Goal: Task Accomplishment & Management: Use online tool/utility

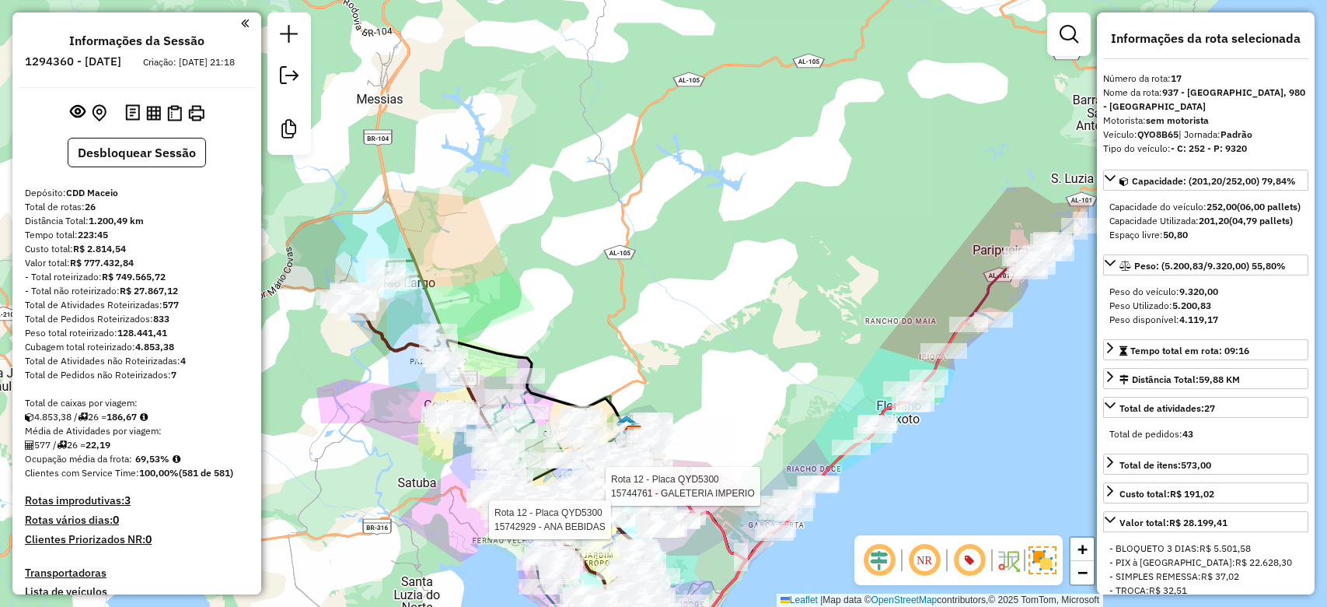
select select "*********"
drag, startPoint x: 697, startPoint y: 285, endPoint x: 722, endPoint y: 187, distance: 100.5
click at [722, 188] on div "Rota 12 - Placa QYD5300 15744761 - GALETERIA IMPERIO Rota 12 - Placa QYD5300 15…" at bounding box center [663, 303] width 1327 height 607
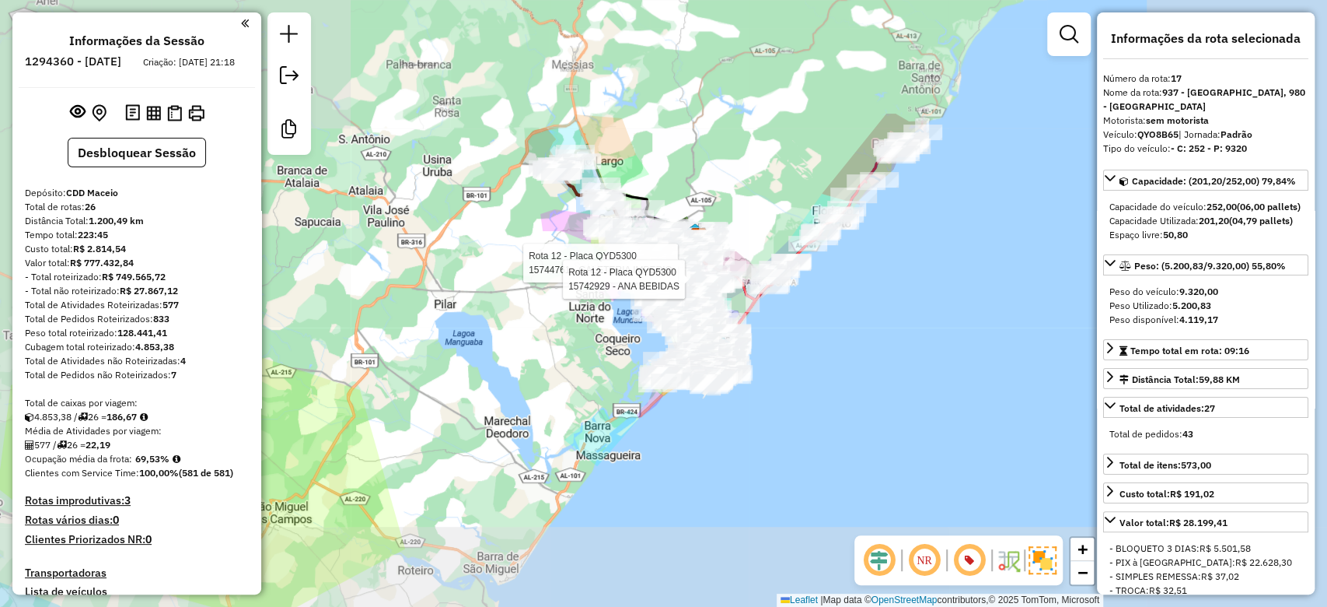
click at [768, 165] on div "Rota 12 - Placa QYD5300 15744761 - GALETERIA IMPERIO Rota 12 - Placa QYD5300 15…" at bounding box center [663, 303] width 1327 height 607
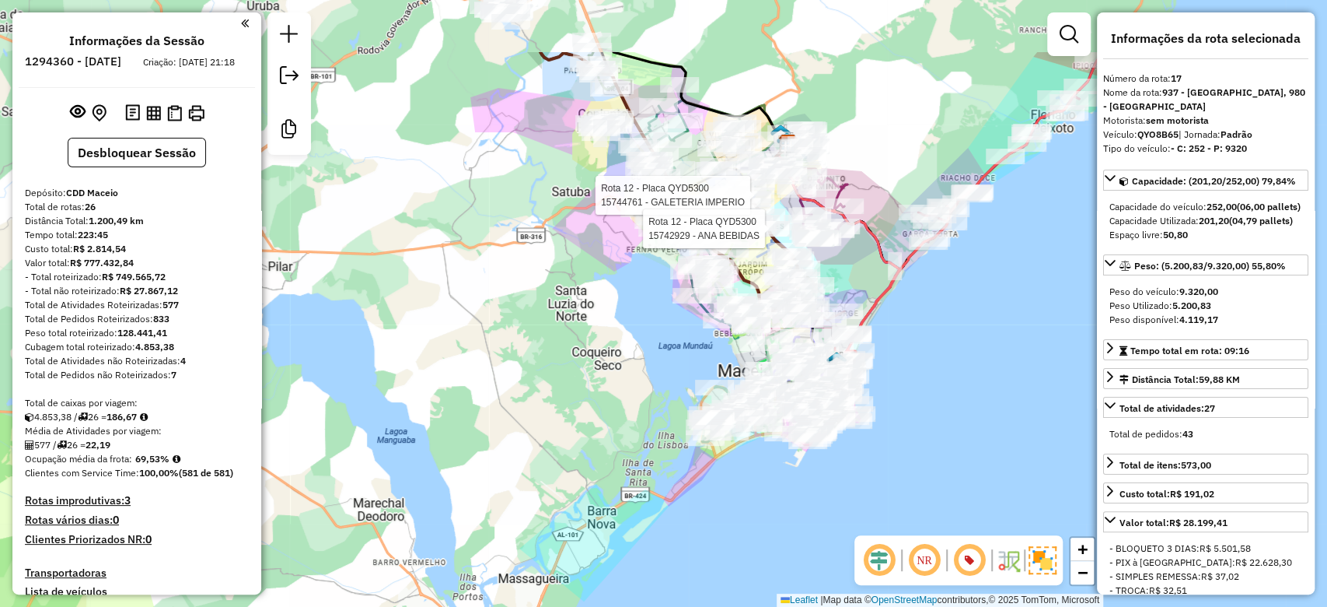
drag, startPoint x: 652, startPoint y: 281, endPoint x: 653, endPoint y: 415, distance: 134.5
click at [656, 419] on div "Rota 12 - Placa QYD5300 15744761 - GALETERIA IMPERIO Rota 12 - Placa QYD5300 15…" at bounding box center [663, 303] width 1327 height 607
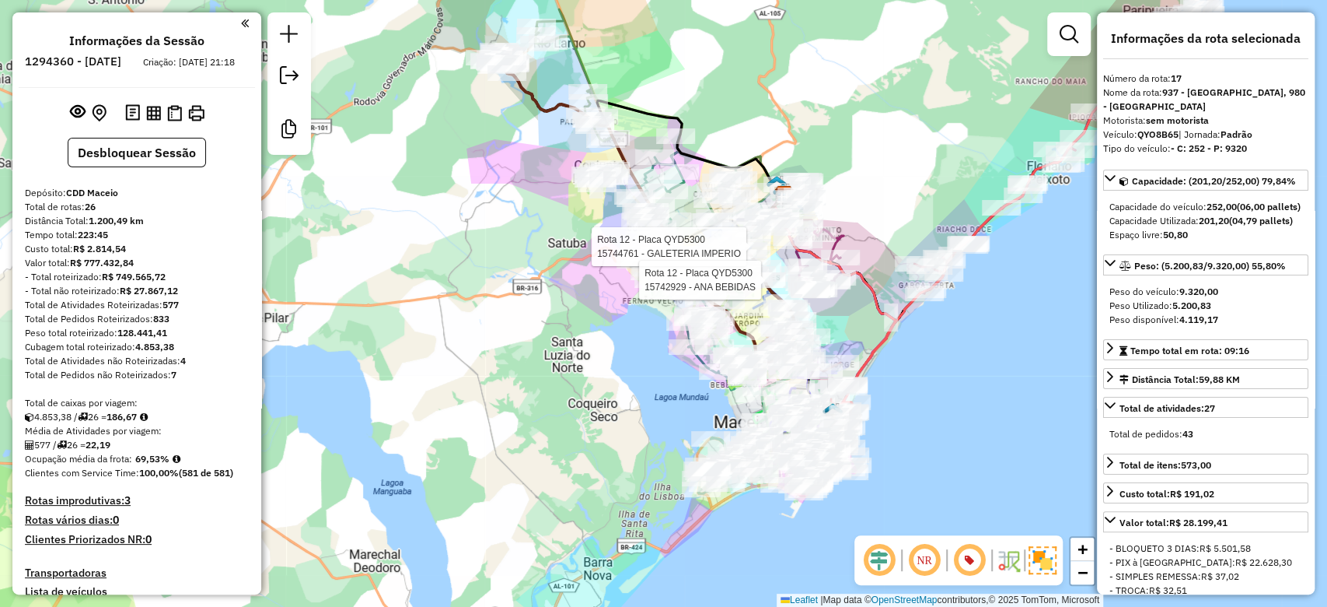
click at [649, 414] on div "Rota 12 - Placa QYD5300 15744761 - GALETERIA IMPERIO Rota 12 - Placa QYD5300 15…" at bounding box center [663, 303] width 1327 height 607
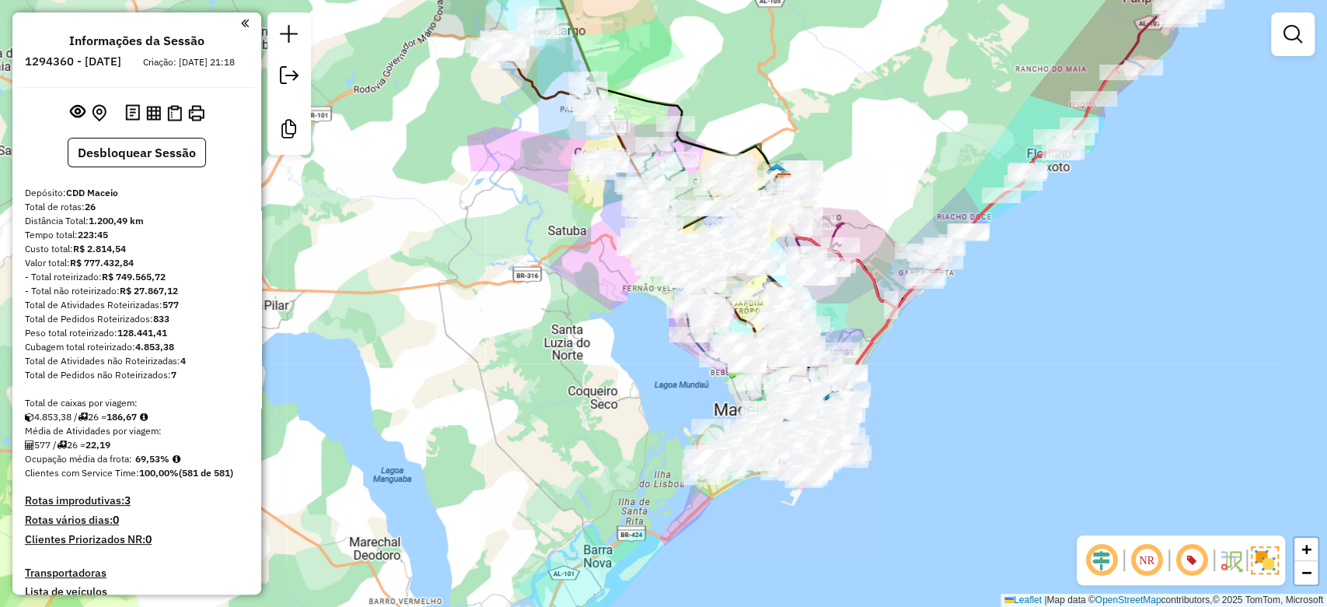
drag, startPoint x: 641, startPoint y: 400, endPoint x: 646, endPoint y: 332, distance: 67.9
click at [646, 336] on div "Janela de atendimento Grade de atendimento Capacidade Transportadoras Veículos …" at bounding box center [663, 303] width 1327 height 607
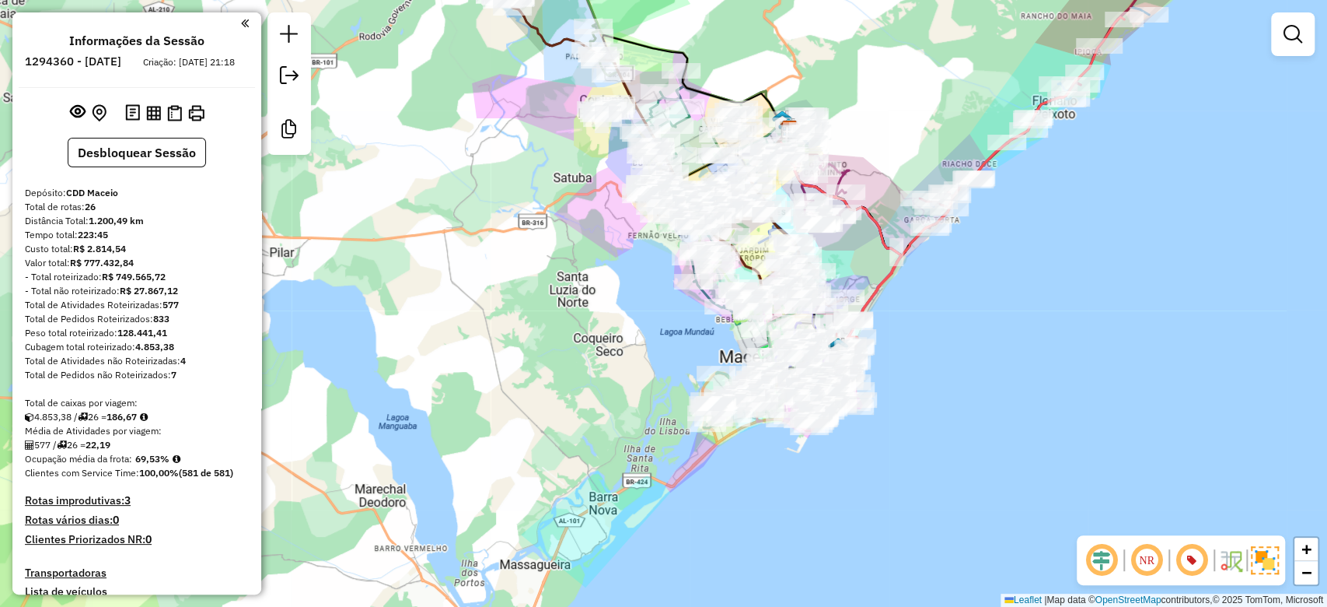
drag, startPoint x: 555, startPoint y: 367, endPoint x: 627, endPoint y: 300, distance: 97.9
click at [610, 309] on div "Janela de atendimento Grade de atendimento Capacidade Transportadoras Veículos …" at bounding box center [663, 303] width 1327 height 607
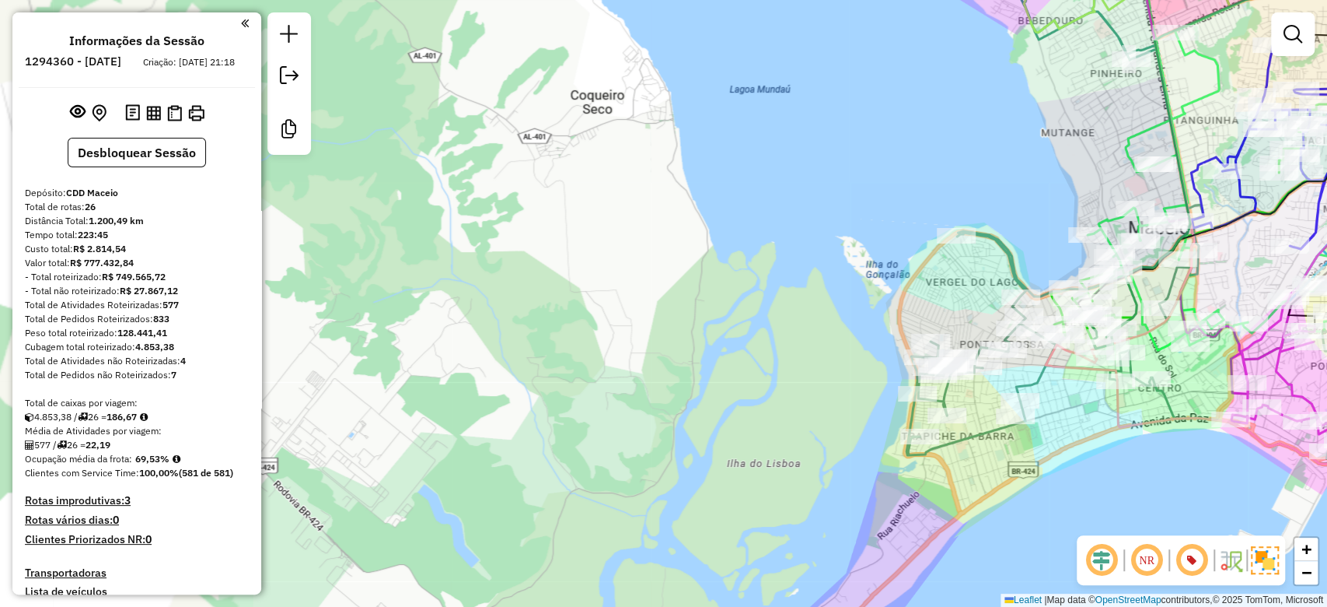
drag, startPoint x: 738, startPoint y: 288, endPoint x: 598, endPoint y: 320, distance: 143.7
click at [598, 320] on div "Janela de atendimento Grade de atendimento Capacidade Transportadoras Veículos …" at bounding box center [663, 303] width 1327 height 607
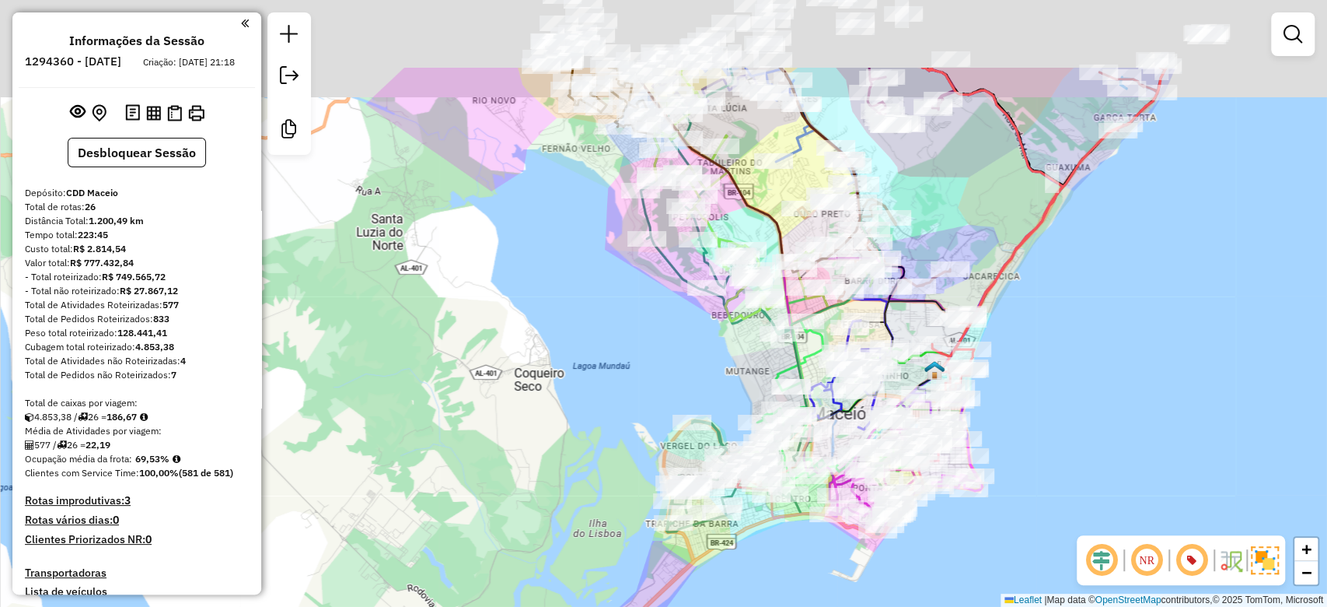
drag, startPoint x: 577, startPoint y: 333, endPoint x: 547, endPoint y: 453, distance: 124.1
click at [547, 453] on div "Janela de atendimento Grade de atendimento Capacidade Transportadoras Veículos …" at bounding box center [663, 303] width 1327 height 607
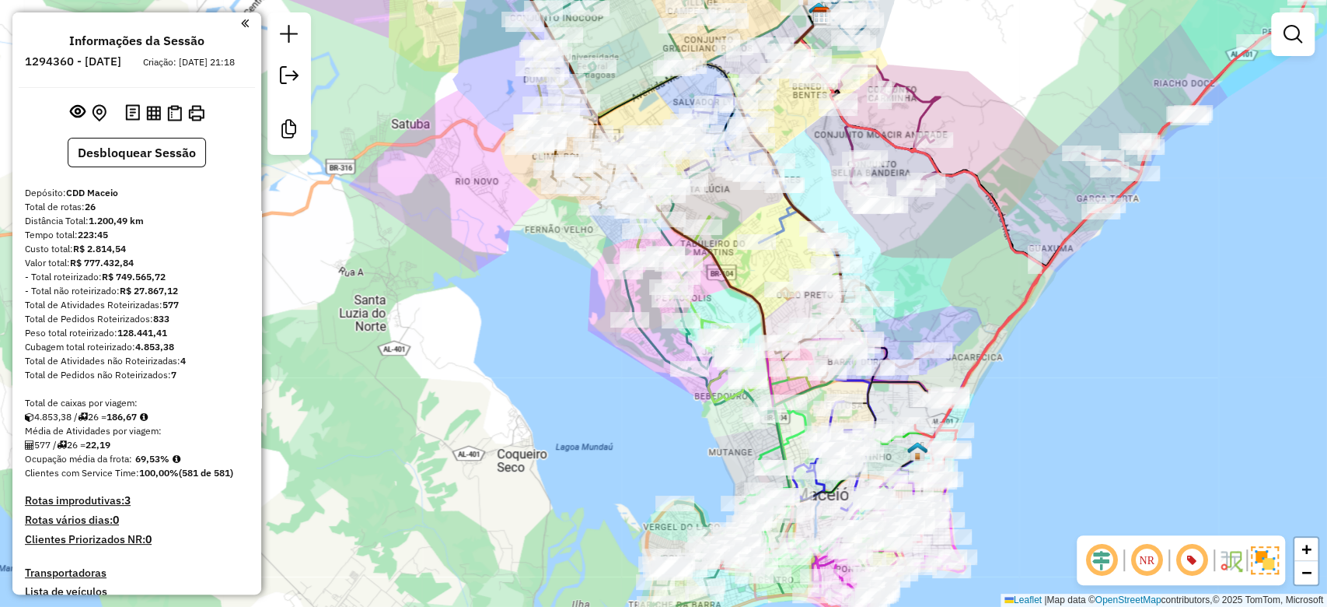
drag, startPoint x: 554, startPoint y: 422, endPoint x: 559, endPoint y: 372, distance: 50.8
click at [559, 390] on div "Janela de atendimento Grade de atendimento Capacidade Transportadoras Veículos …" at bounding box center [663, 303] width 1327 height 607
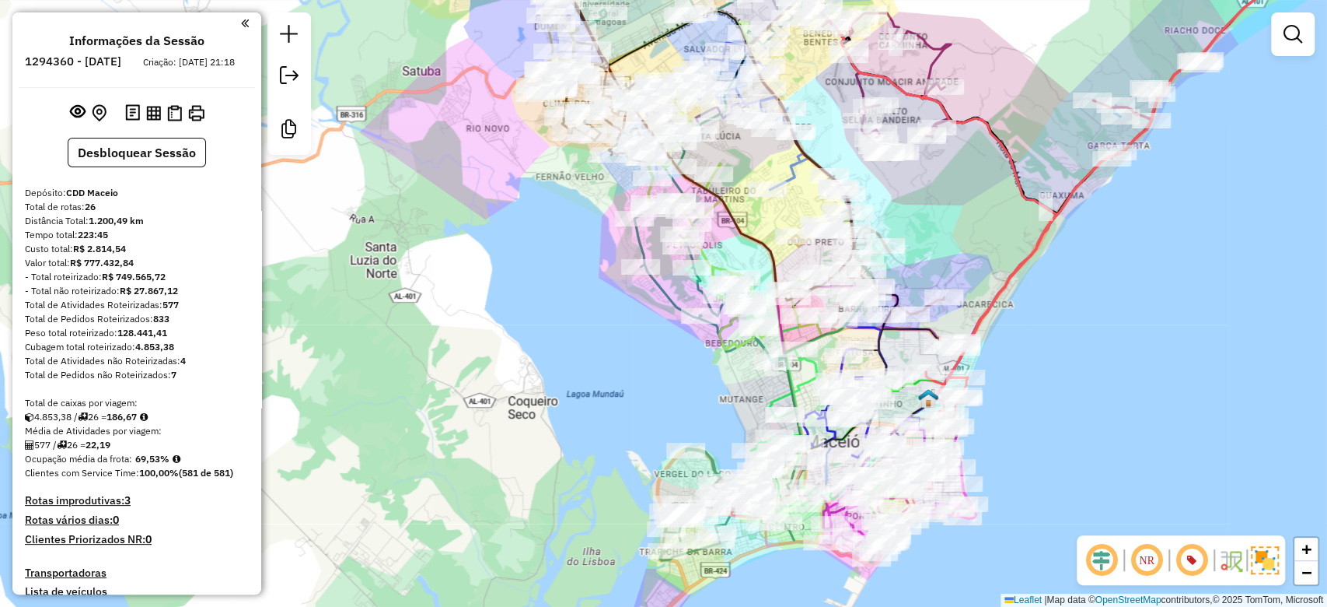
drag, startPoint x: 560, startPoint y: 319, endPoint x: 566, endPoint y: 431, distance: 112.1
click at [566, 431] on div "Janela de atendimento Grade de atendimento Capacidade Transportadoras Veículos …" at bounding box center [663, 303] width 1327 height 607
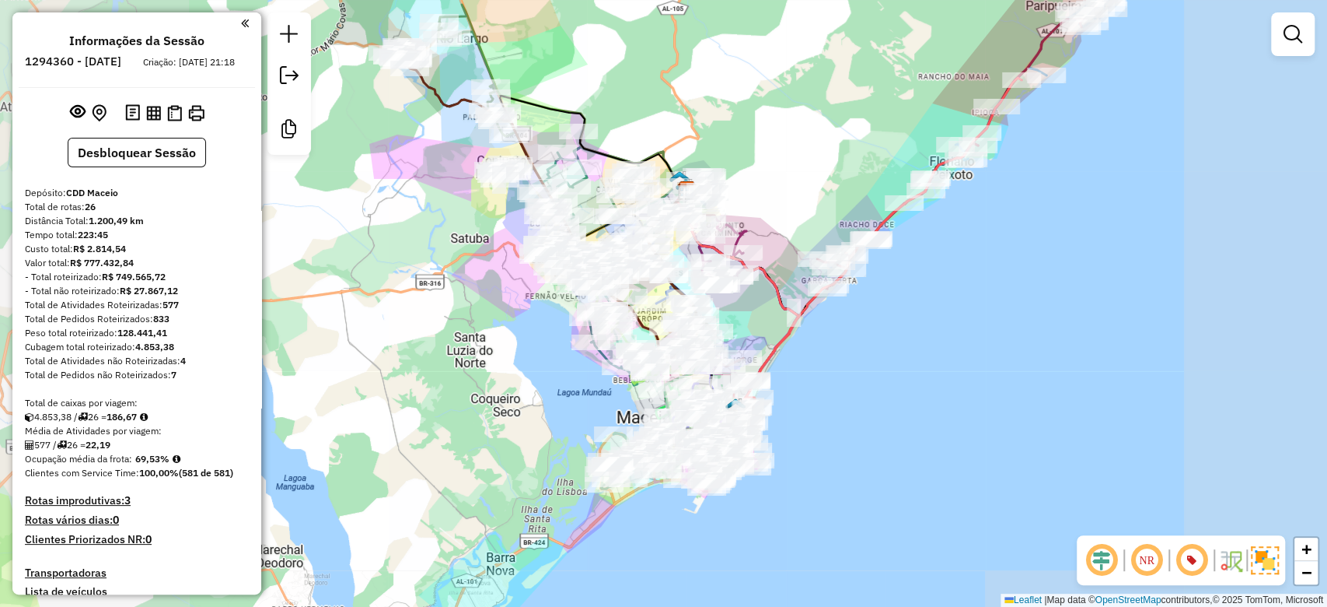
drag, startPoint x: 526, startPoint y: 339, endPoint x: 554, endPoint y: 306, distance: 43.0
click at [544, 314] on div "Janela de atendimento Grade de atendimento Capacidade Transportadoras Veículos …" at bounding box center [663, 303] width 1327 height 607
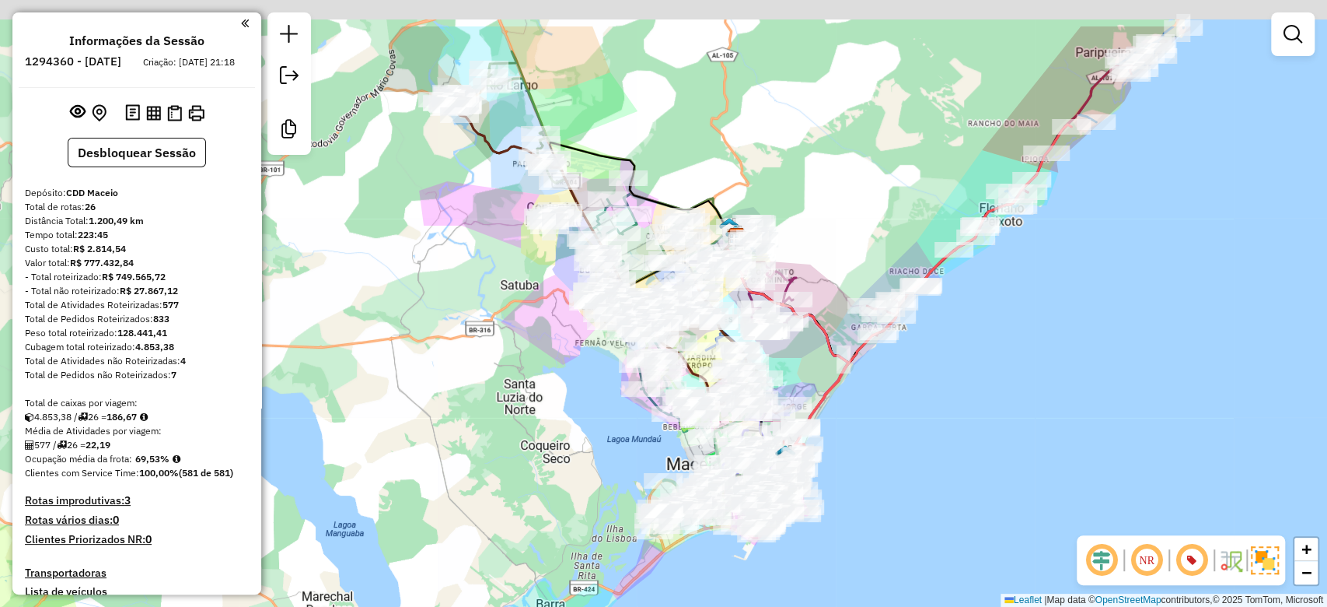
drag, startPoint x: 439, startPoint y: 382, endPoint x: 443, endPoint y: 443, distance: 61.6
click at [443, 443] on div "Janela de atendimento Grade de atendimento Capacidade Transportadoras Veículos …" at bounding box center [663, 303] width 1327 height 607
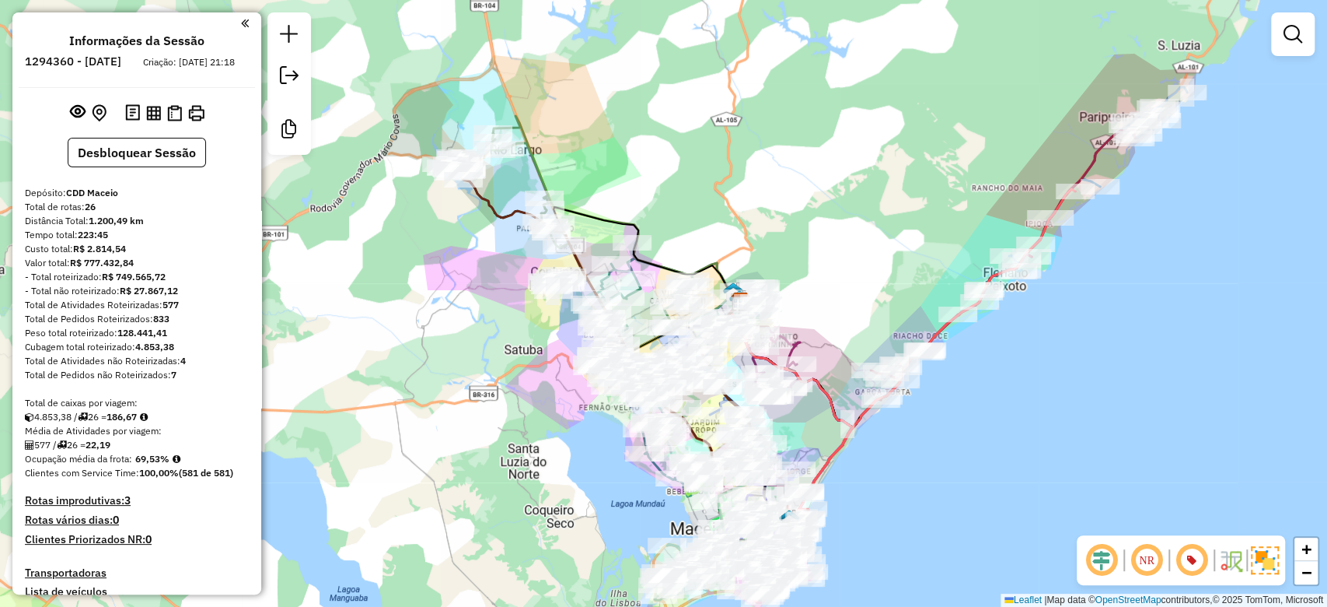
drag, startPoint x: 473, startPoint y: 243, endPoint x: 475, endPoint y: 334, distance: 91.0
click at [479, 334] on div "Janela de atendimento Grade de atendimento Capacidade Transportadoras Veículos …" at bounding box center [663, 303] width 1327 height 607
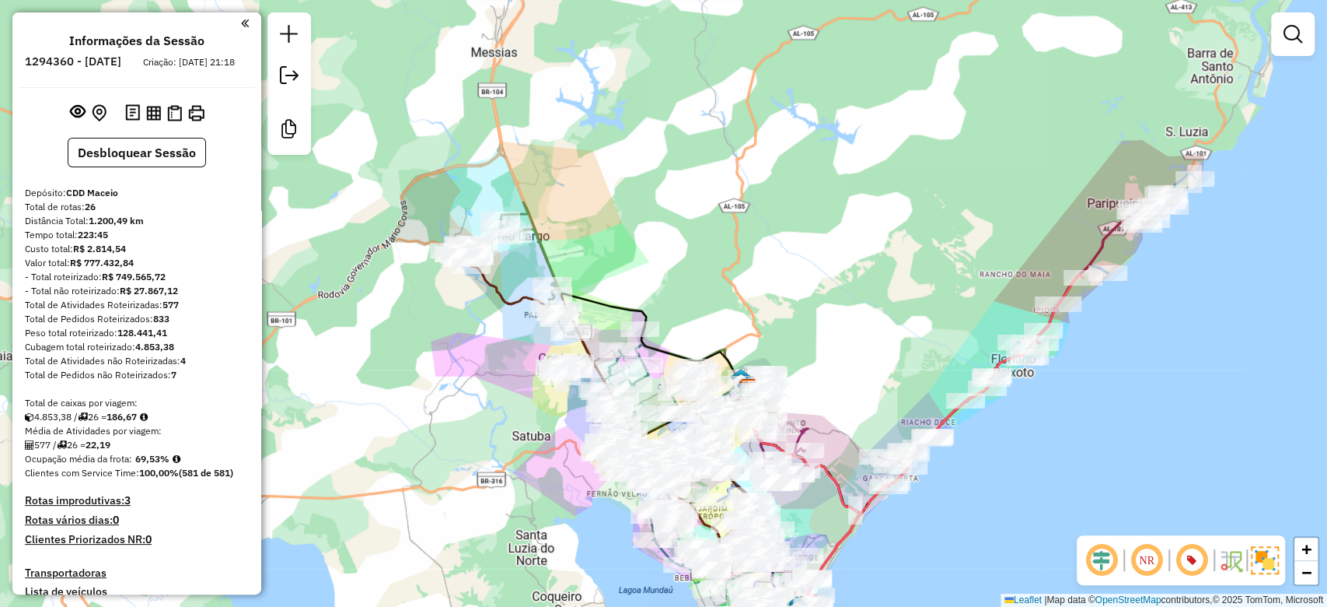
drag, startPoint x: 440, startPoint y: 404, endPoint x: 484, endPoint y: 227, distance: 182.7
click at [483, 229] on div "Janela de atendimento Grade de atendimento Capacidade Transportadoras Veículos …" at bounding box center [663, 303] width 1327 height 607
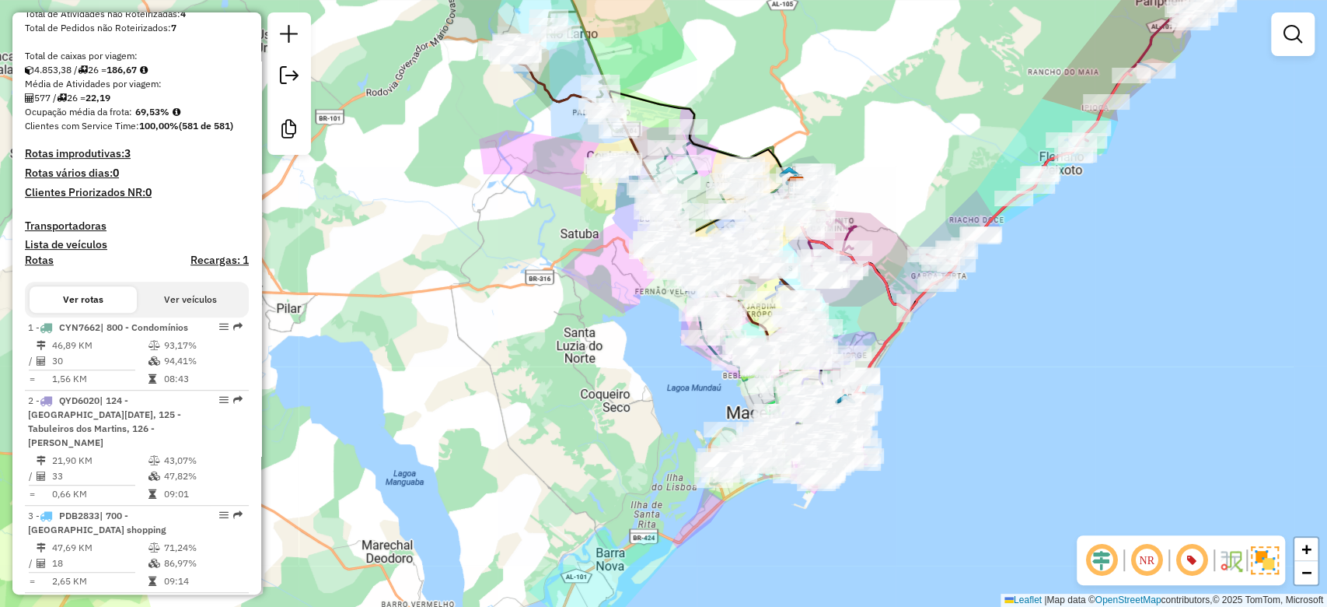
scroll to position [340, 0]
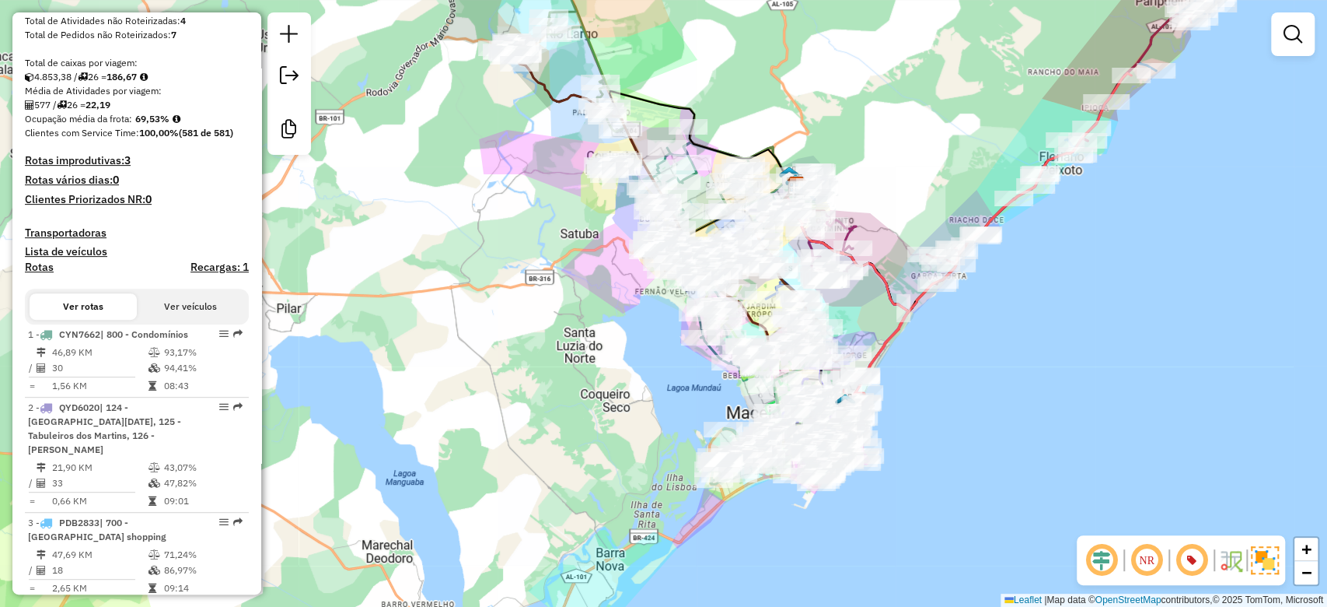
click at [129, 82] on strong "186,67" at bounding box center [122, 77] width 30 height 12
copy strong "186,67"
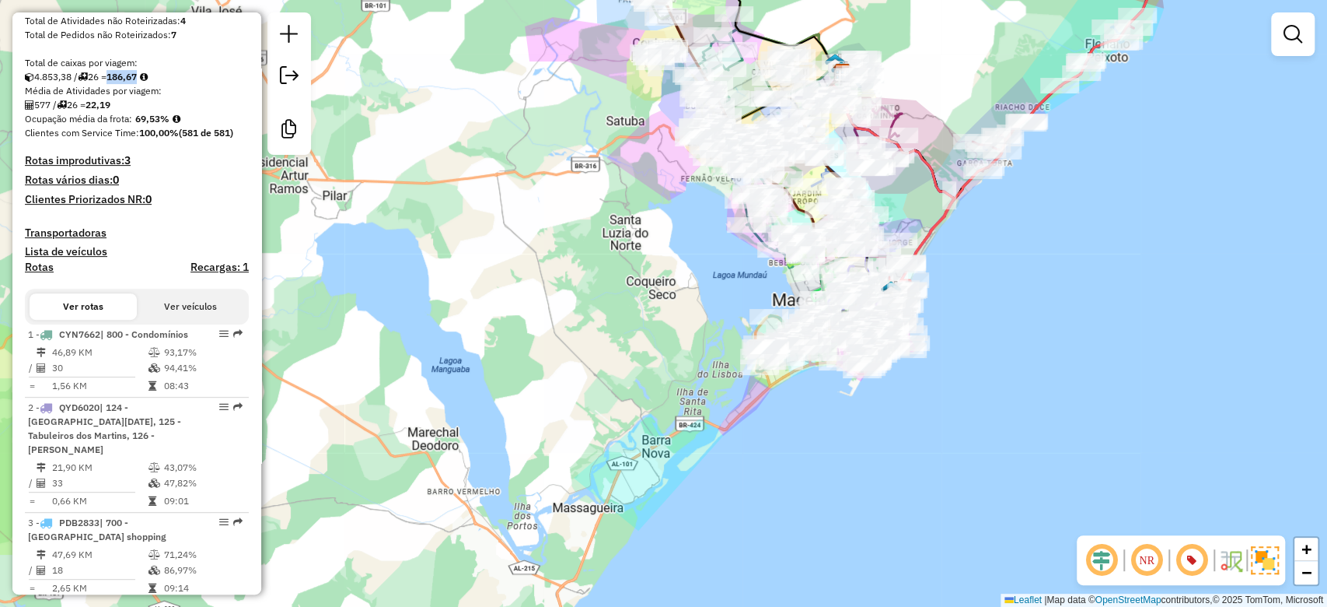
drag, startPoint x: 469, startPoint y: 394, endPoint x: 576, endPoint y: 256, distance: 175.1
click at [533, 276] on div "Janela de atendimento Grade de atendimento Capacidade Transportadoras Veículos …" at bounding box center [663, 303] width 1327 height 607
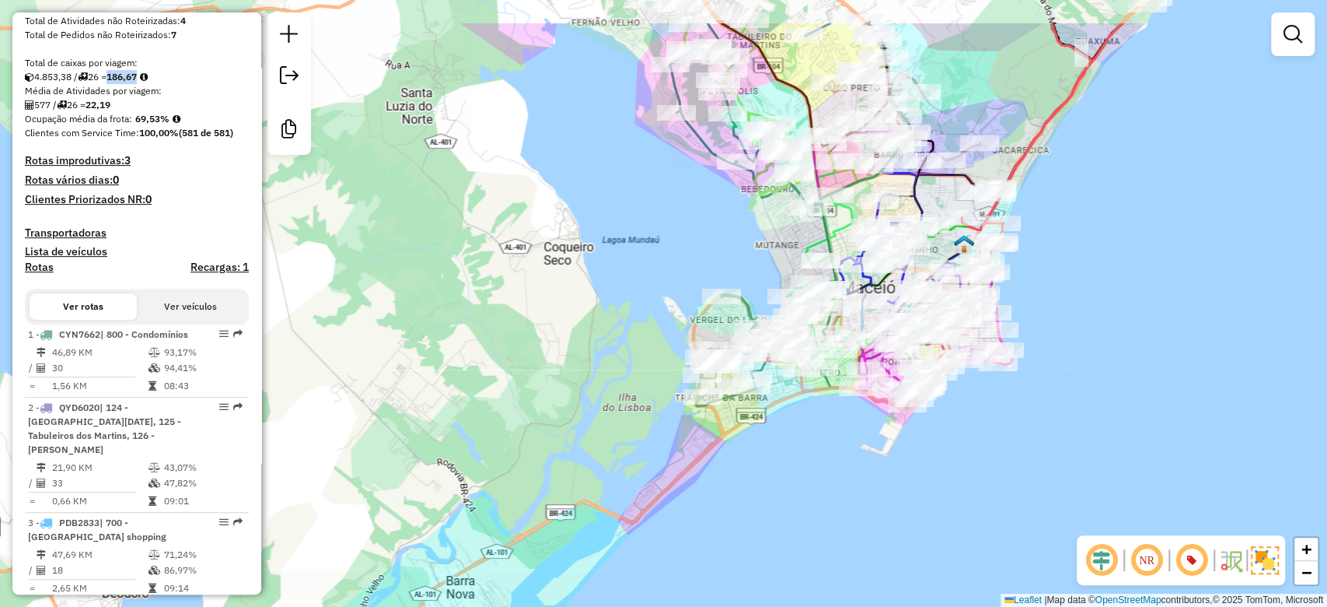
drag, startPoint x: 771, startPoint y: 340, endPoint x: 637, endPoint y: 414, distance: 153.5
click at [637, 414] on div "Janela de atendimento Grade de atendimento Capacidade Transportadoras Veículos …" at bounding box center [663, 303] width 1327 height 607
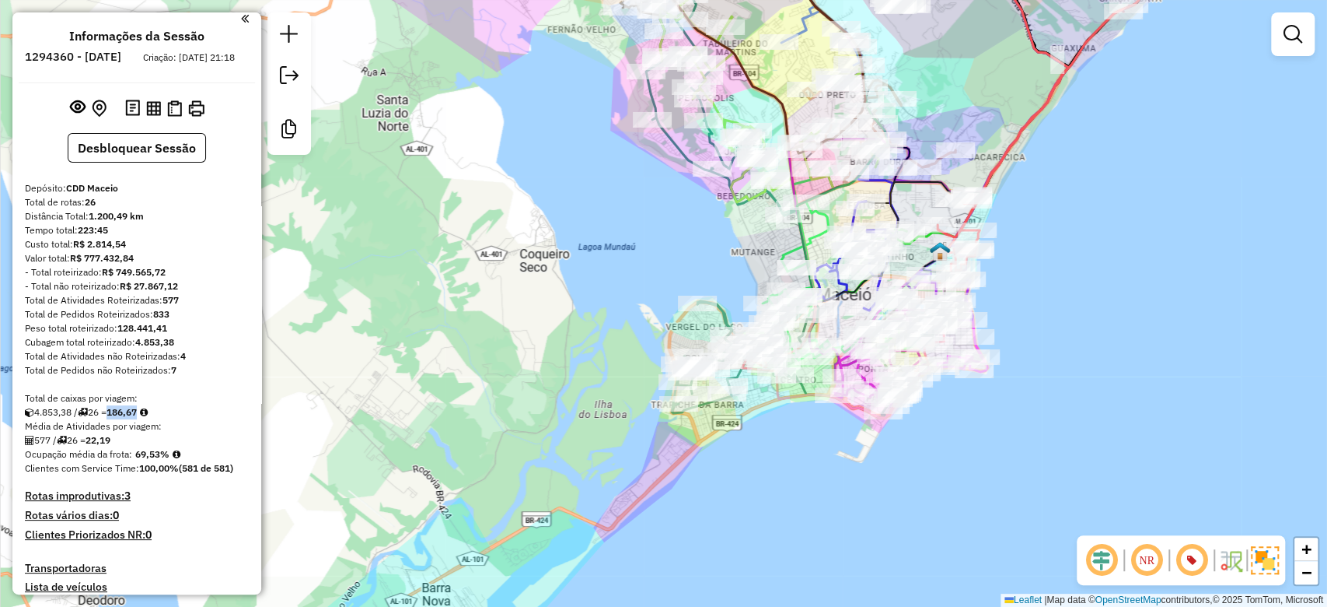
scroll to position [0, 0]
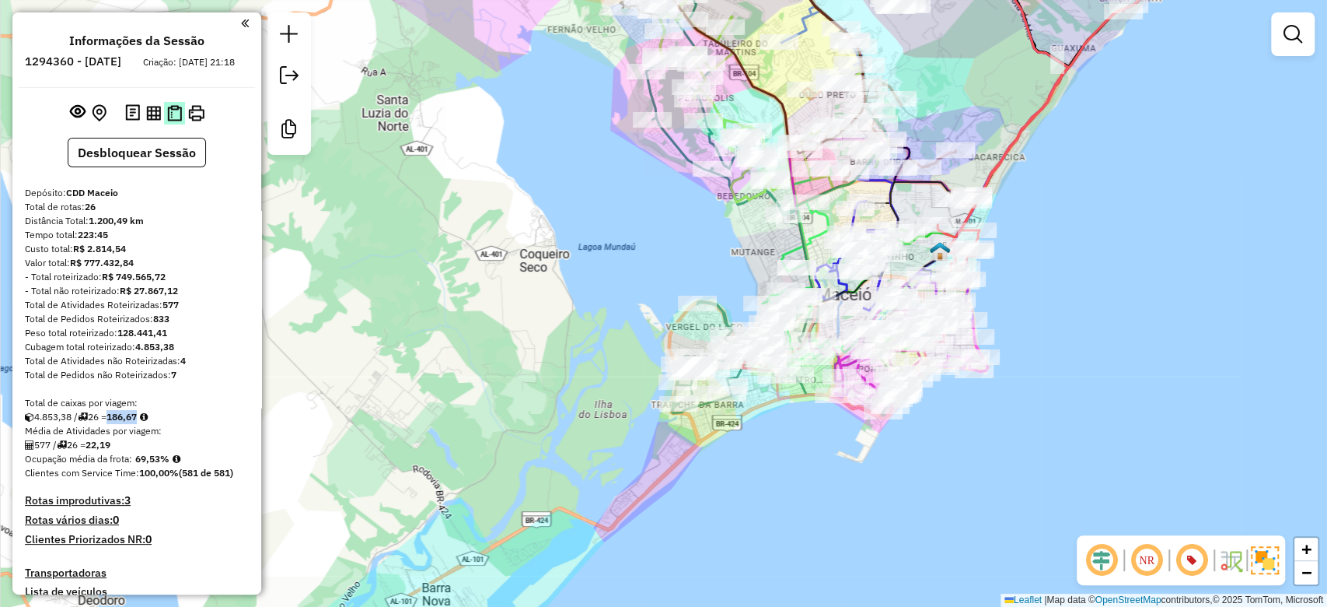
click at [168, 121] on img at bounding box center [174, 113] width 15 height 16
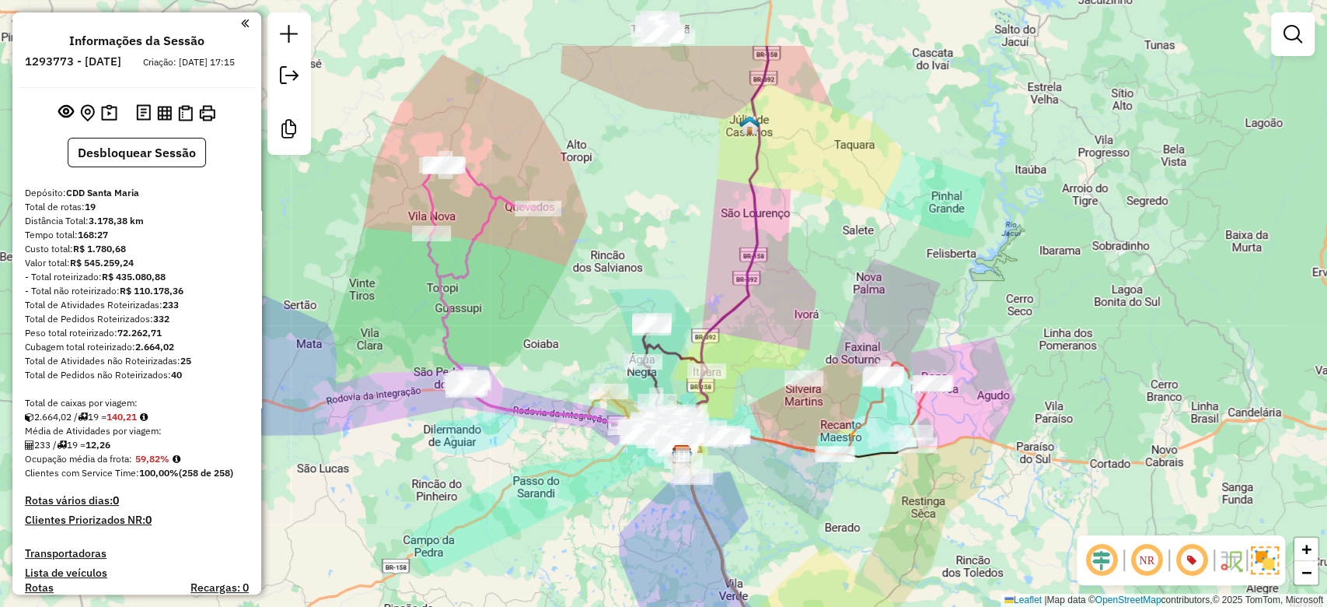
drag, startPoint x: 533, startPoint y: 310, endPoint x: 532, endPoint y: 435, distance: 124.4
click at [532, 435] on div "Janela de atendimento Grade de atendimento Capacidade Transportadoras Veículos …" at bounding box center [663, 303] width 1327 height 607
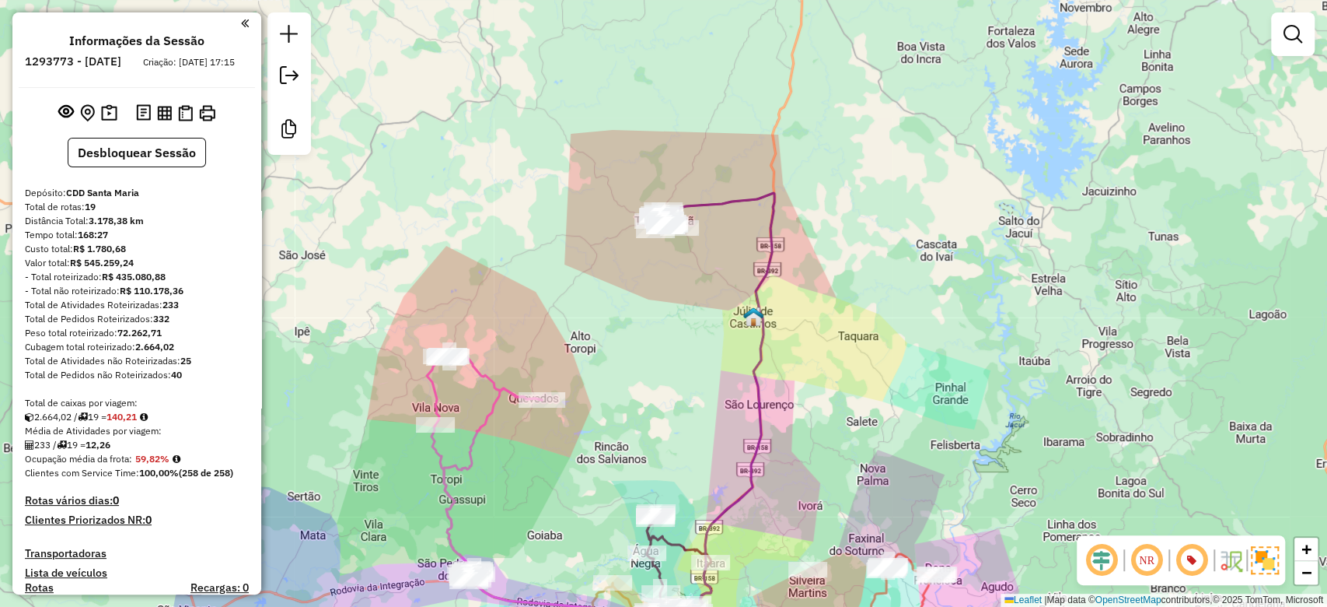
drag, startPoint x: 593, startPoint y: 334, endPoint x: 562, endPoint y: 84, distance: 251.5
click at [563, 86] on div "Janela de atendimento Grade de atendimento Capacidade Transportadoras Veículos …" at bounding box center [663, 303] width 1327 height 607
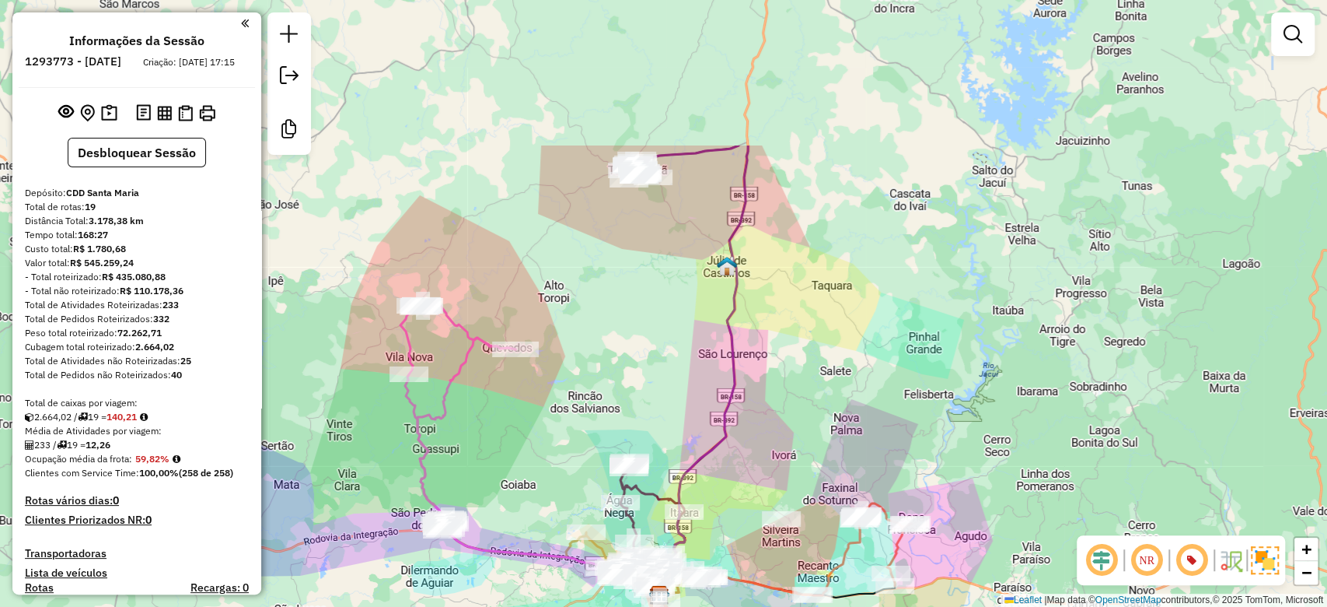
drag, startPoint x: 578, startPoint y: 181, endPoint x: 578, endPoint y: 337, distance: 155.5
click at [578, 337] on div "Janela de atendimento Grade de atendimento Capacidade Transportadoras Veículos …" at bounding box center [663, 303] width 1327 height 607
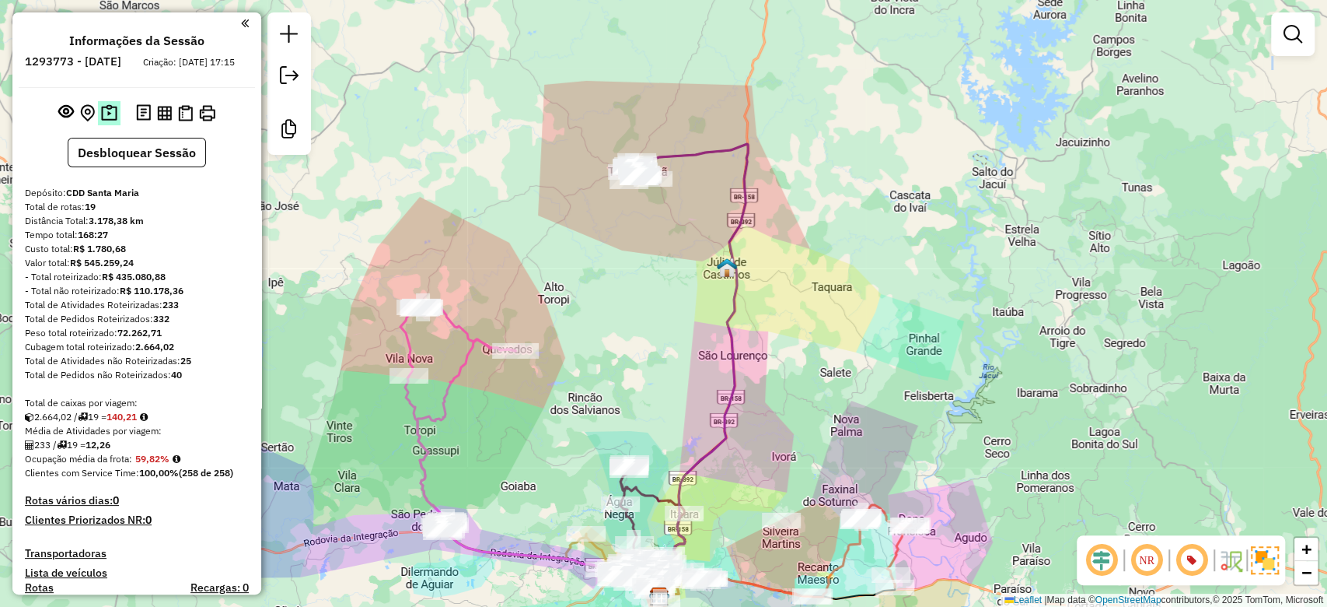
click at [108, 122] on img at bounding box center [109, 113] width 16 height 18
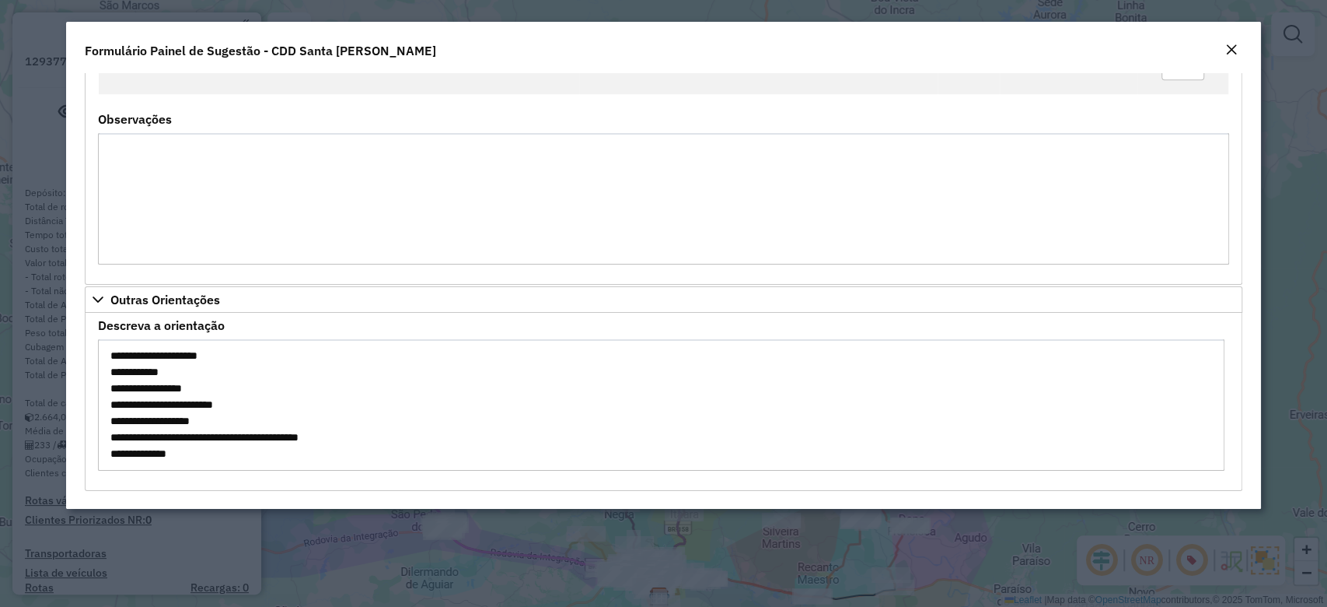
scroll to position [147, 0]
click at [1232, 44] on em "Close" at bounding box center [1231, 50] width 12 height 12
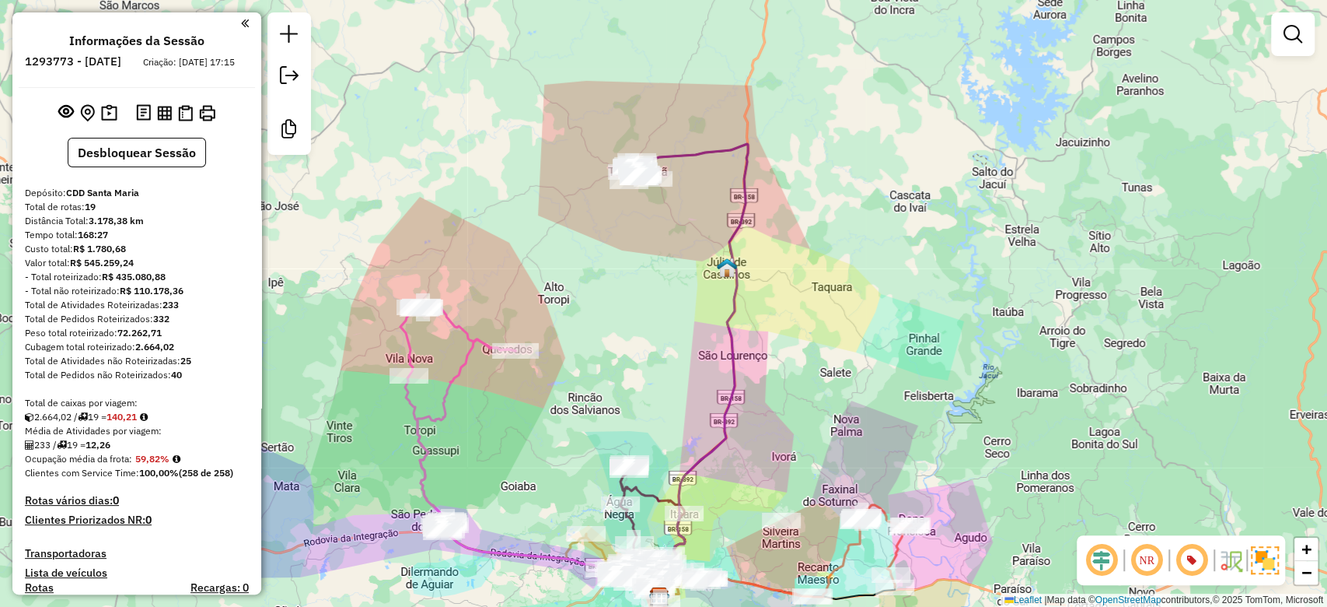
click at [135, 422] on strong "140,21" at bounding box center [122, 417] width 30 height 12
copy strong "140,21"
click at [156, 464] on strong "59,82%" at bounding box center [152, 459] width 34 height 12
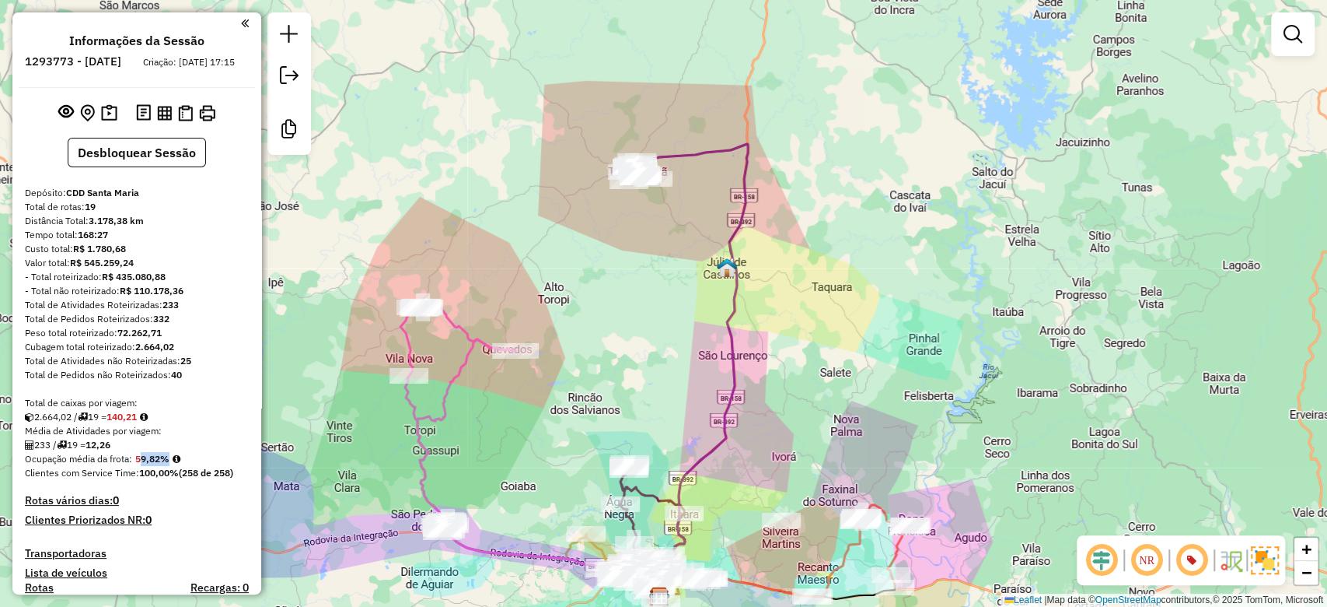
copy strong "59,82"
click at [184, 121] on img at bounding box center [185, 113] width 15 height 16
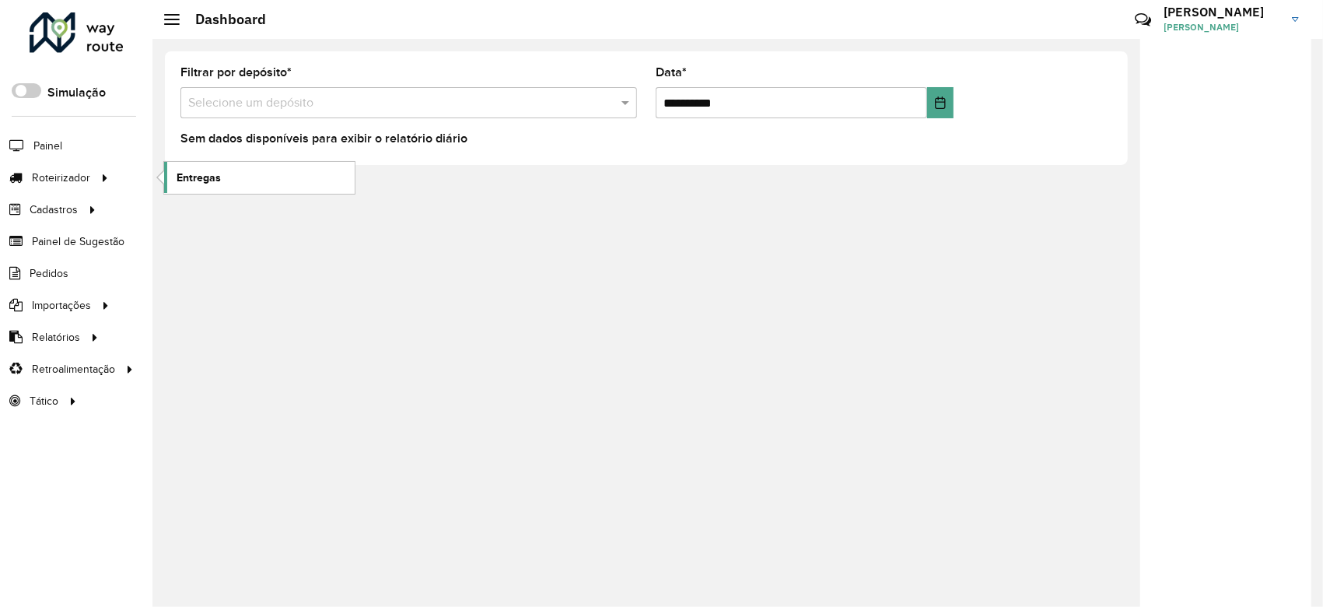
click at [190, 174] on span "Entregas" at bounding box center [199, 178] width 44 height 16
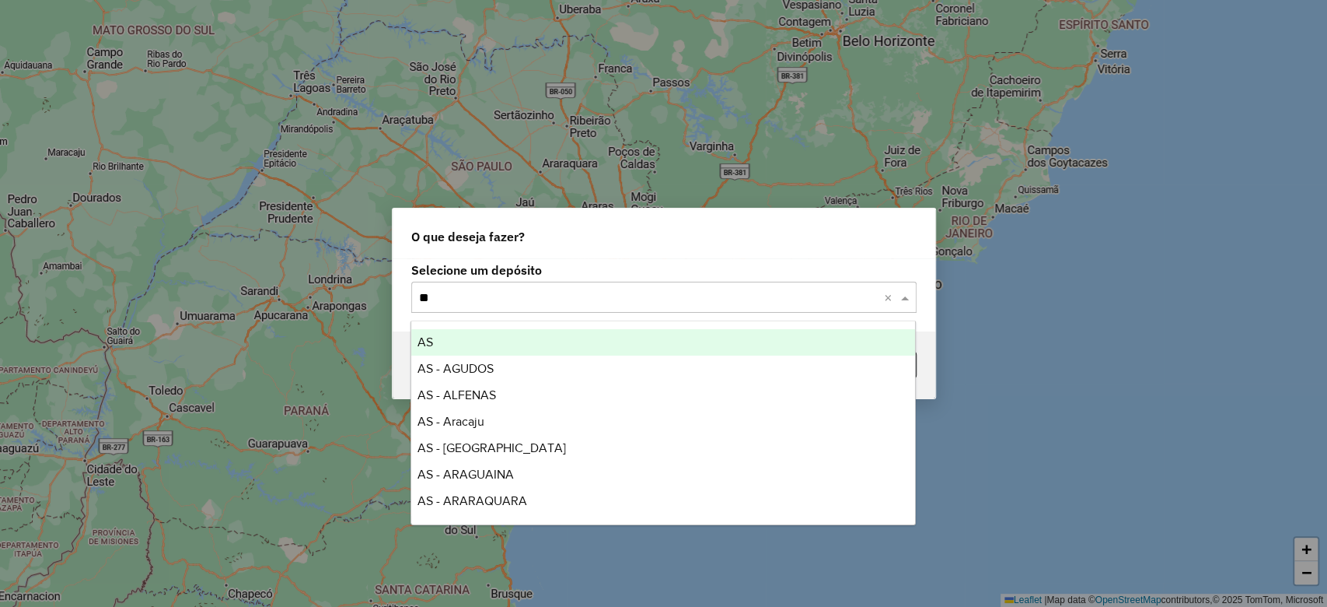
type input "***"
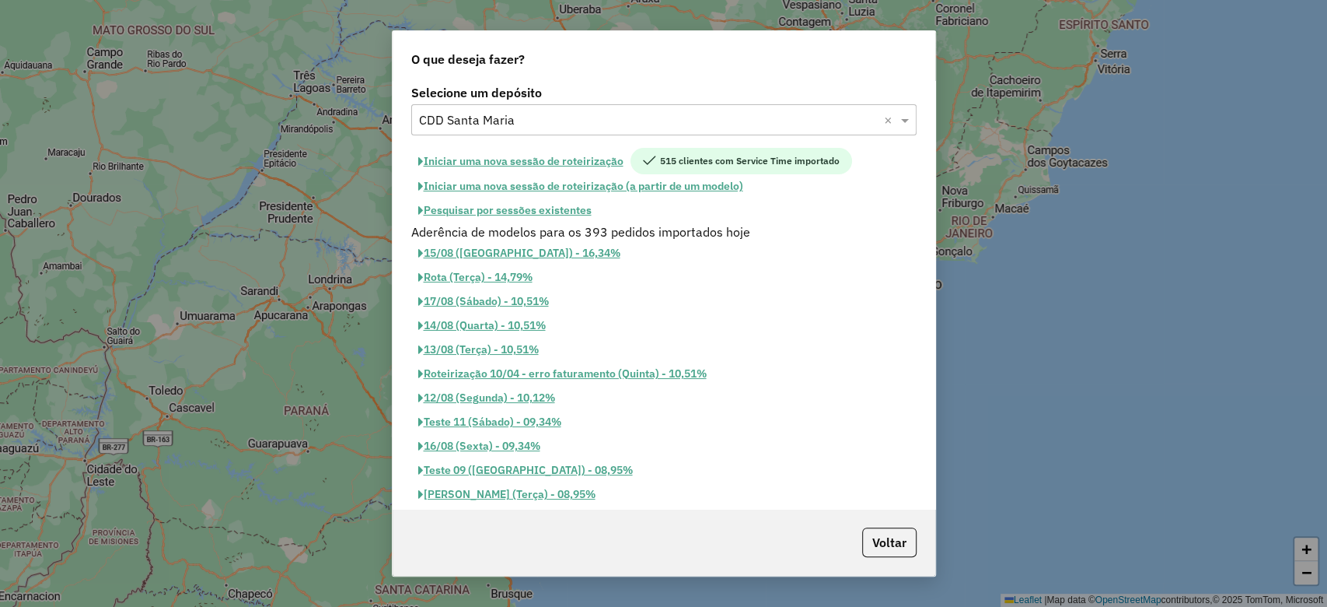
click at [512, 170] on button "Iniciar uma nova sessão de roteirização" at bounding box center [520, 161] width 219 height 26
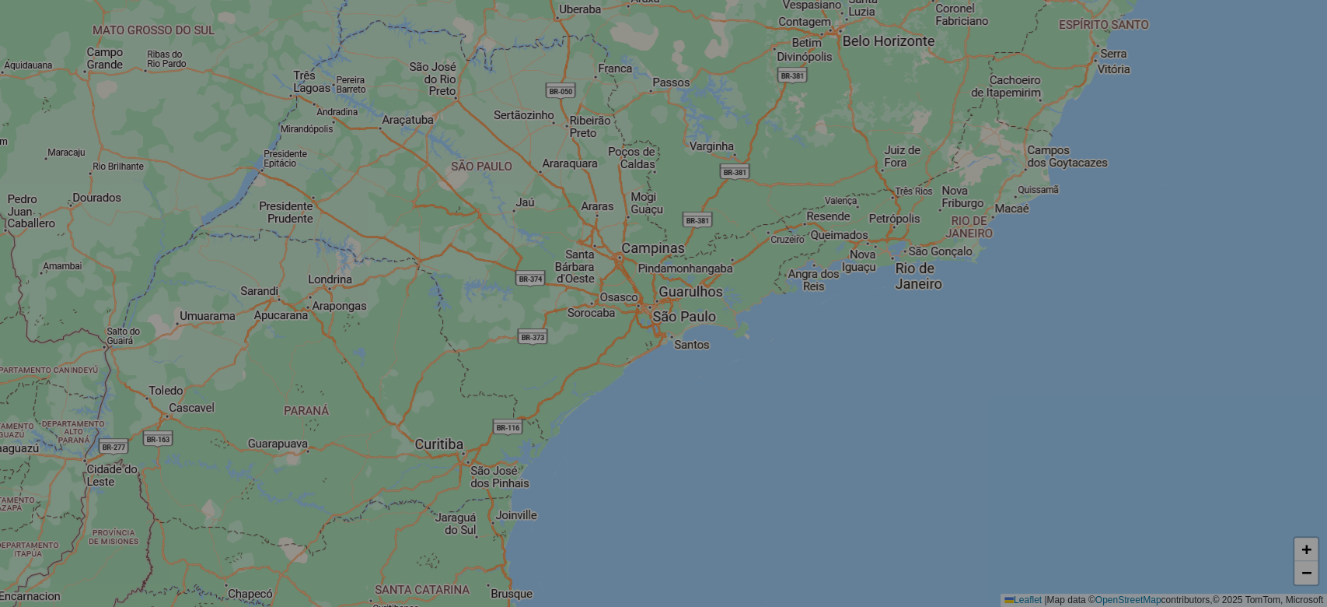
select select "*"
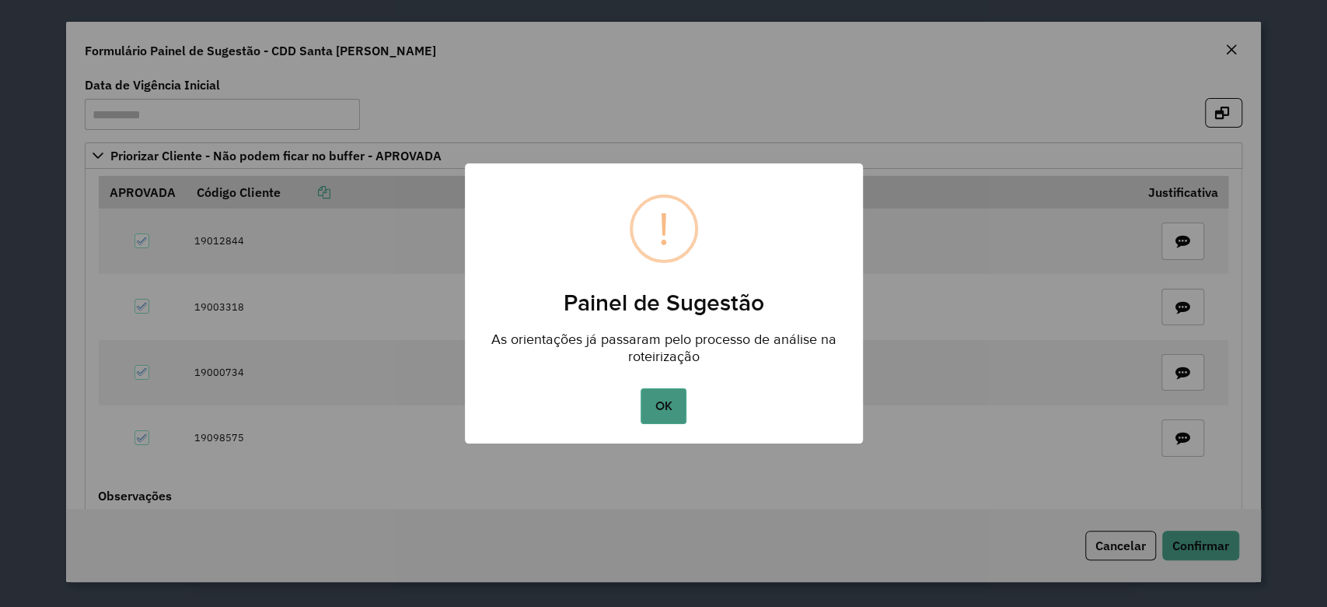
click at [659, 397] on button "OK" at bounding box center [664, 406] width 46 height 36
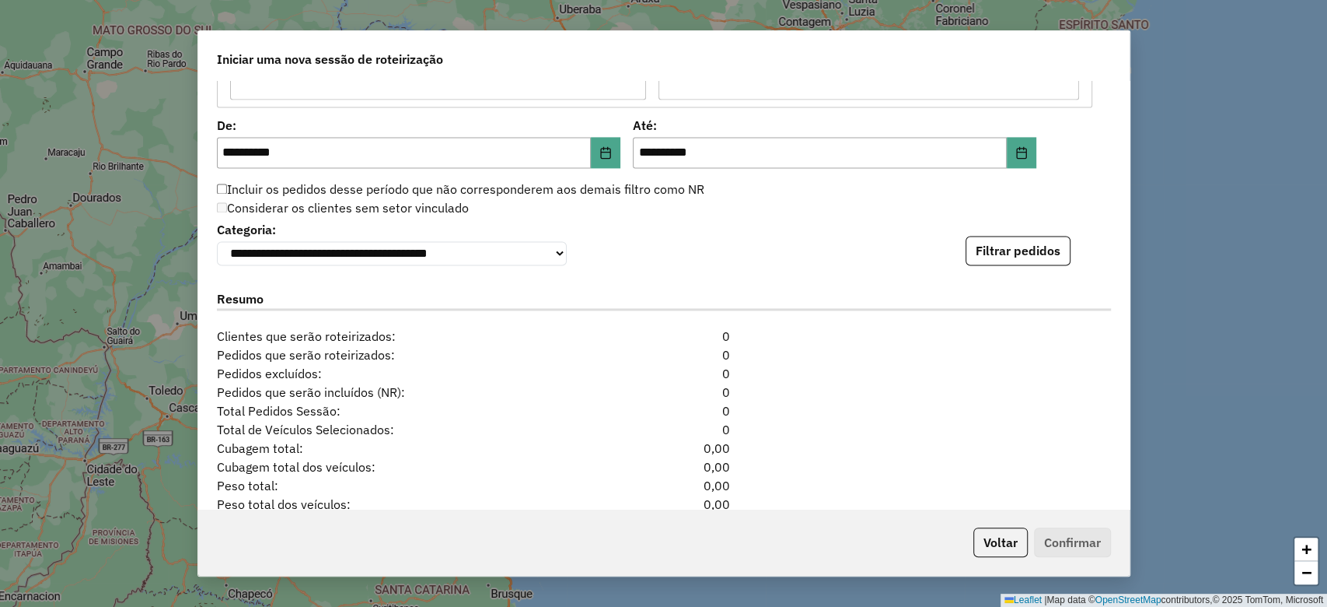
scroll to position [1624, 0]
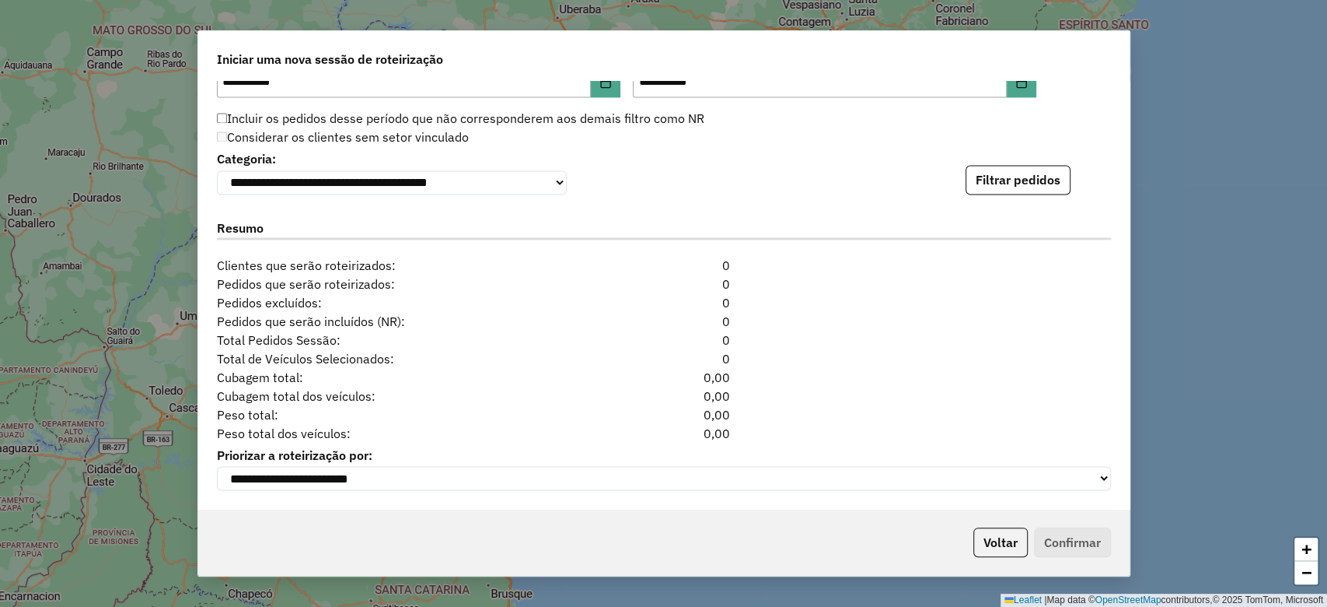
click at [1026, 152] on div "**********" at bounding box center [664, 170] width 894 height 47
click at [1032, 171] on button "Filtrar pedidos" at bounding box center [1018, 180] width 105 height 30
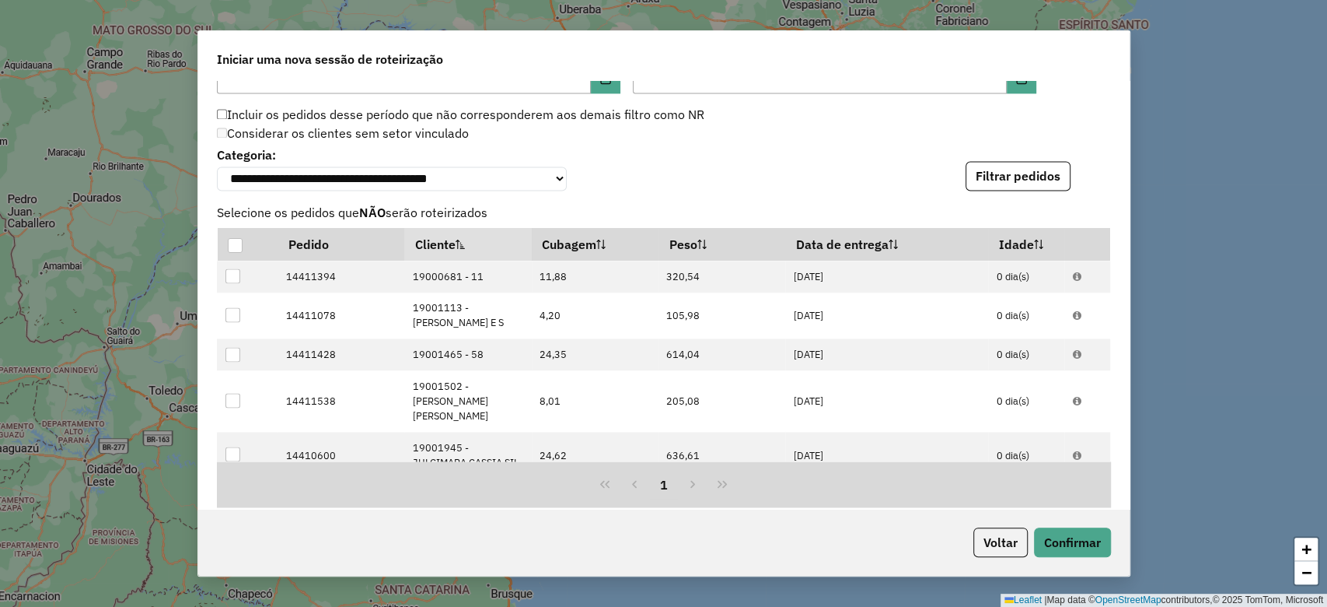
scroll to position [1963, 0]
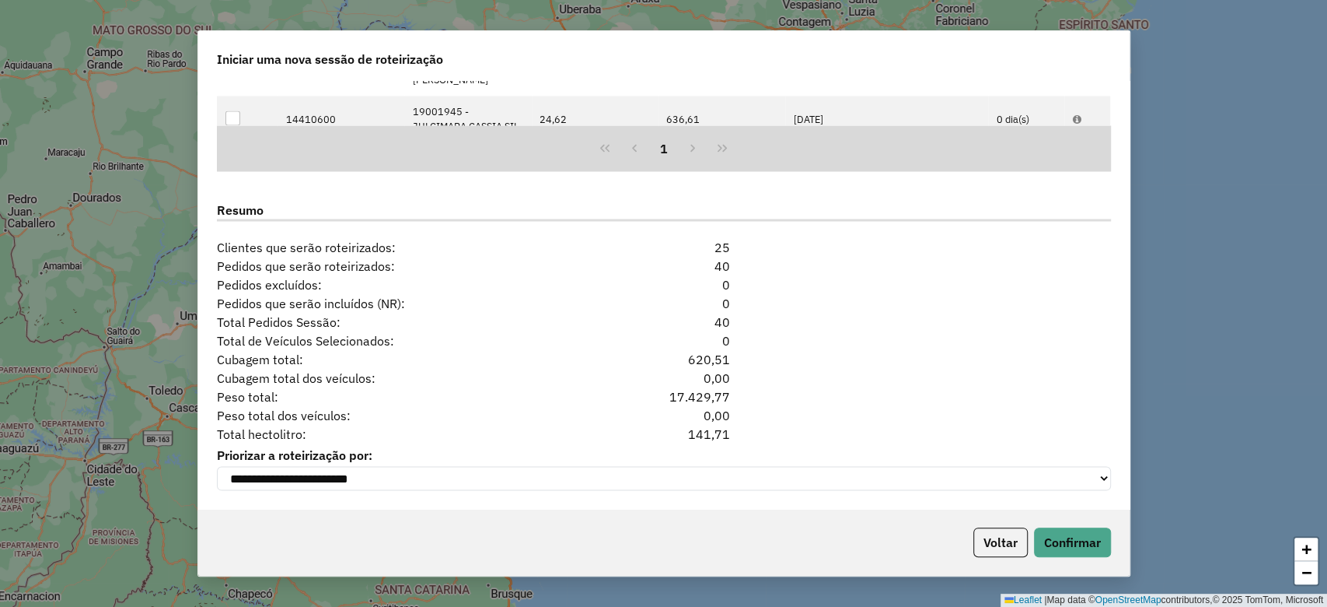
click at [703, 436] on div "141,71" at bounding box center [664, 433] width 152 height 19
copy div "141,71"
click at [974, 537] on button "Voltar" at bounding box center [1001, 542] width 54 height 30
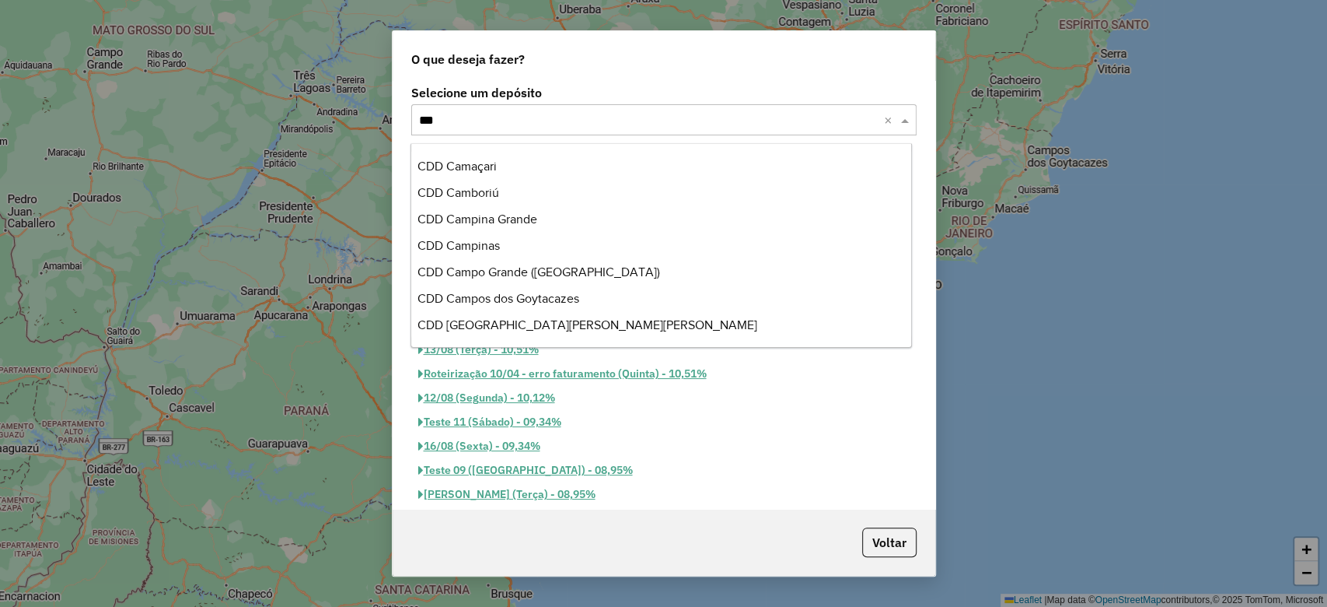
scroll to position [184, 0]
type input "****"
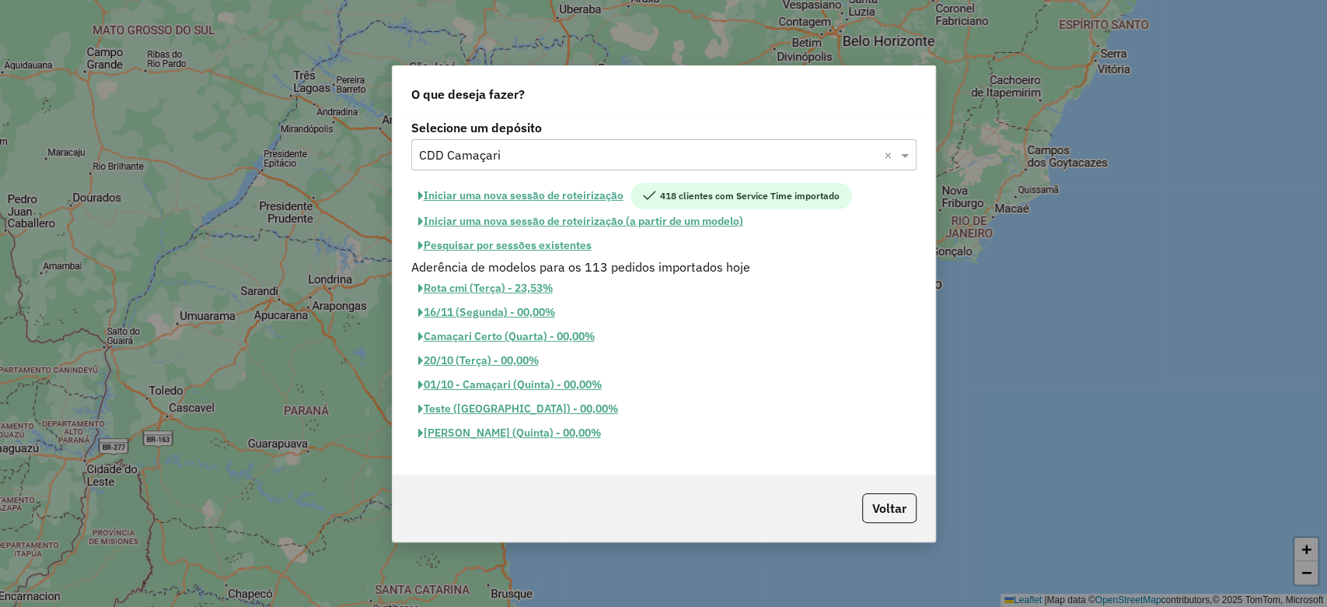
click at [488, 191] on button "Iniciar uma nova sessão de roteirização" at bounding box center [520, 196] width 219 height 26
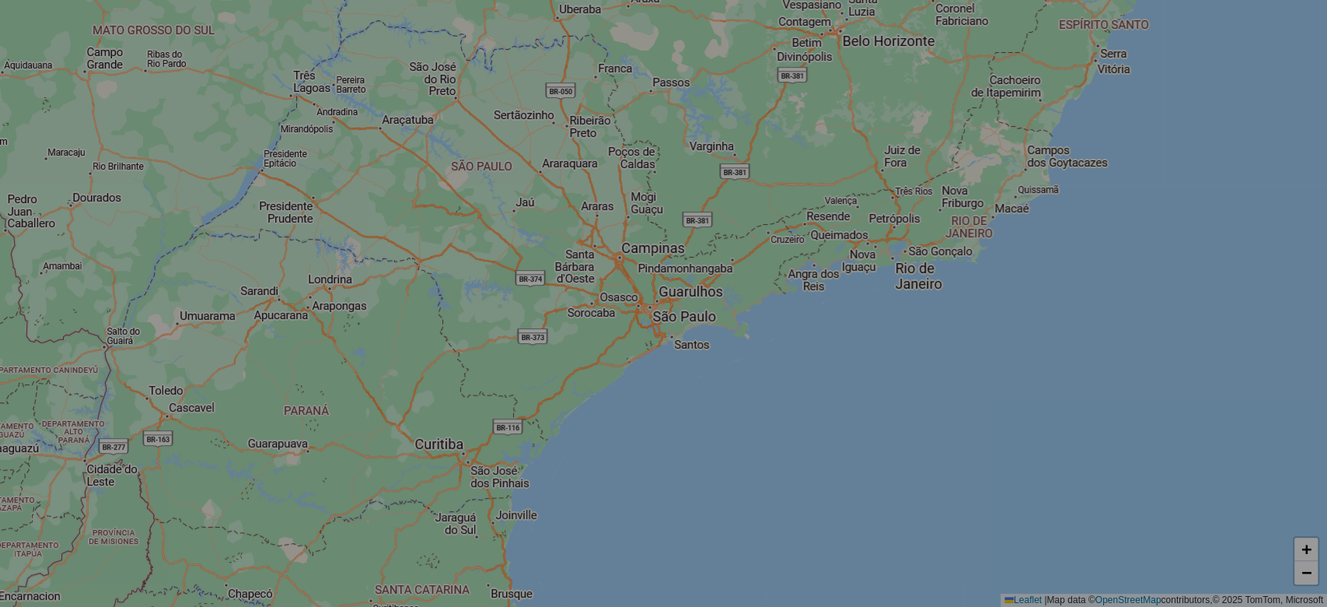
select select "*"
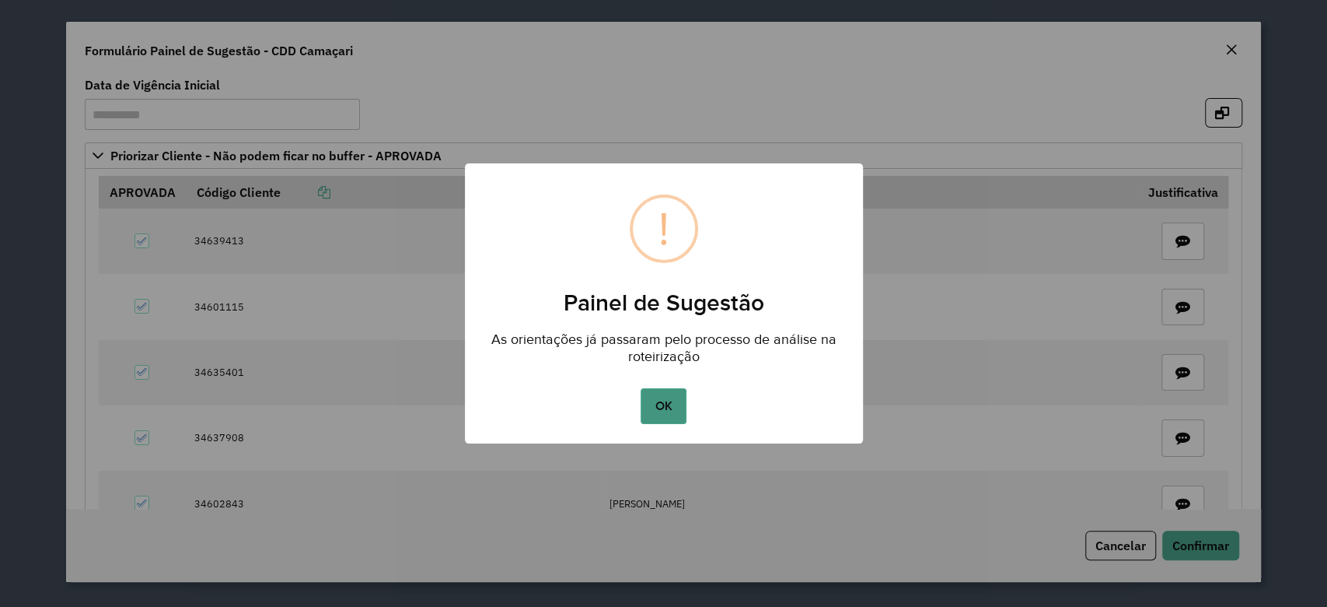
click at [663, 400] on button "OK" at bounding box center [664, 406] width 46 height 36
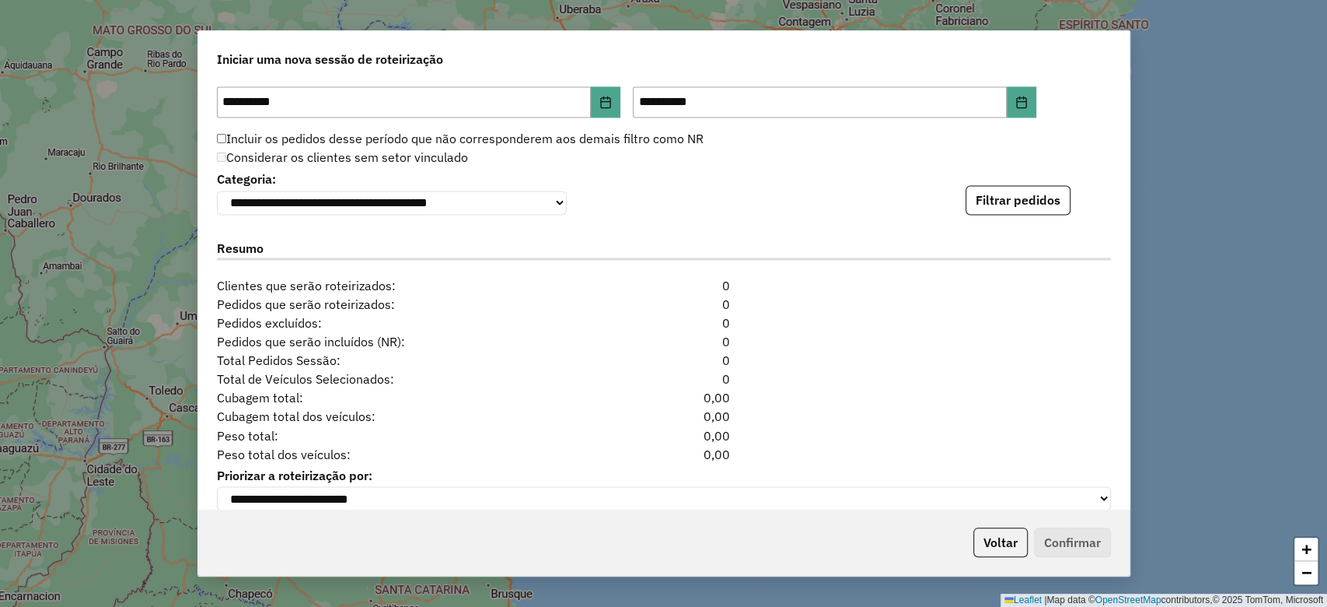
scroll to position [1669, 0]
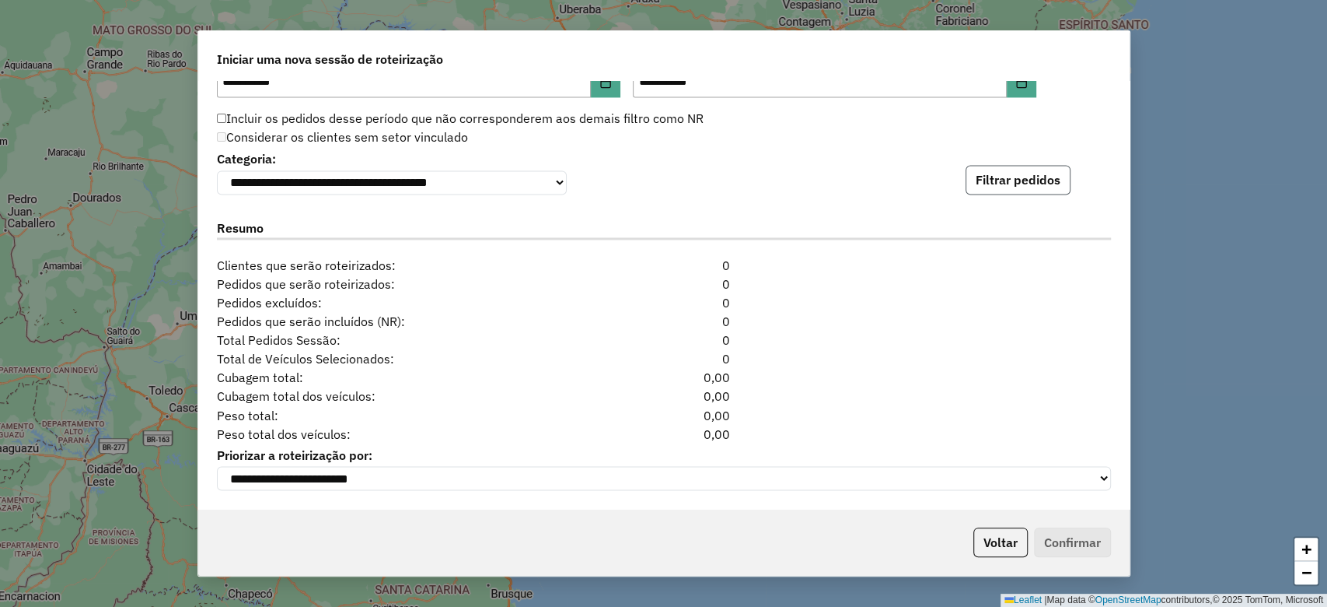
click at [1023, 176] on button "Filtrar pedidos" at bounding box center [1018, 180] width 105 height 30
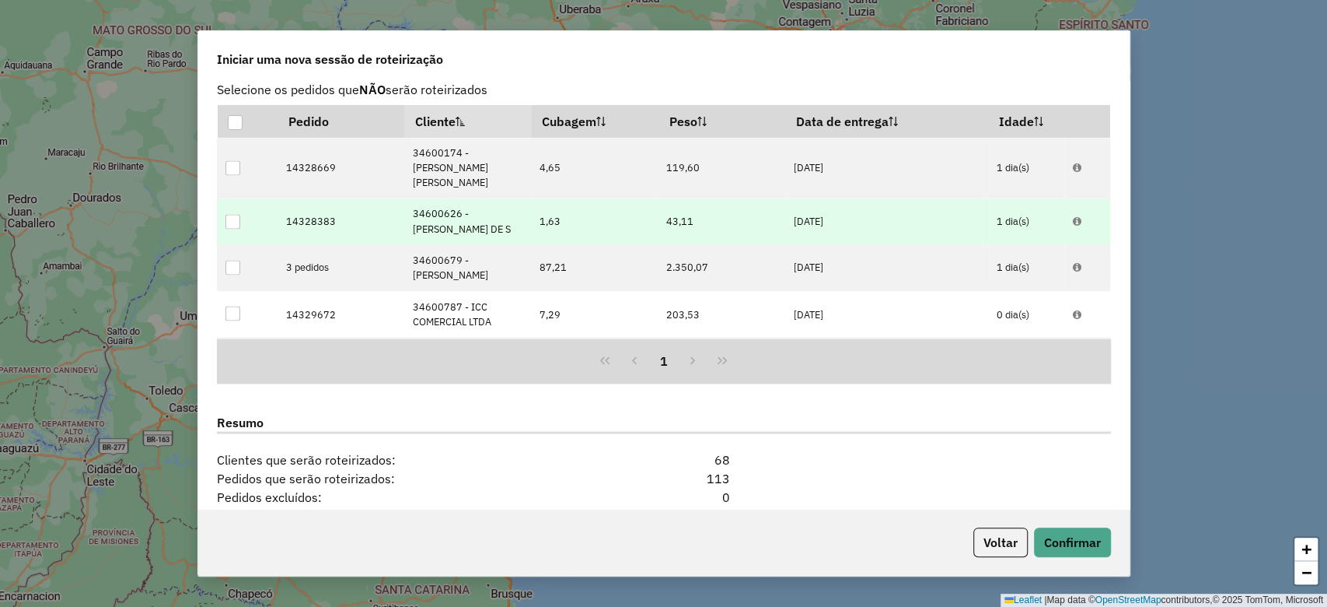
scroll to position [2009, 0]
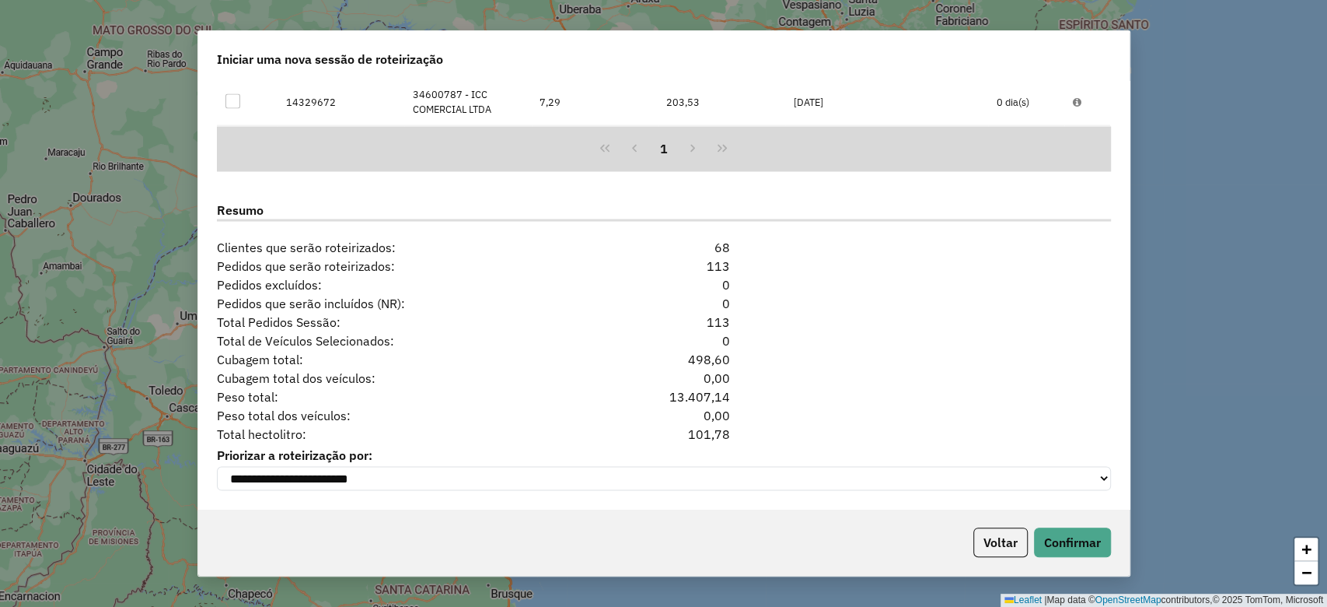
click at [710, 427] on div "101,78" at bounding box center [664, 433] width 152 height 19
click at [710, 428] on div "101,78" at bounding box center [664, 433] width 152 height 19
copy div "101,78"
click at [1014, 551] on button "Voltar" at bounding box center [1001, 542] width 54 height 30
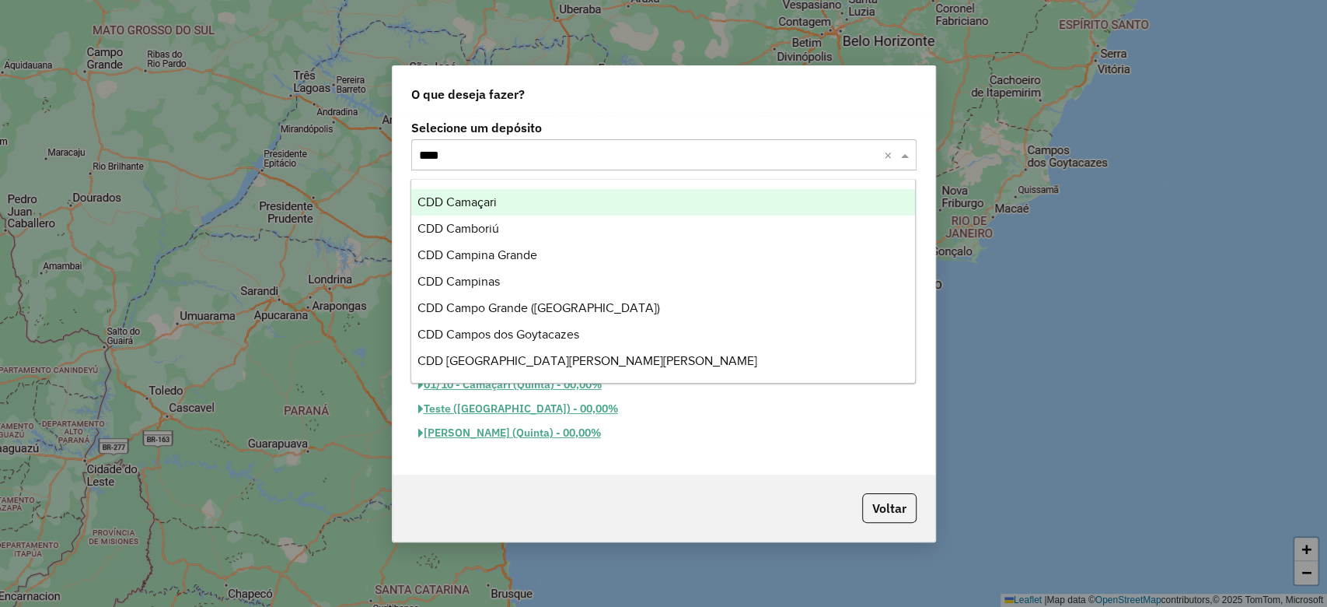
scroll to position [0, 0]
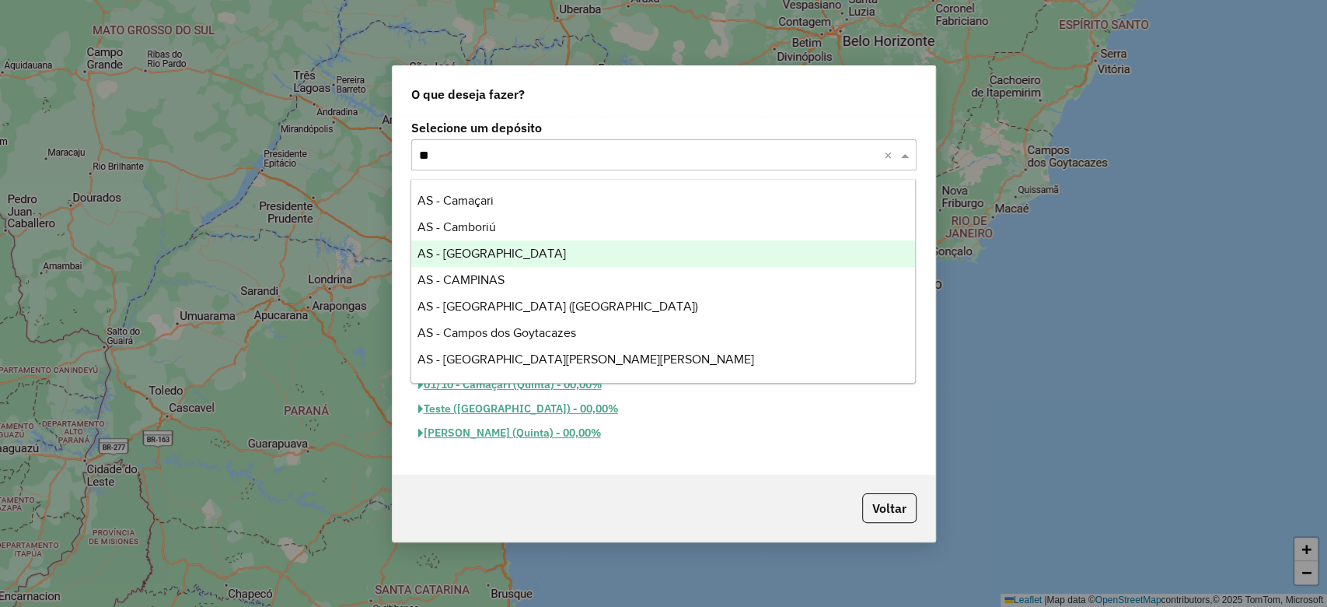
type input "*"
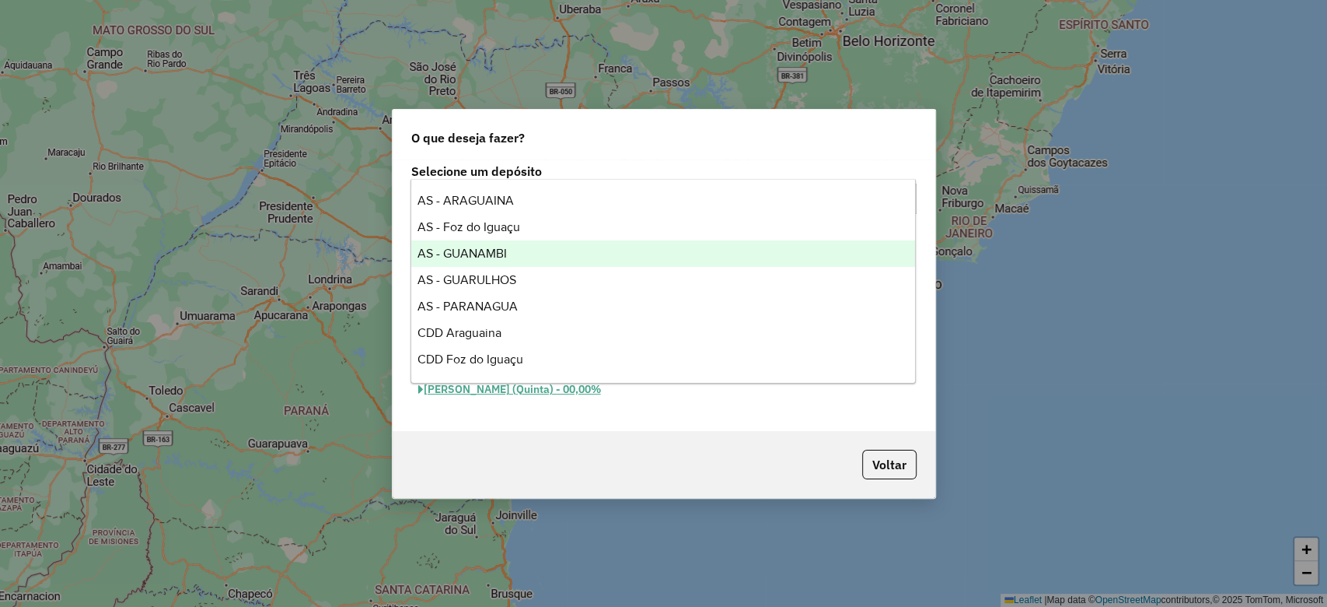
type input "****"
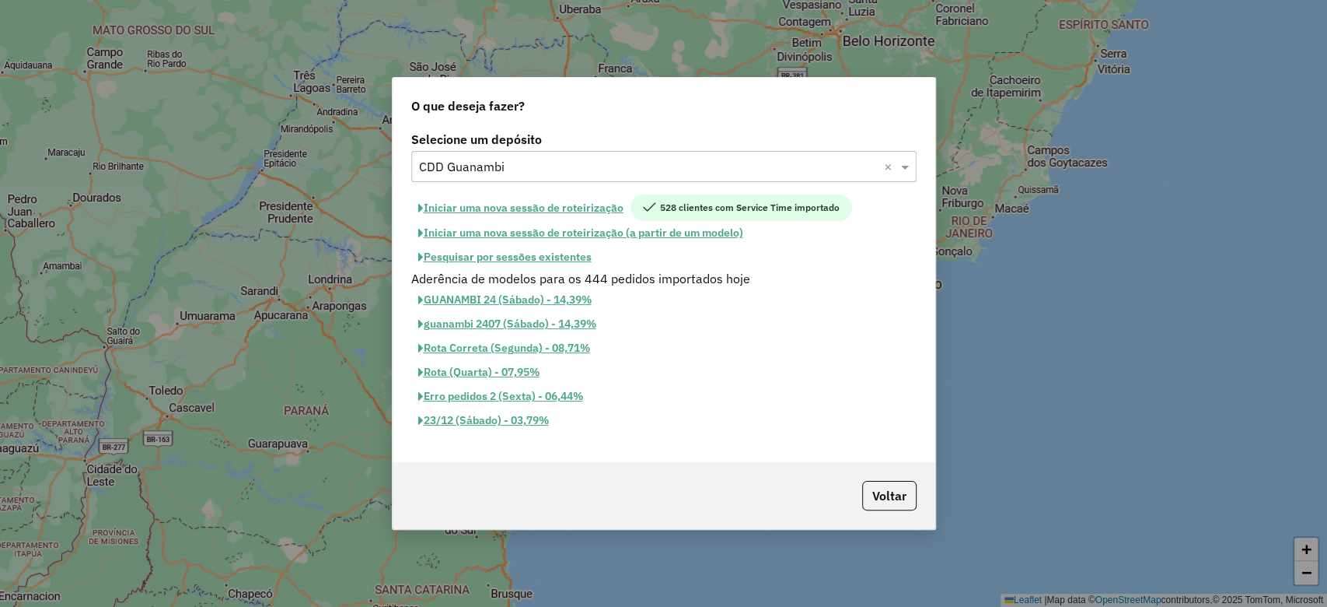
click at [491, 208] on button "Iniciar uma nova sessão de roteirização" at bounding box center [520, 207] width 219 height 26
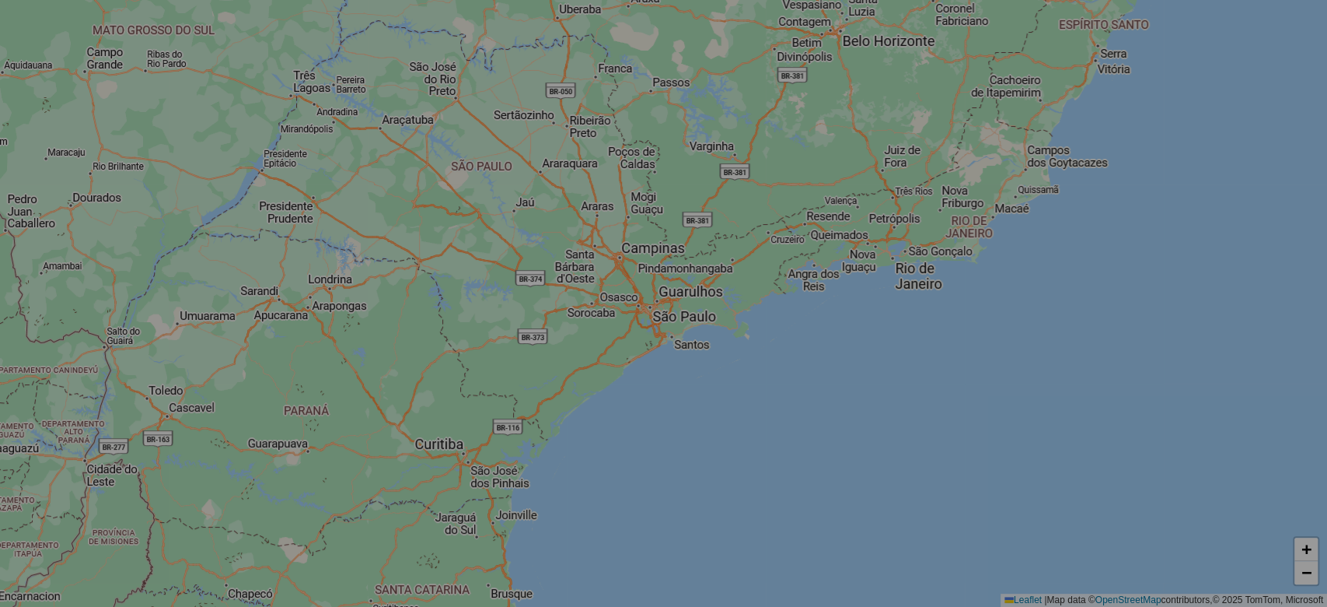
select select "*"
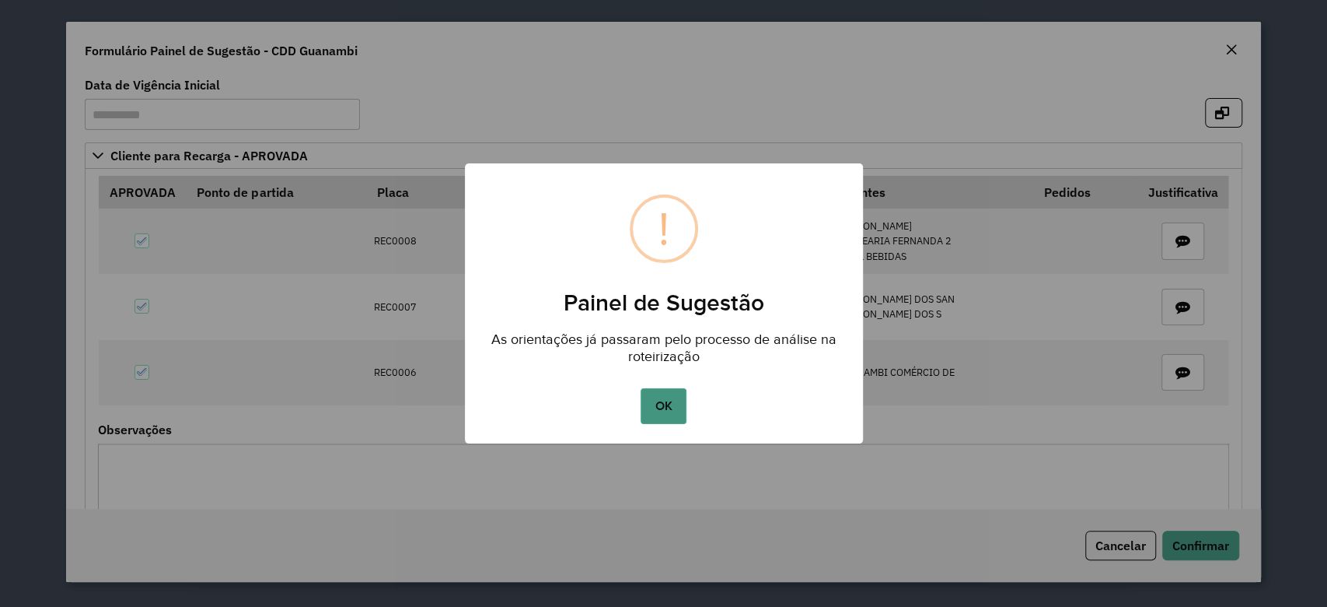
click at [647, 416] on button "OK" at bounding box center [664, 406] width 46 height 36
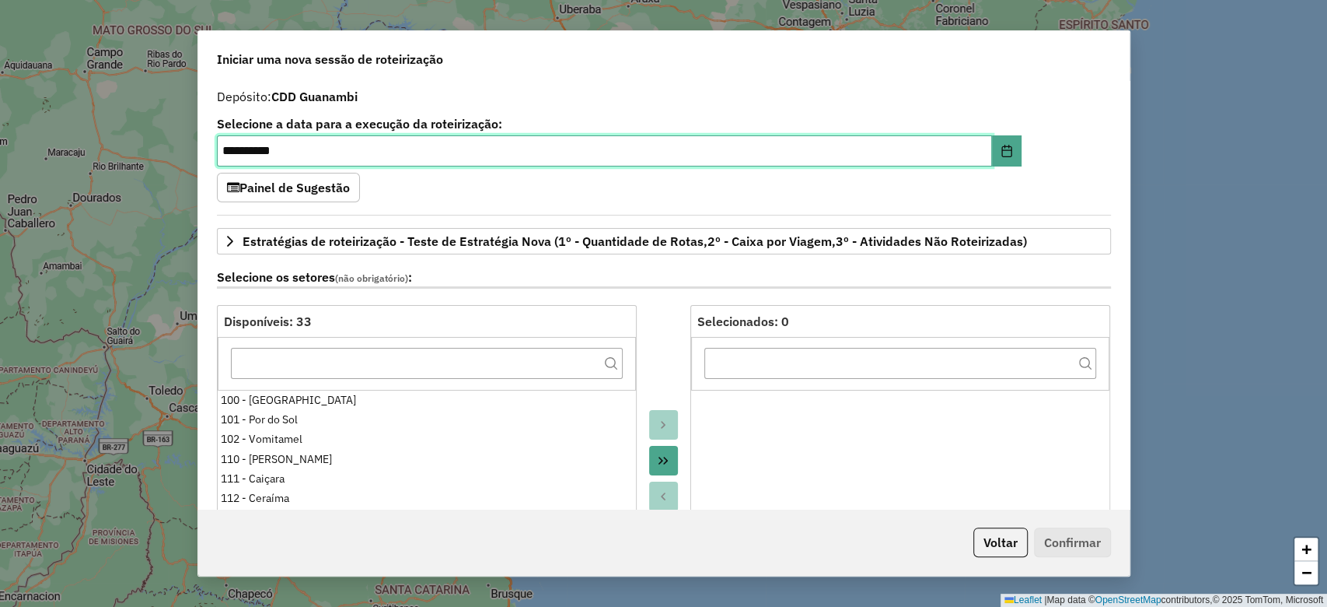
scroll to position [1624, 0]
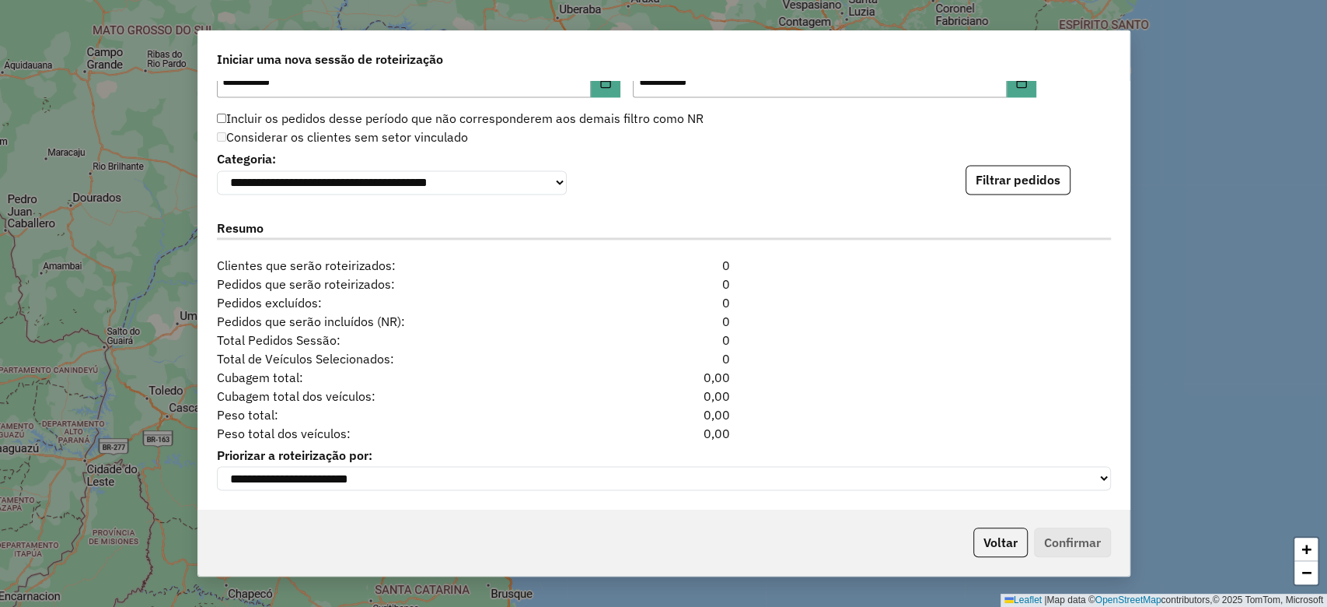
click at [1047, 194] on div "**********" at bounding box center [664, 295] width 932 height 428
click at [1044, 182] on button "Filtrar pedidos" at bounding box center [1018, 180] width 105 height 30
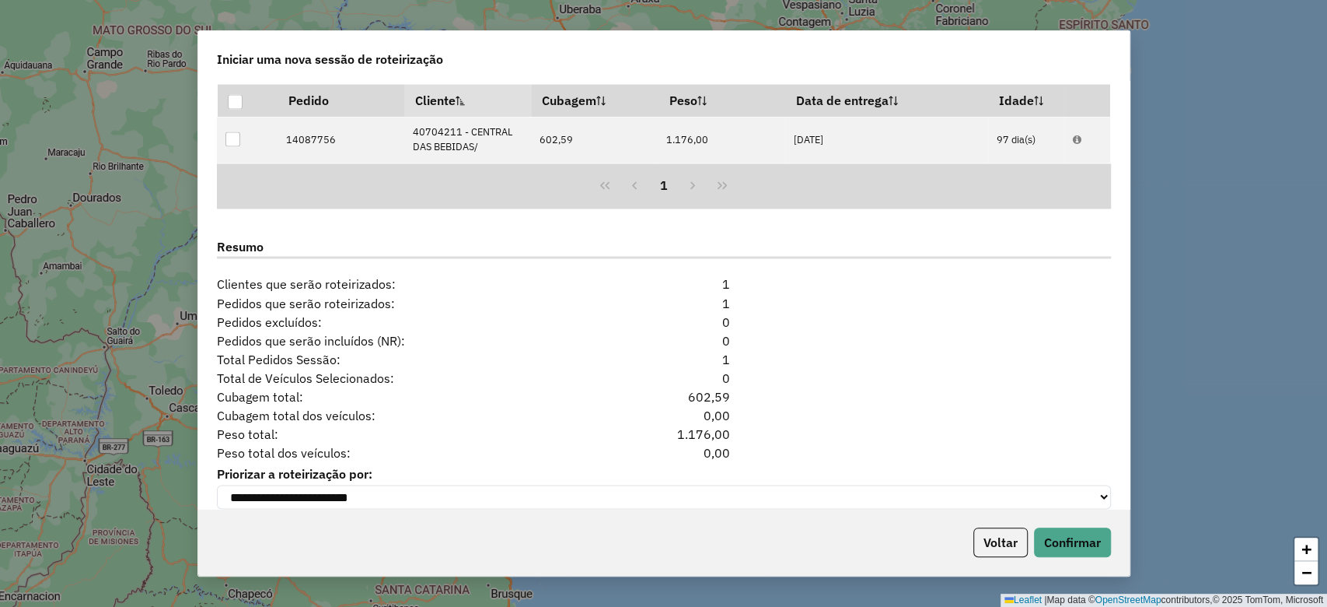
scroll to position [1790, 0]
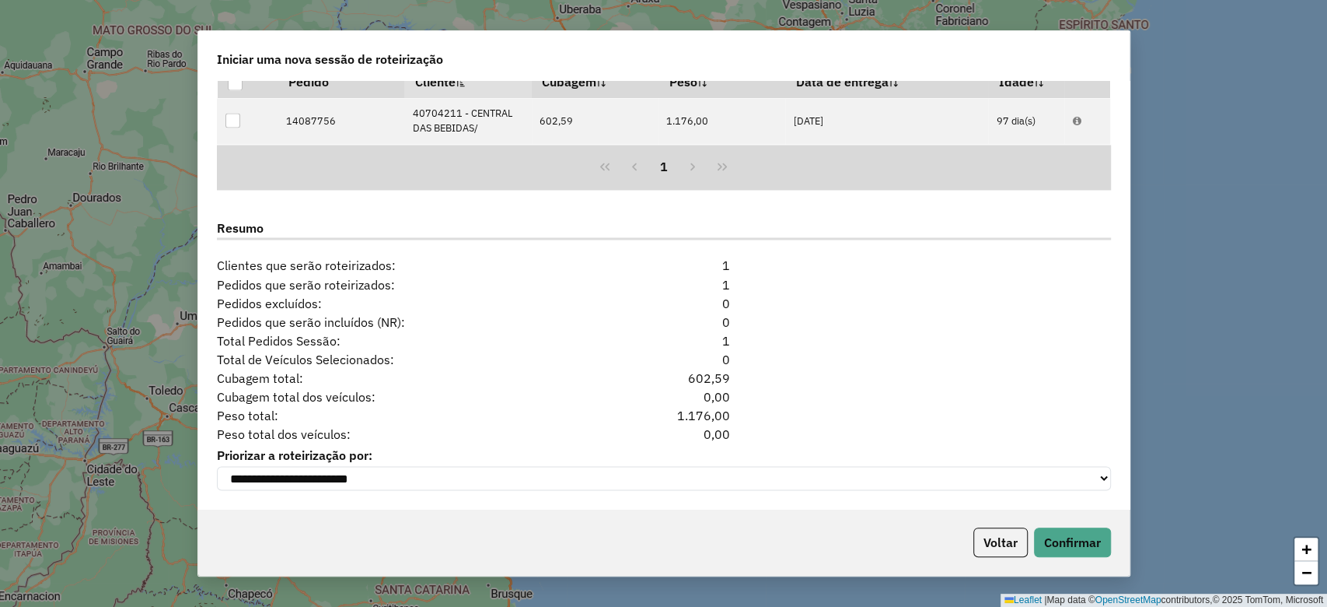
click at [706, 430] on div "0,00" at bounding box center [664, 433] width 152 height 19
click at [707, 430] on div "0,00" at bounding box center [664, 433] width 152 height 19
copy div "0,00"
click at [1001, 552] on button "Voltar" at bounding box center [1001, 542] width 54 height 30
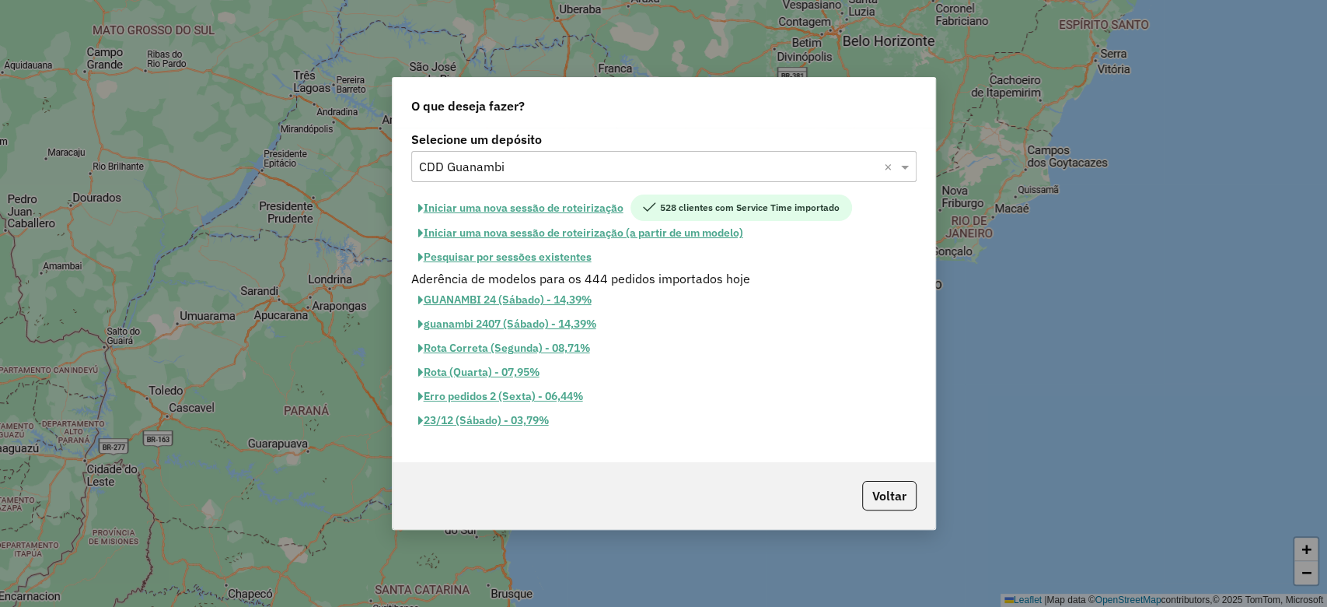
scroll to position [1760, 0]
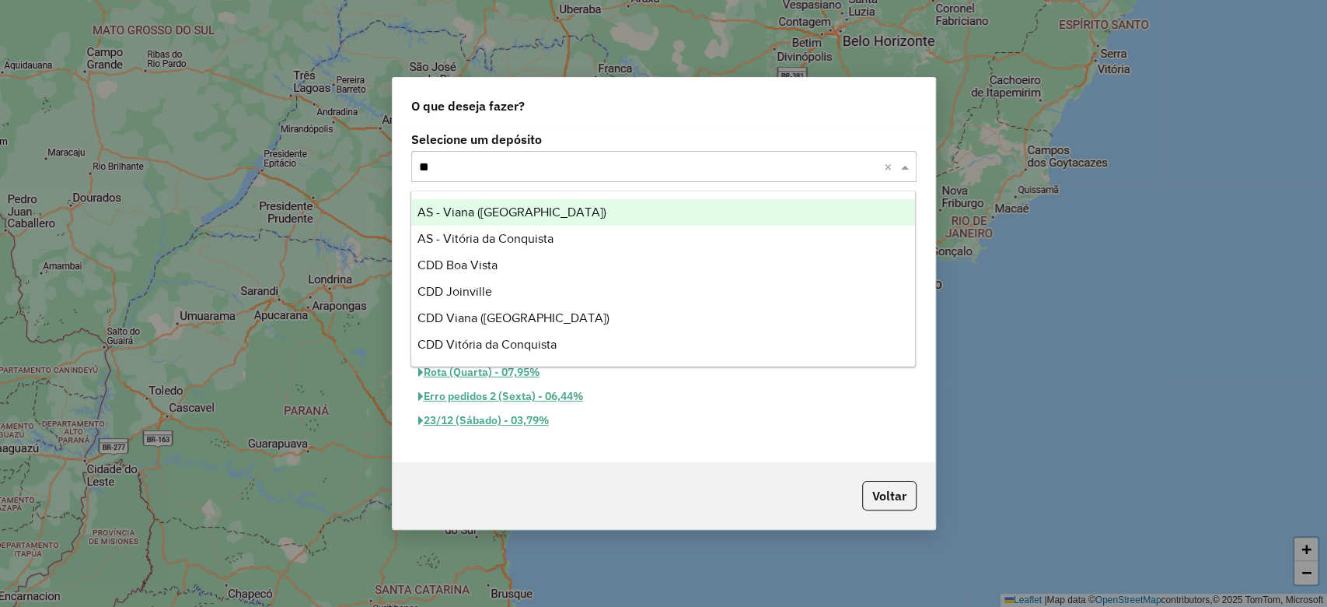
type input "***"
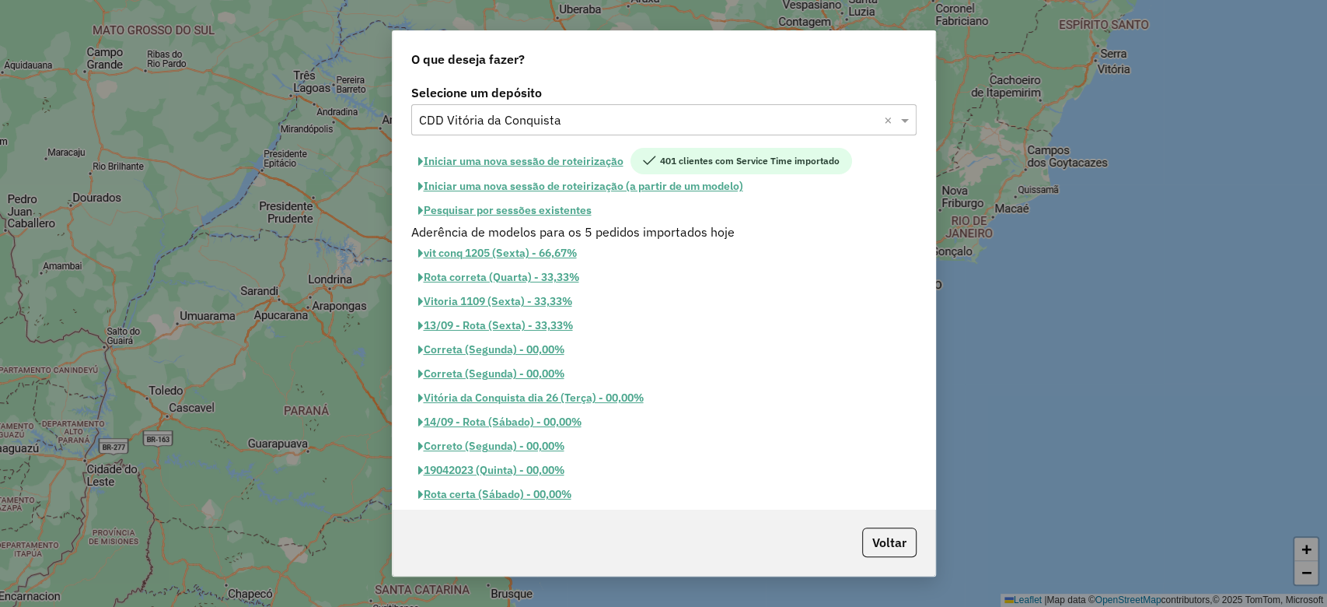
click at [568, 168] on button "Iniciar uma nova sessão de roteirização" at bounding box center [520, 161] width 219 height 26
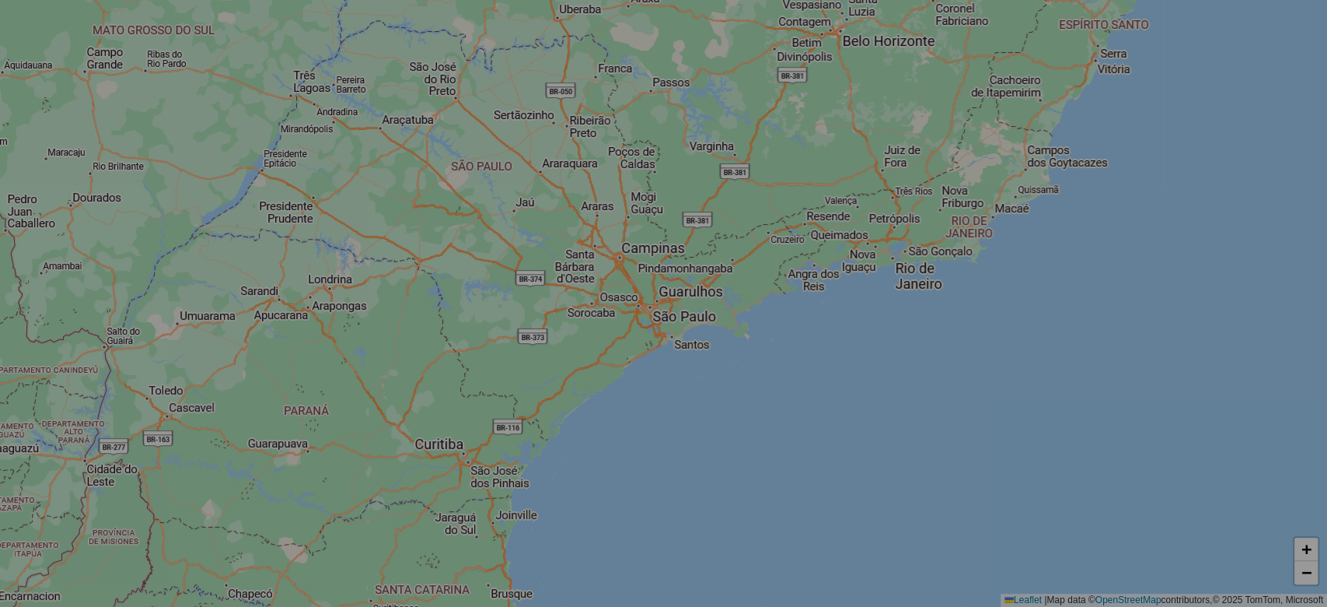
select select "*"
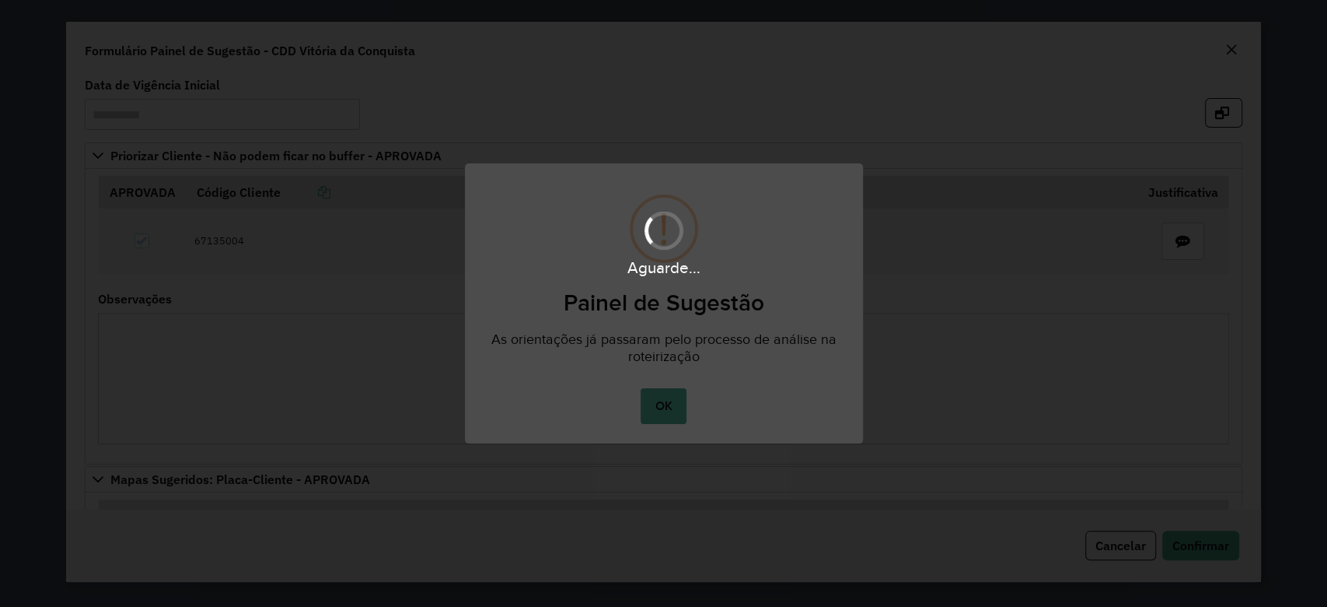
click at [673, 414] on div "Aguarde..." at bounding box center [663, 303] width 1327 height 607
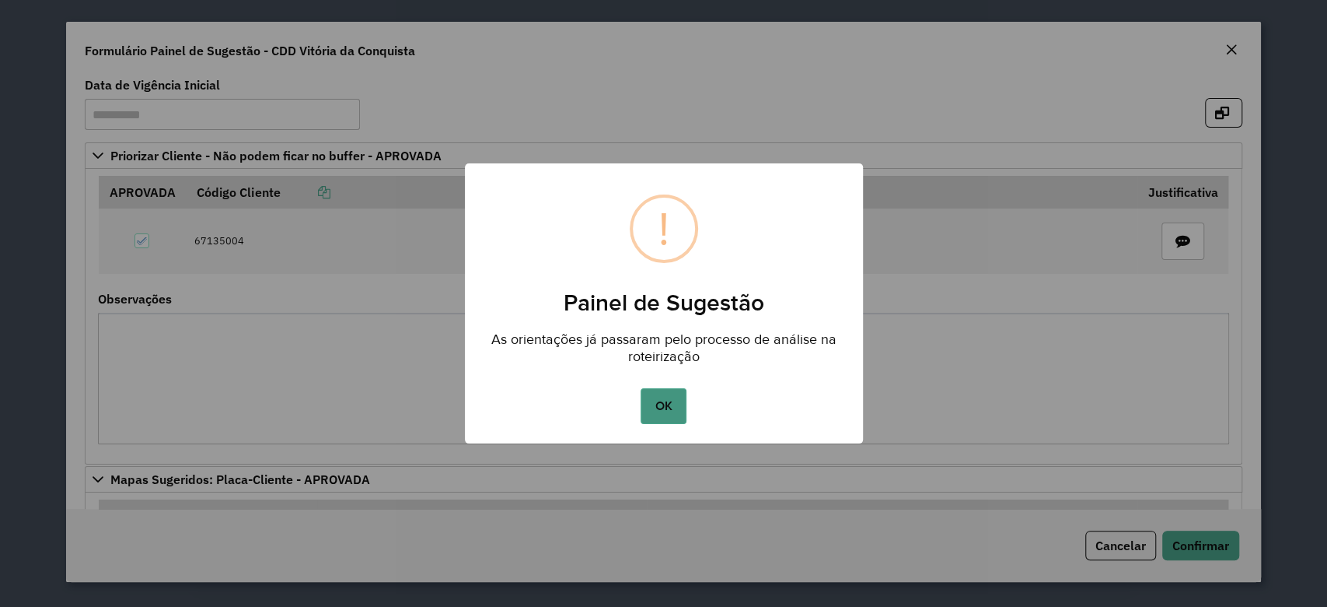
click at [674, 412] on button "OK" at bounding box center [664, 406] width 46 height 36
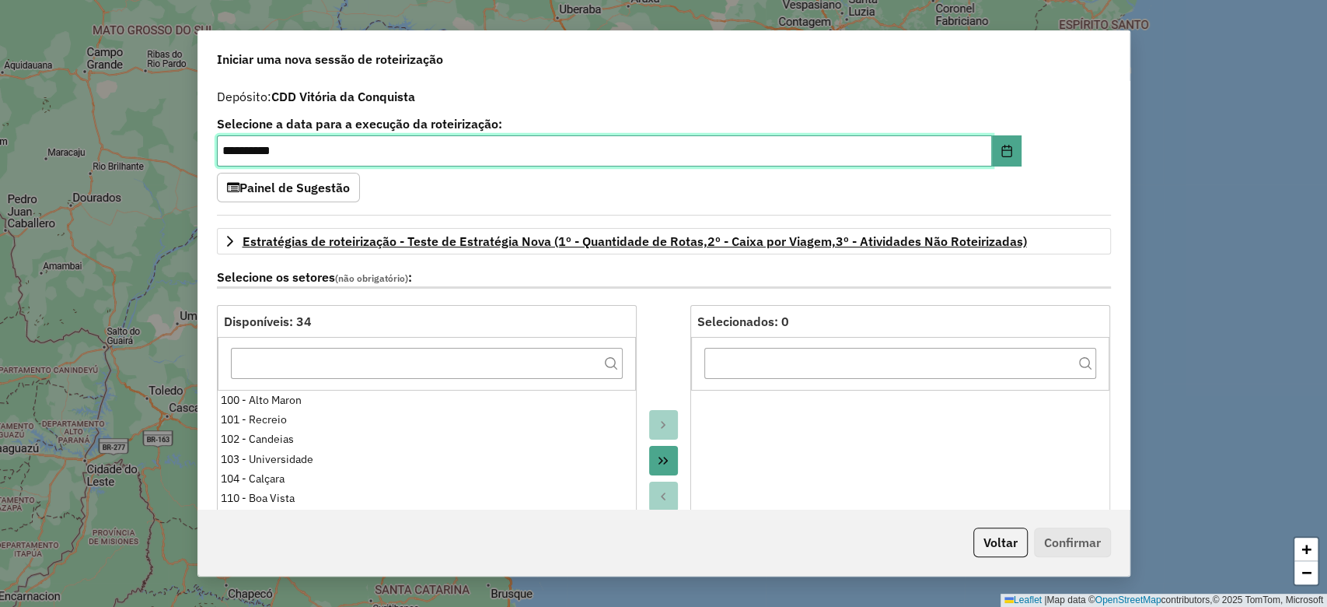
scroll to position [1669, 0]
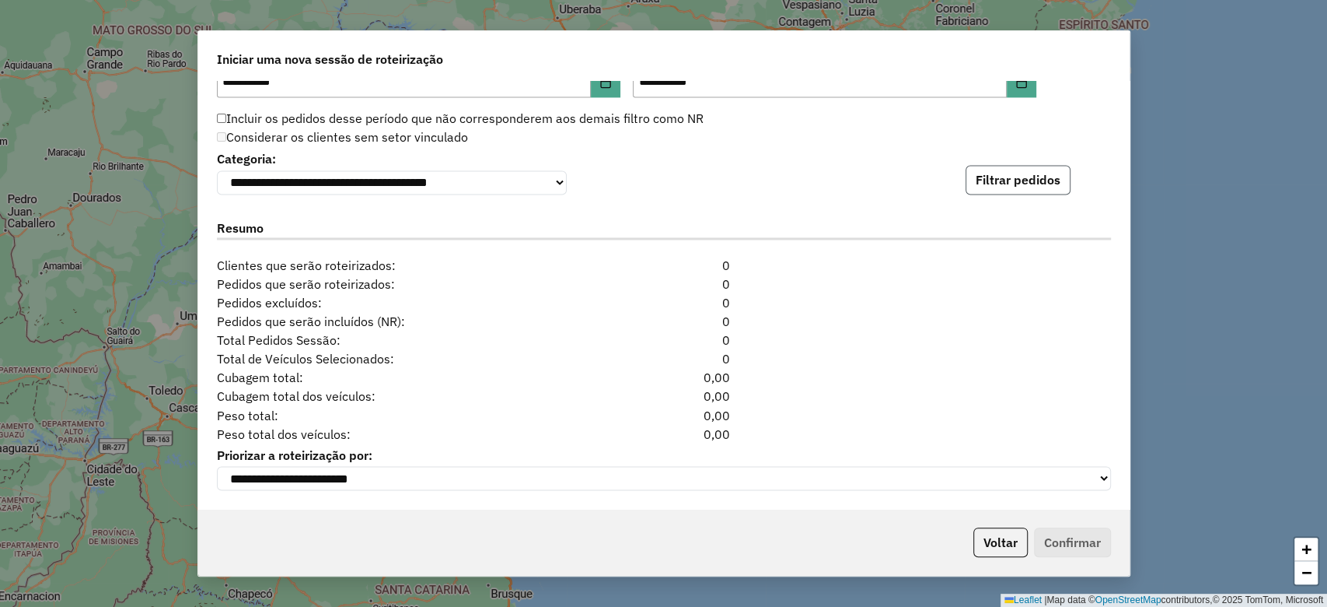
click at [1027, 166] on button "Filtrar pedidos" at bounding box center [1018, 180] width 105 height 30
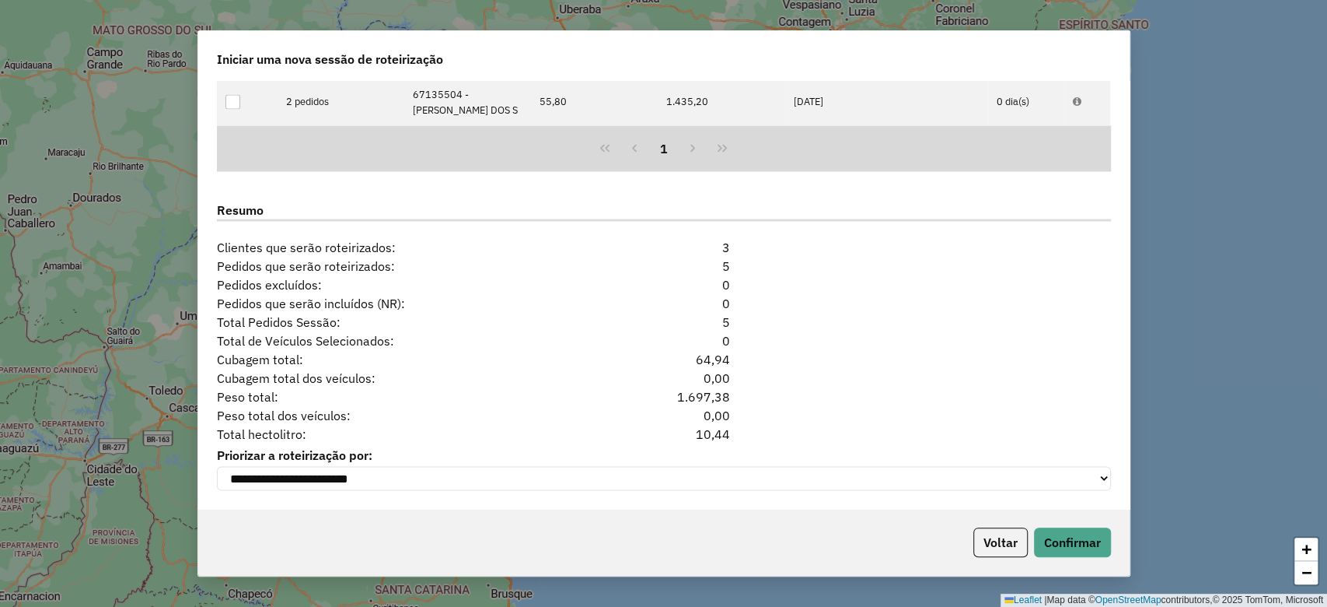
scroll to position [1961, 0]
click at [713, 426] on div "10,44" at bounding box center [664, 433] width 152 height 19
click at [712, 426] on div "10,44" at bounding box center [664, 433] width 152 height 19
copy div "10,44"
click at [987, 546] on button "Voltar" at bounding box center [1001, 542] width 54 height 30
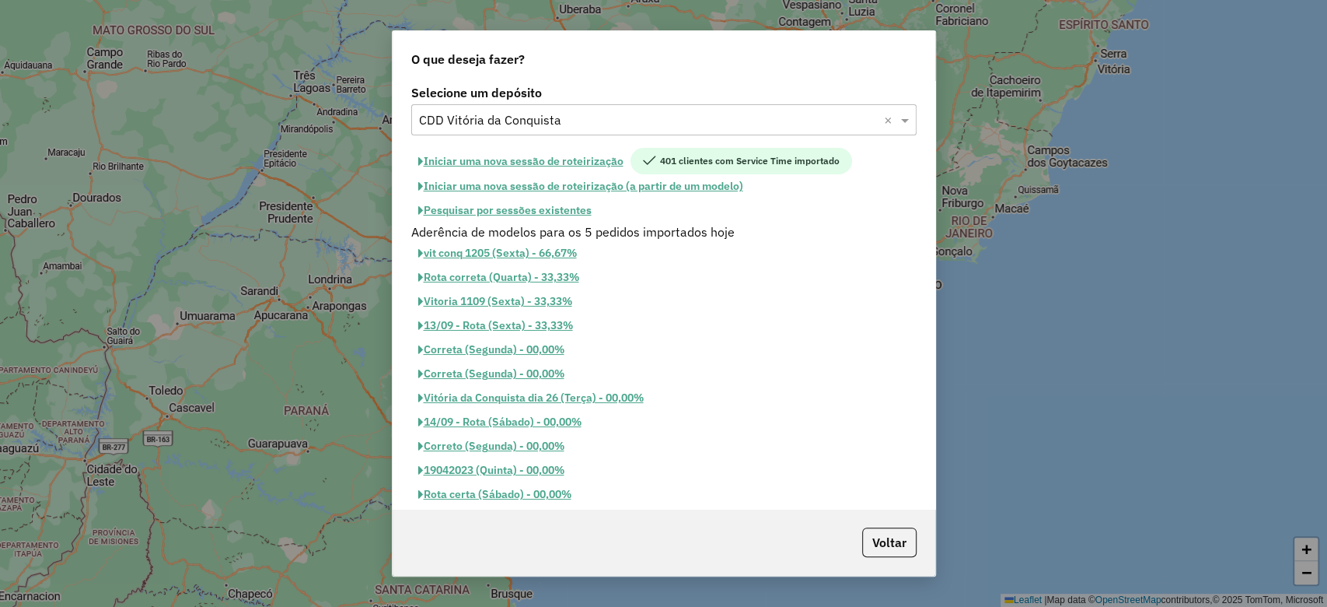
scroll to position [1932, 0]
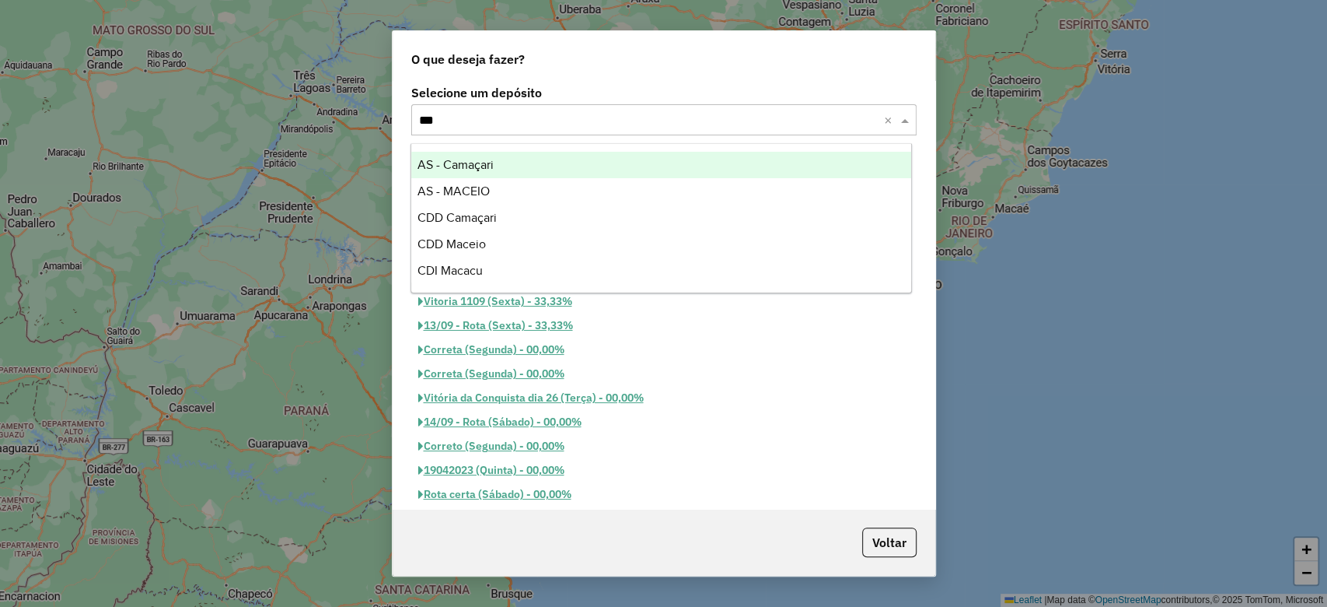
type input "****"
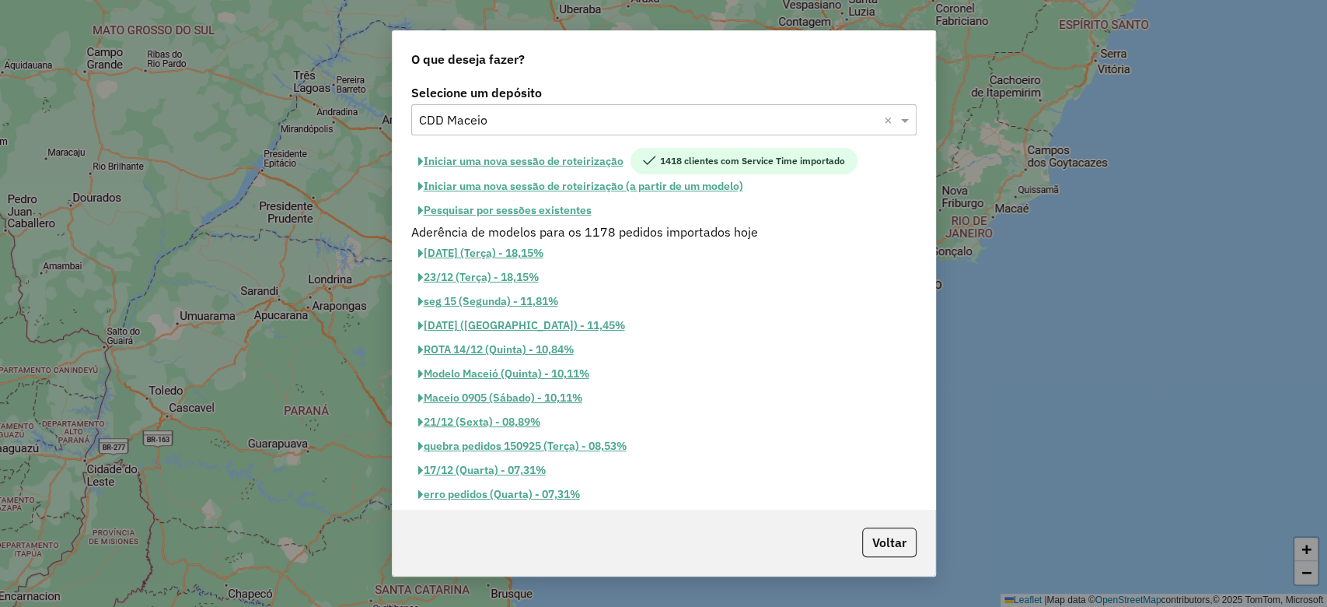
click at [594, 165] on button "Iniciar uma nova sessão de roteirização" at bounding box center [520, 161] width 219 height 26
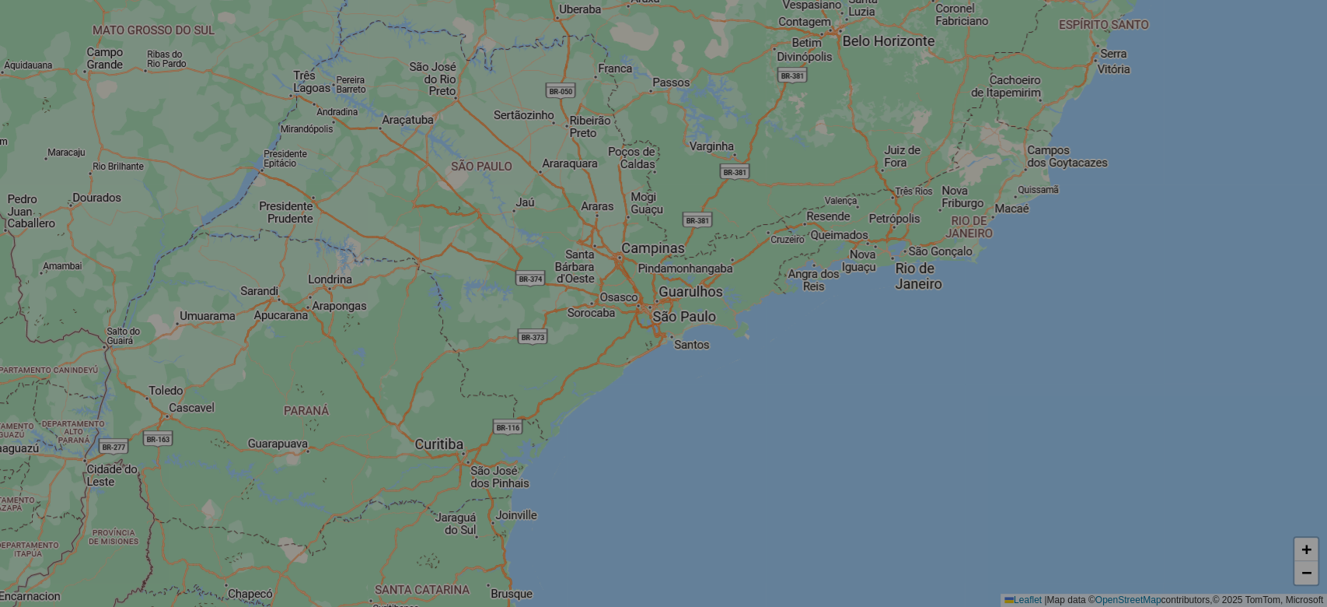
select select "*"
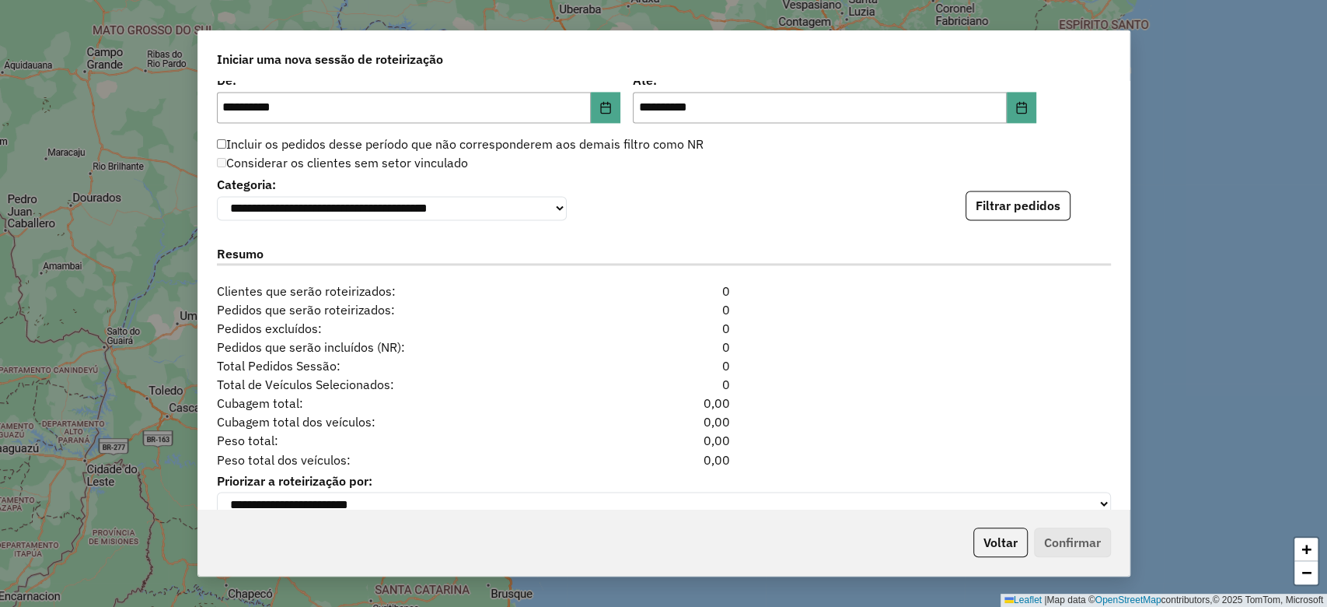
scroll to position [1640, 0]
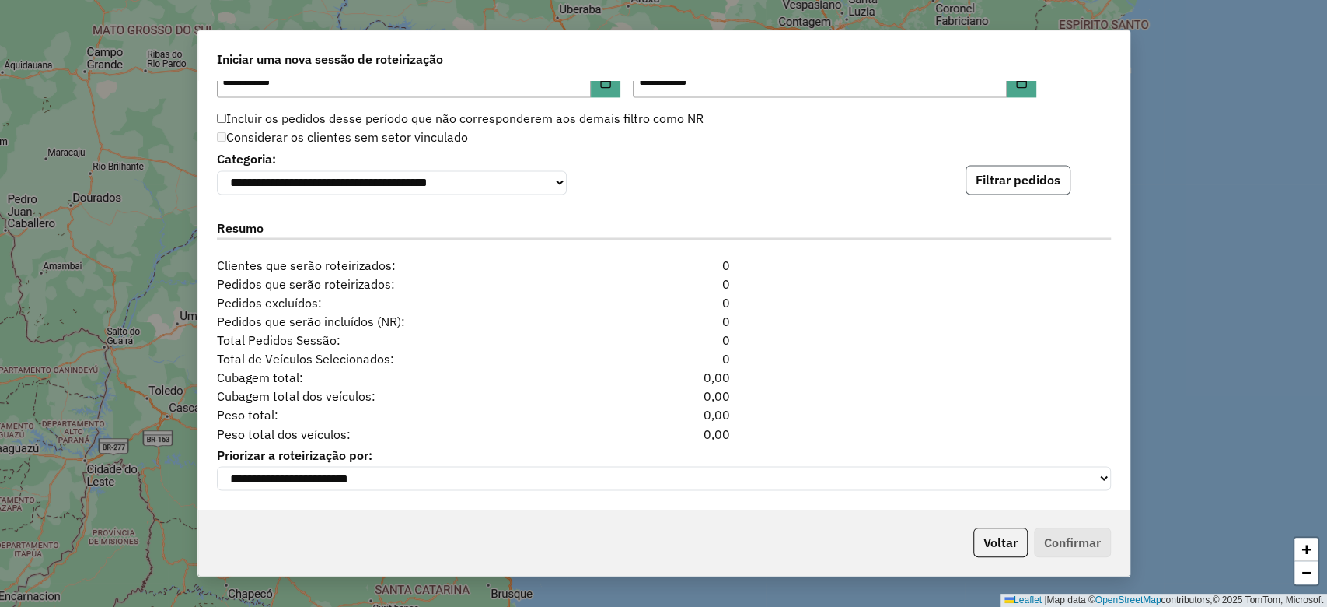
click at [1050, 181] on button "Filtrar pedidos" at bounding box center [1018, 180] width 105 height 30
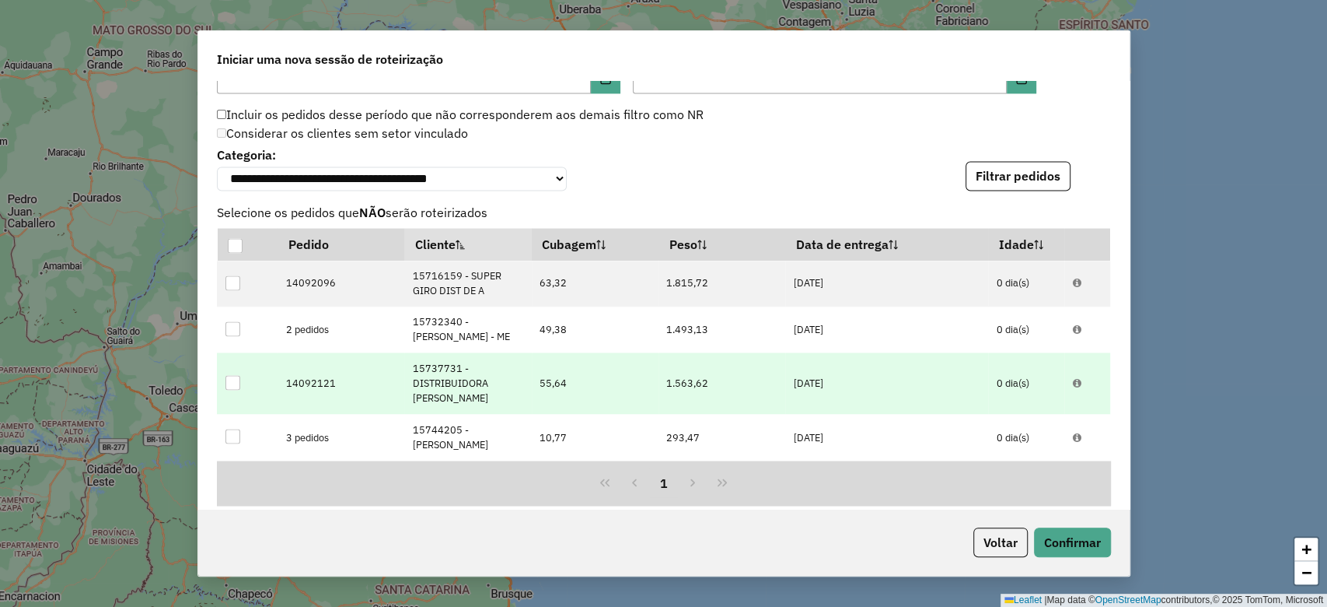
scroll to position [1963, 0]
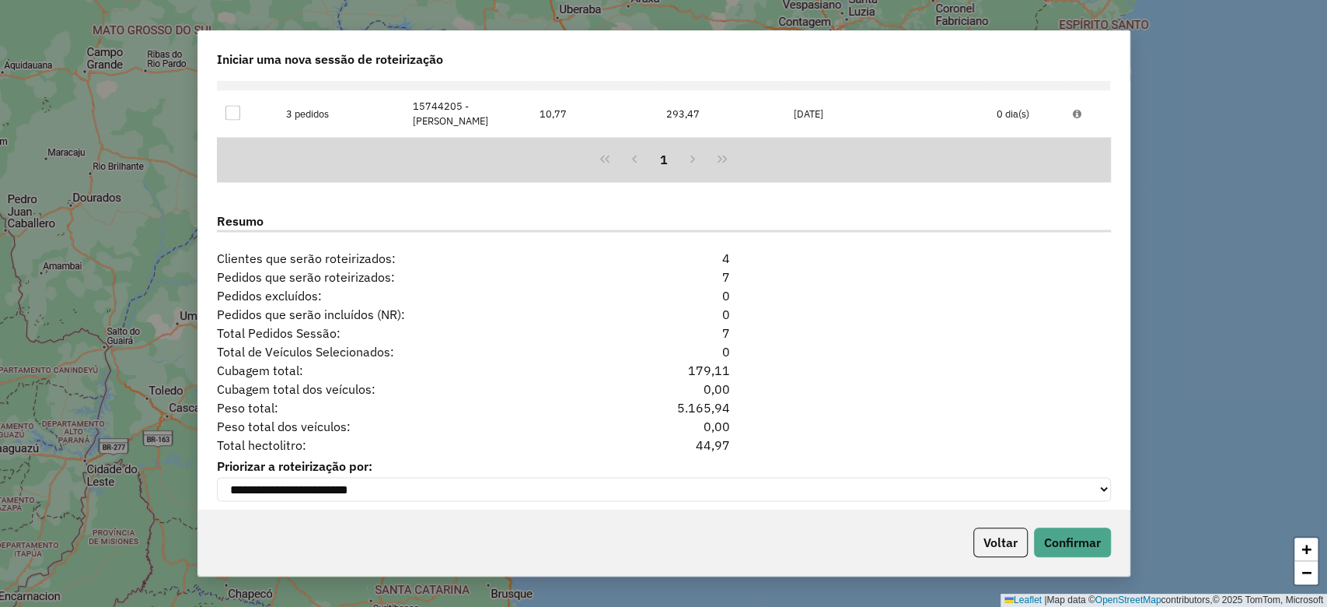
click at [715, 435] on div "44,97" at bounding box center [664, 444] width 152 height 19
copy div "44,97"
click at [1002, 551] on button "Voltar" at bounding box center [1001, 542] width 54 height 30
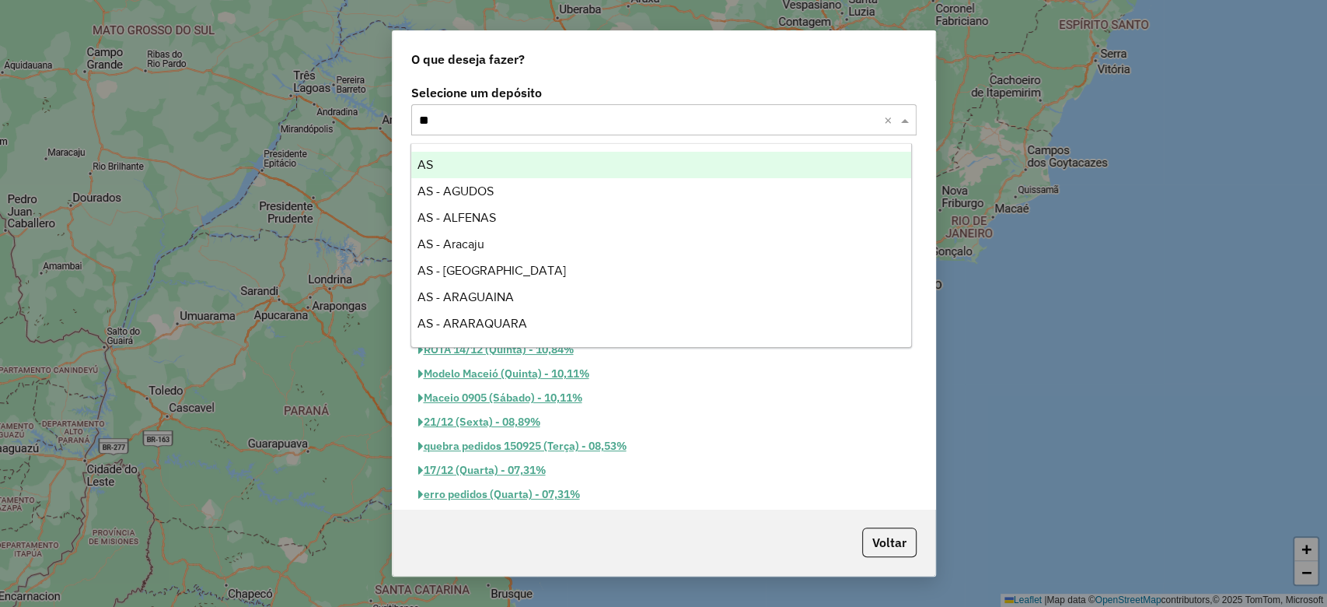
type input "***"
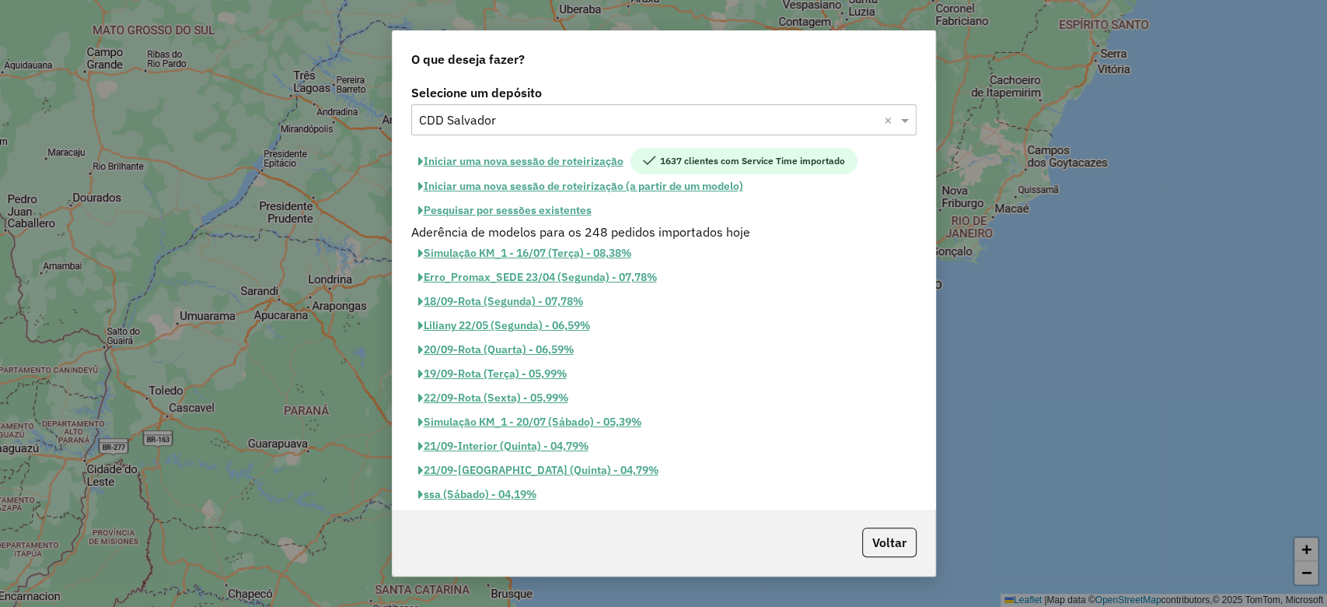
click at [591, 161] on button "Iniciar uma nova sessão de roteirização" at bounding box center [520, 161] width 219 height 26
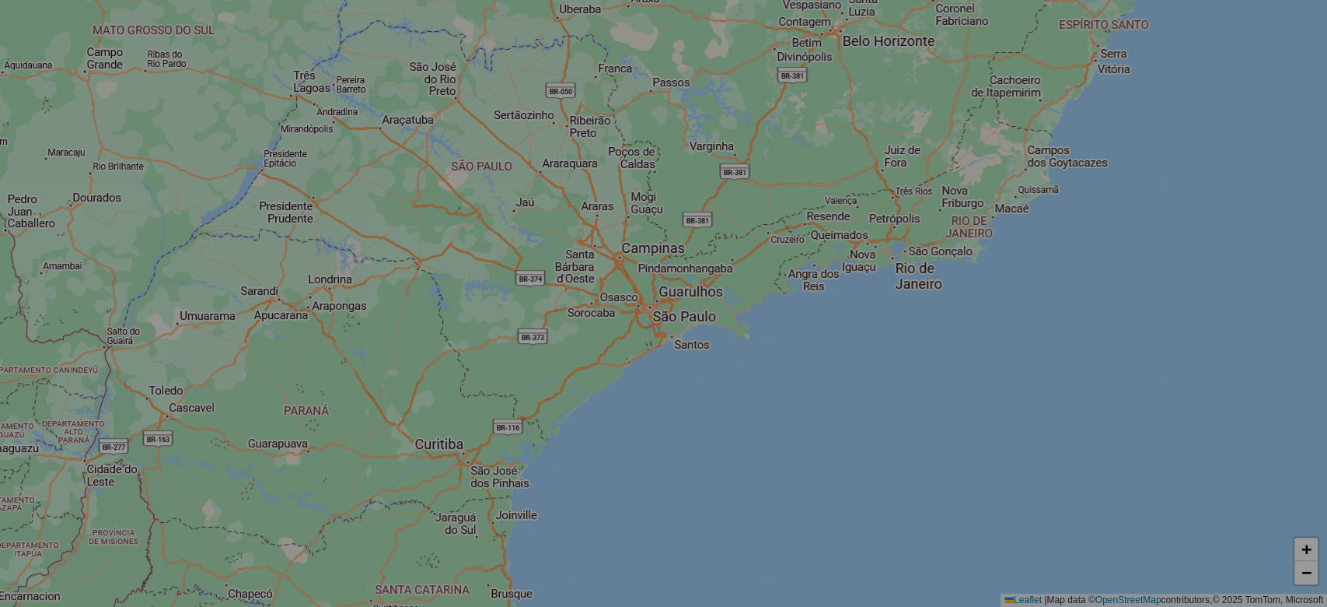
select select "*"
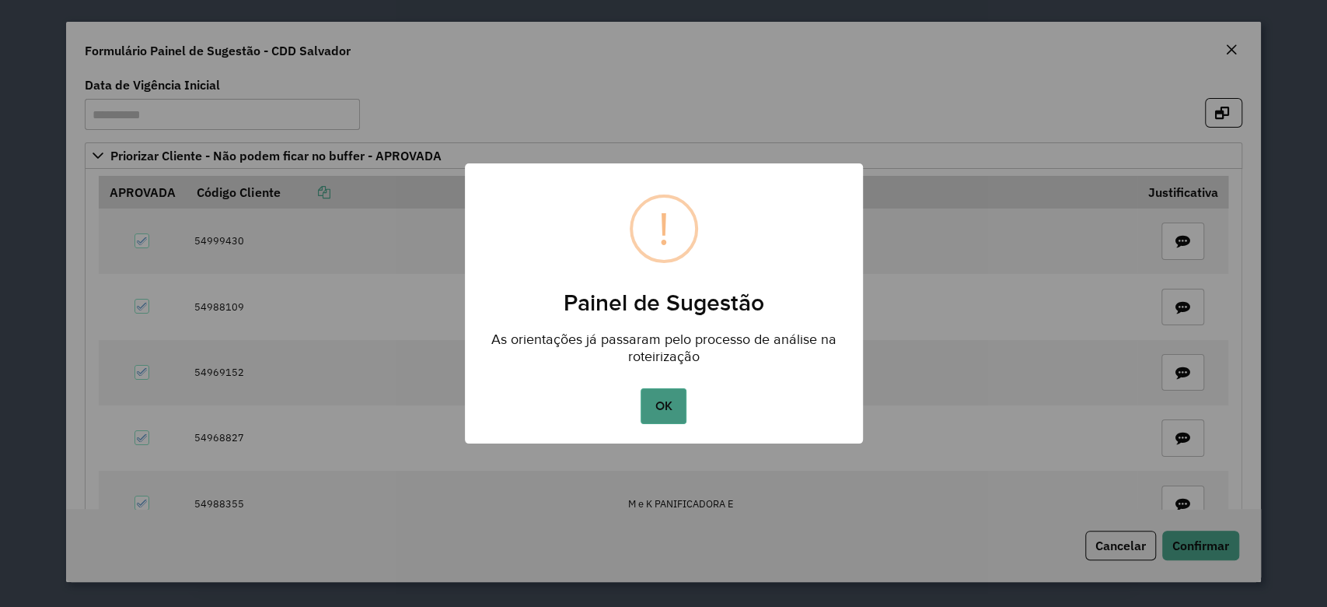
click at [683, 407] on button "OK" at bounding box center [664, 406] width 46 height 36
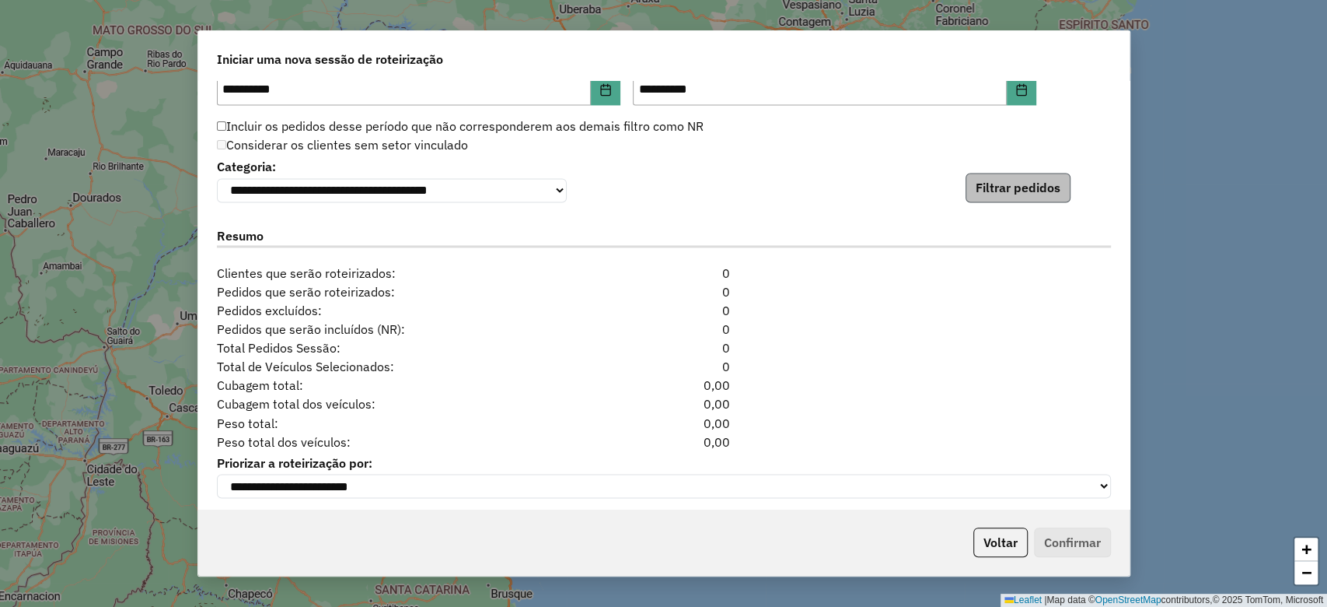
scroll to position [1669, 0]
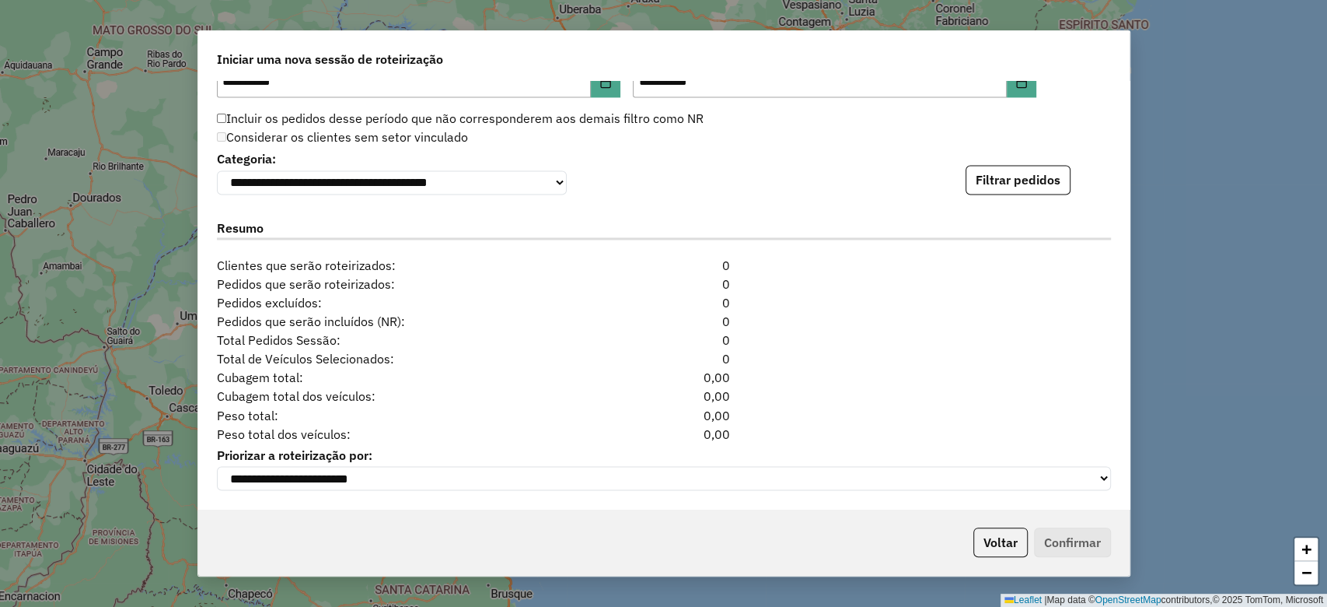
click at [1008, 196] on div "**********" at bounding box center [664, 295] width 932 height 428
click at [1004, 184] on button "Filtrar pedidos" at bounding box center [1018, 180] width 105 height 30
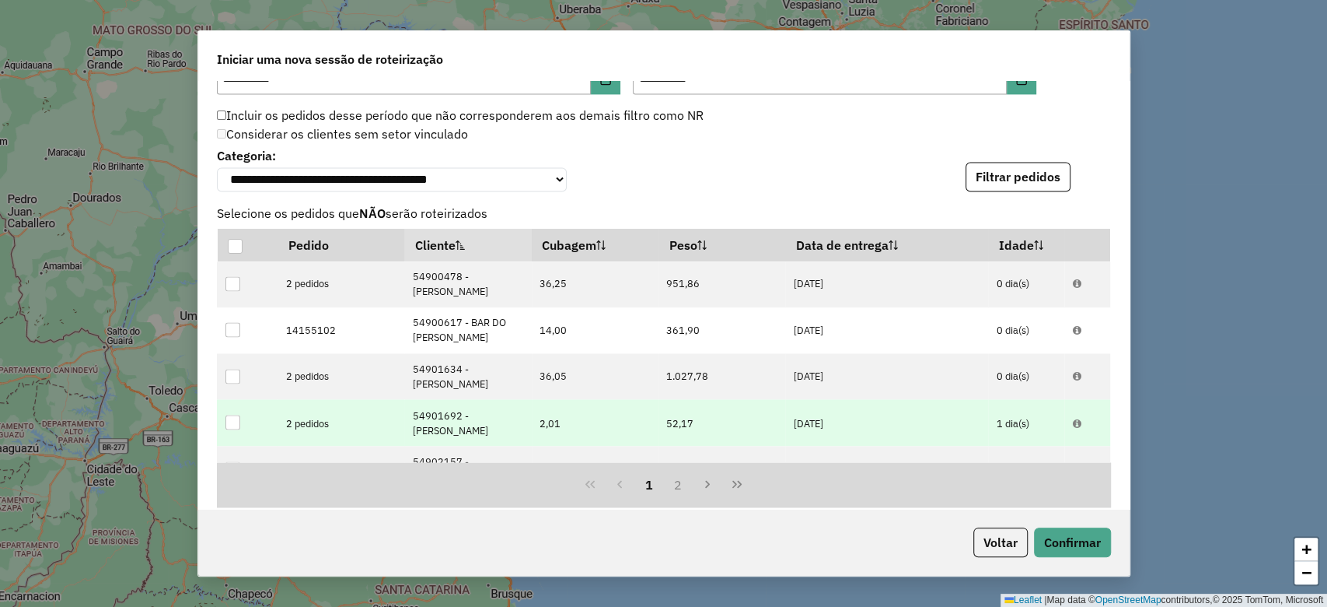
scroll to position [2009, 0]
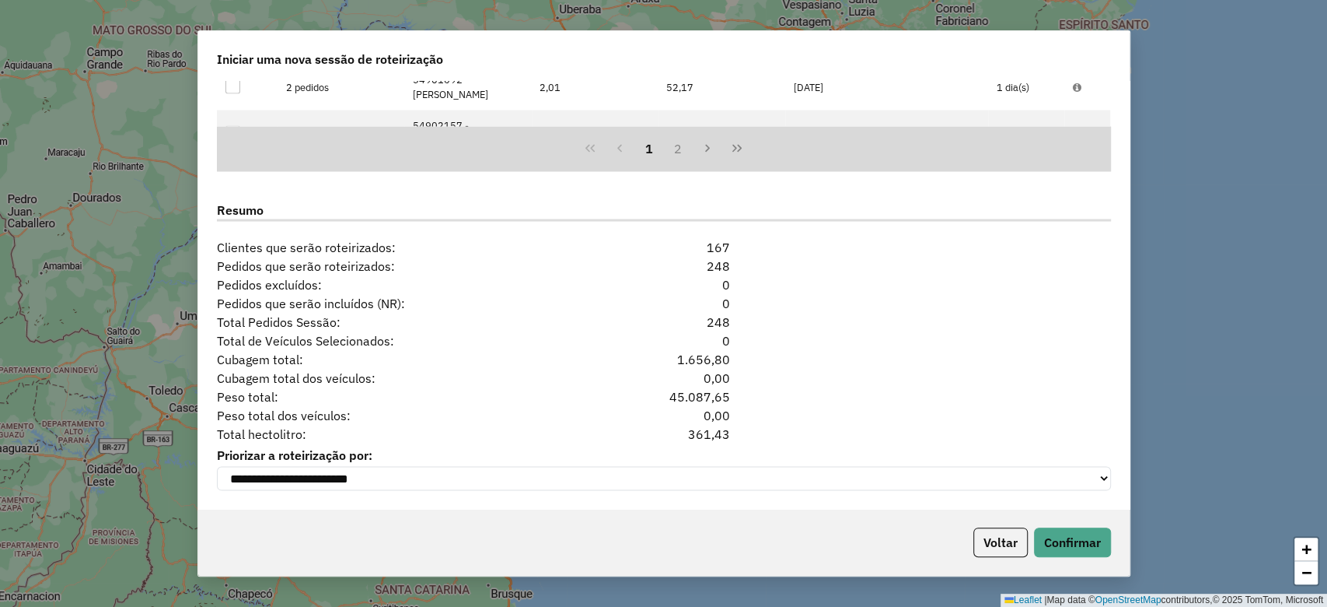
click at [697, 433] on div "361,43" at bounding box center [664, 433] width 152 height 19
copy div "361,43"
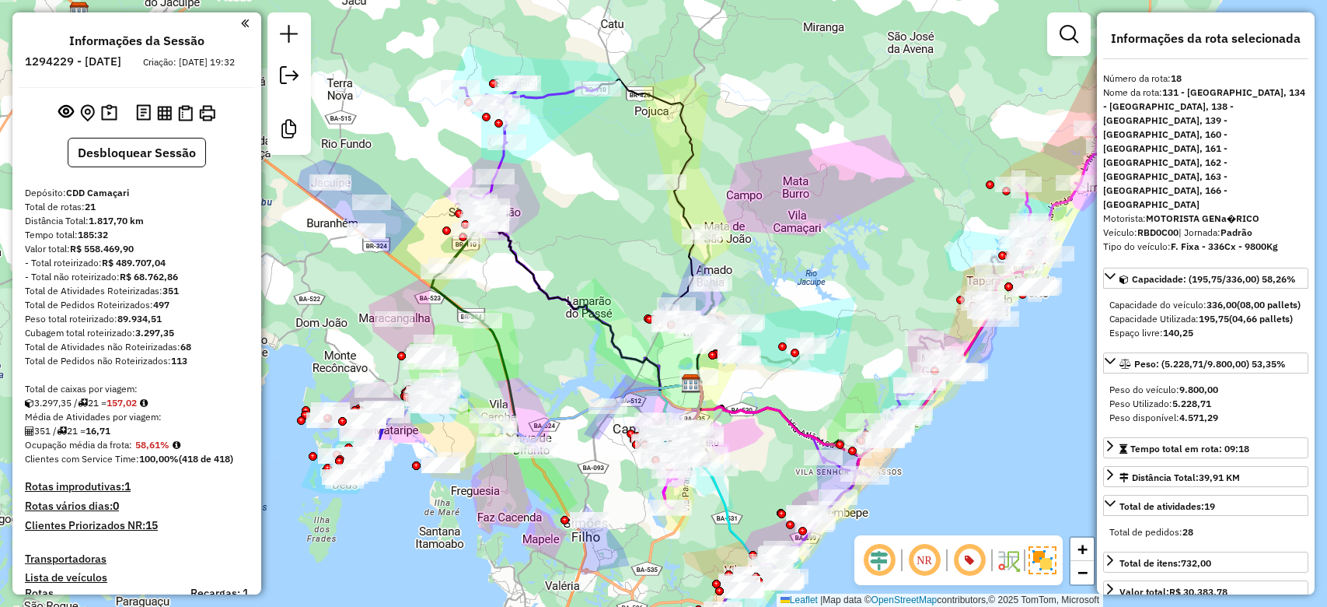
select select "*********"
click at [133, 408] on strong "157,02" at bounding box center [122, 403] width 30 height 12
click at [134, 408] on strong "157,02" at bounding box center [122, 403] width 30 height 12
click at [137, 408] on strong "157,02" at bounding box center [122, 403] width 30 height 12
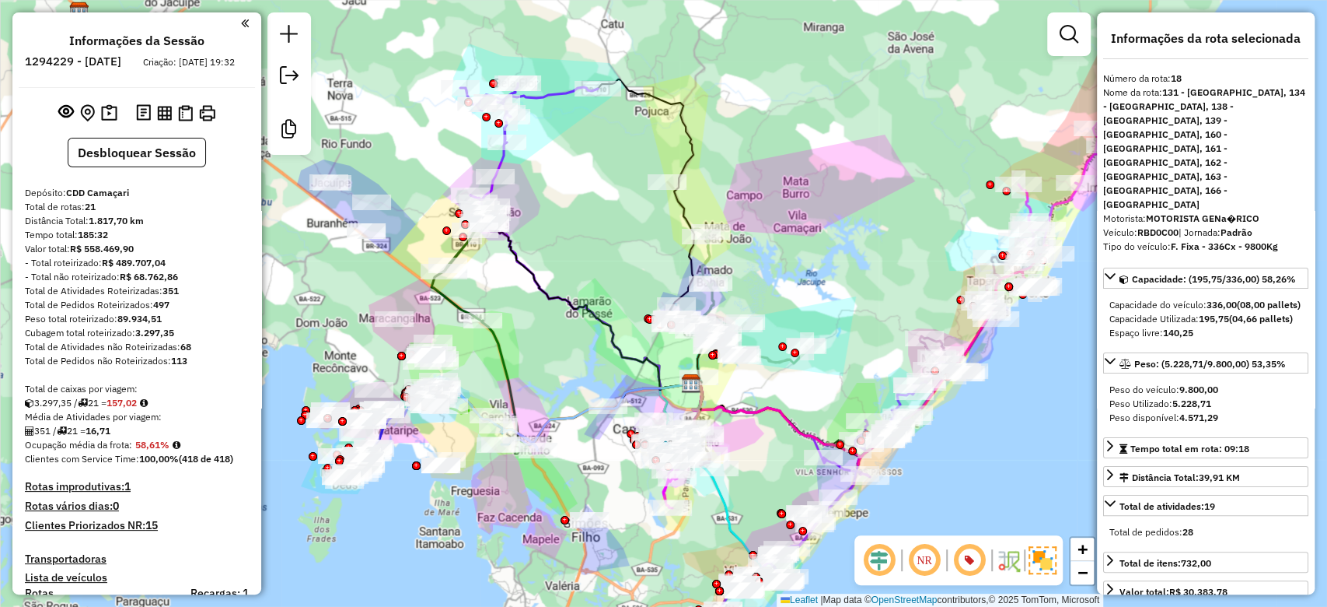
click at [121, 408] on strong "157,02" at bounding box center [122, 403] width 30 height 12
copy strong "157,02"
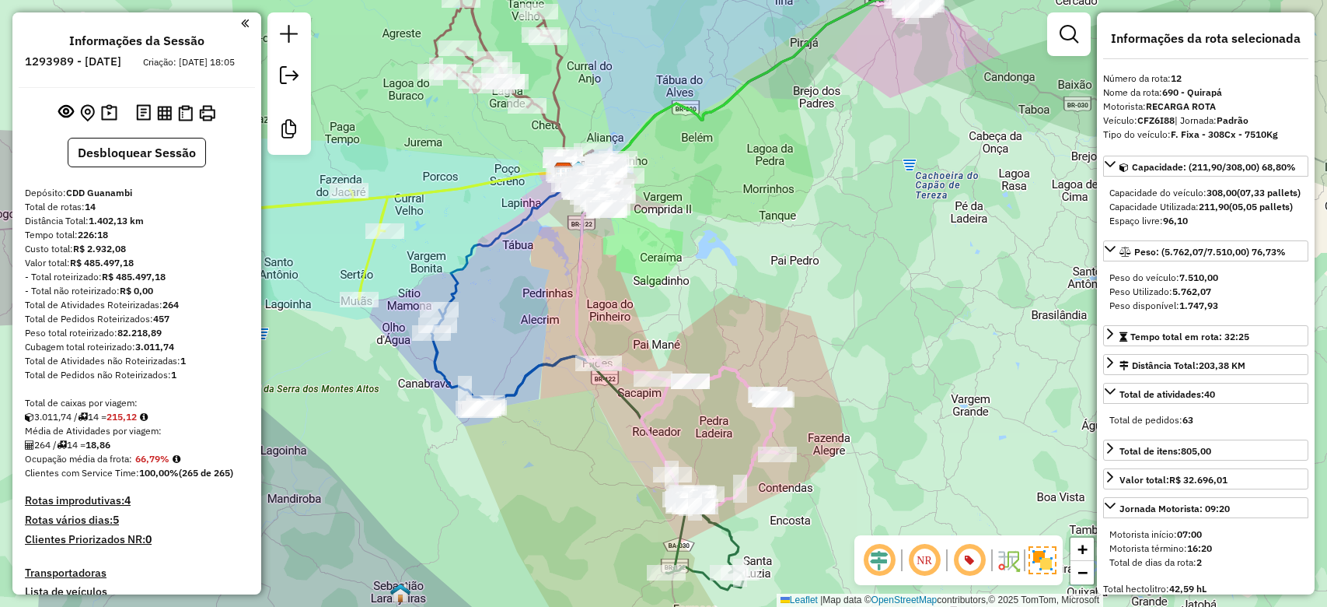
select select "**********"
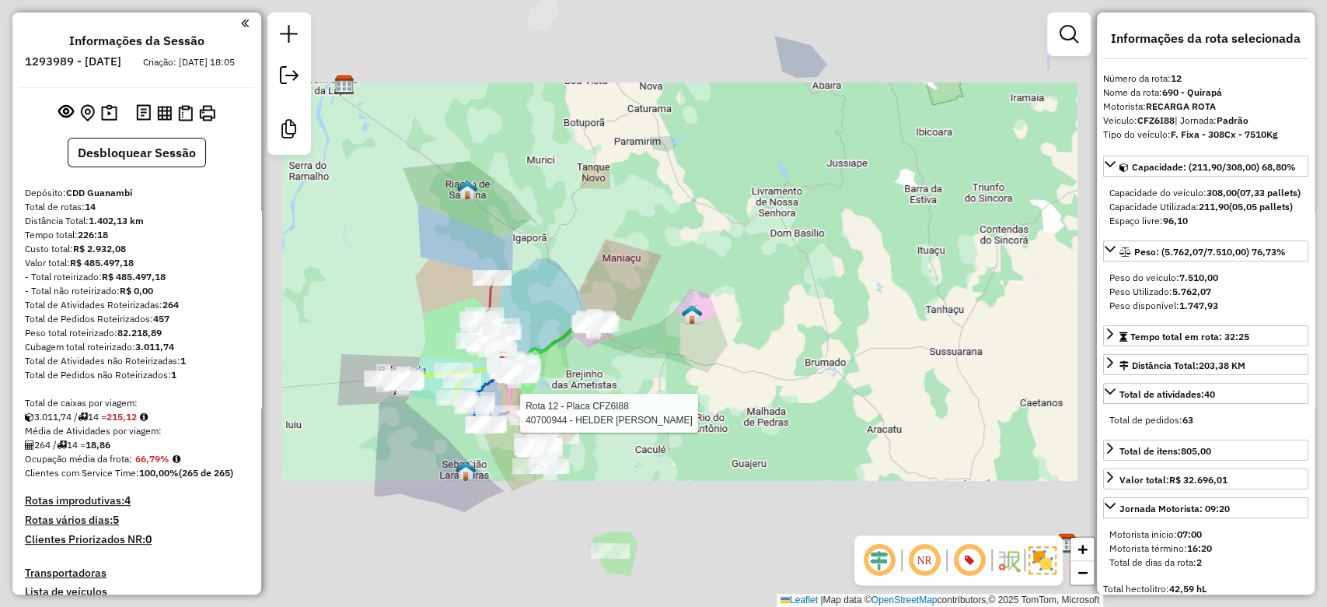
drag, startPoint x: 510, startPoint y: 442, endPoint x: 521, endPoint y: 402, distance: 41.1
click at [521, 402] on div "Rota 12 - Placa CFZ6I88 40705303 - MERCEARIA RODRIGUES Rota 12 - Placa CFZ6I88 …" at bounding box center [663, 303] width 1327 height 607
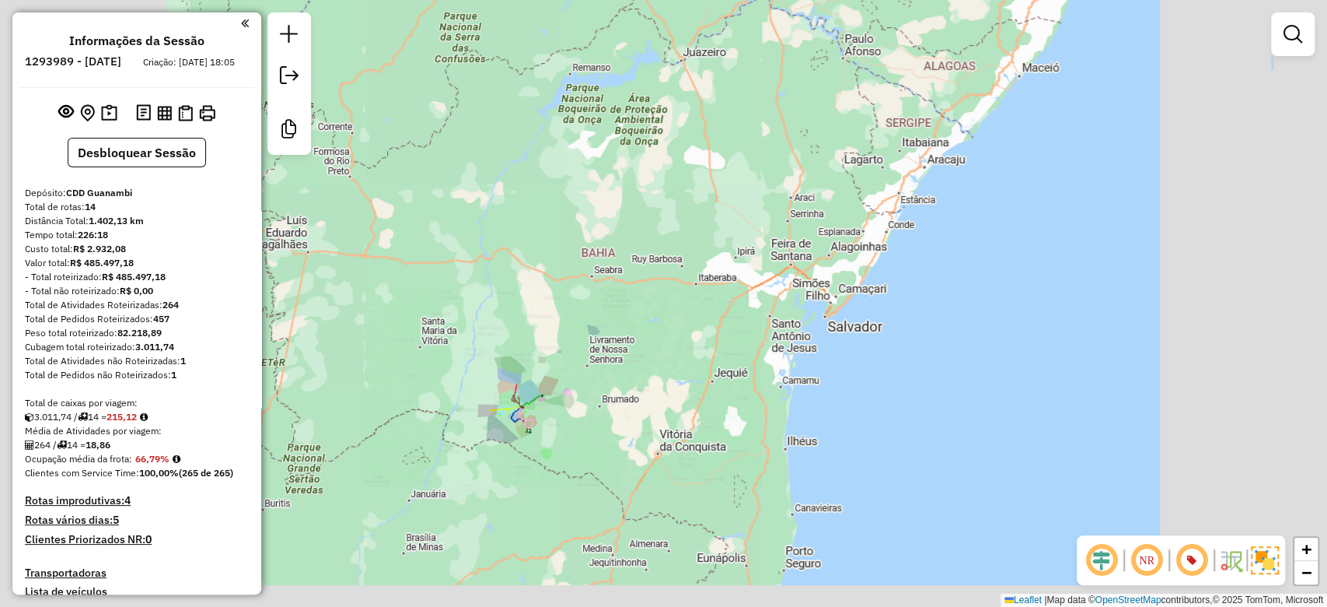
click at [549, 418] on div "Janela de atendimento Grade de atendimento Capacidade Transportadoras Veículos …" at bounding box center [663, 303] width 1327 height 607
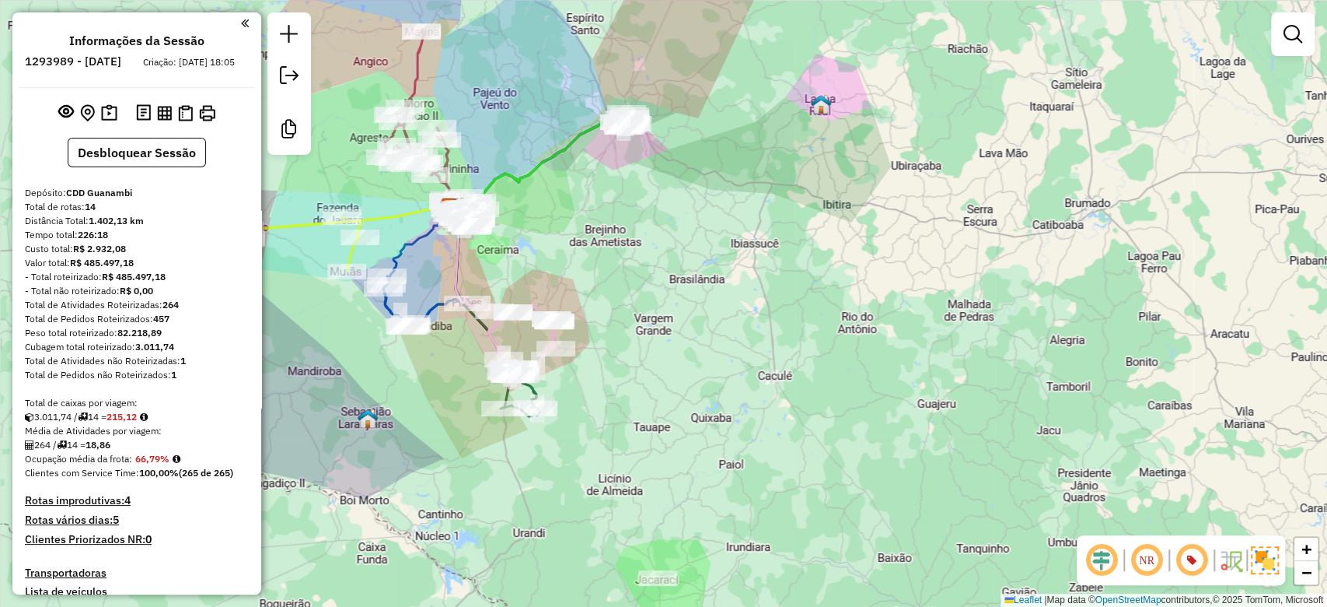
scroll to position [174, 0]
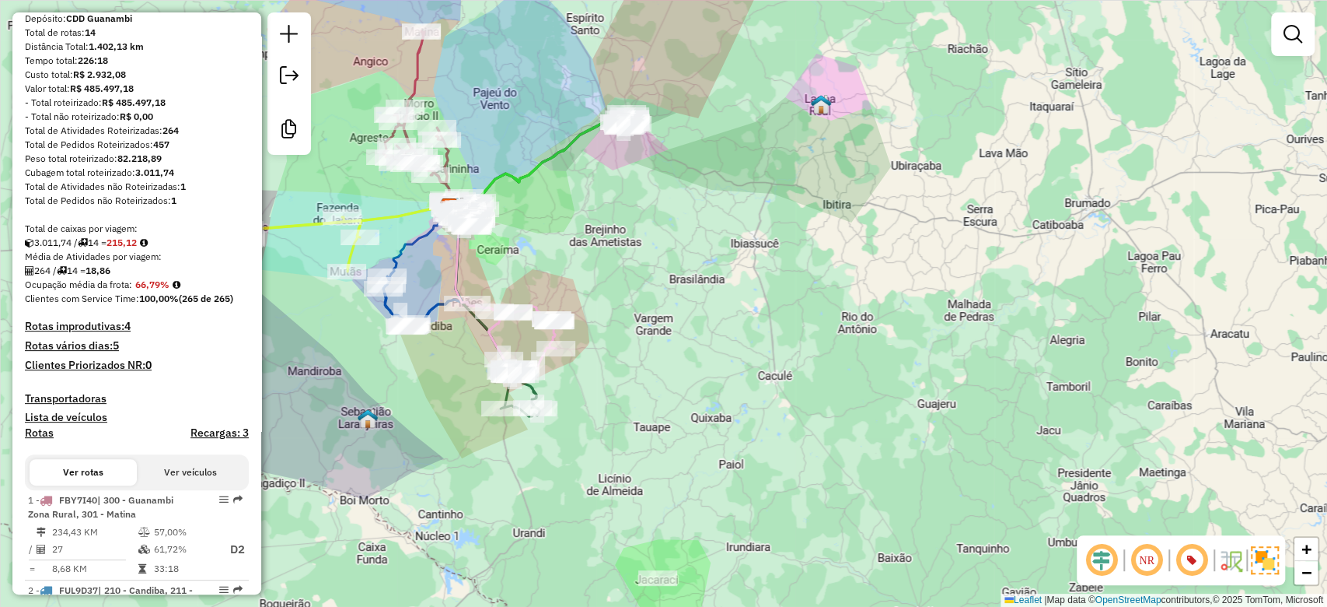
click at [89, 351] on h4 "Rotas vários dias: 5" at bounding box center [137, 345] width 224 height 13
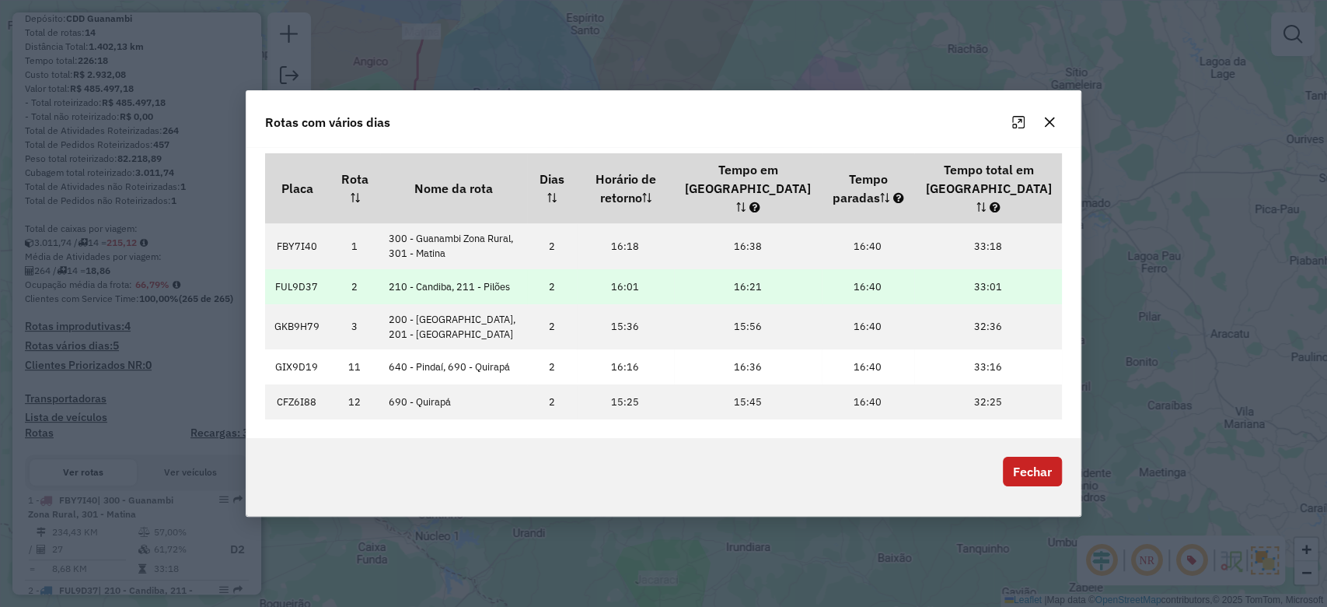
scroll to position [0, 0]
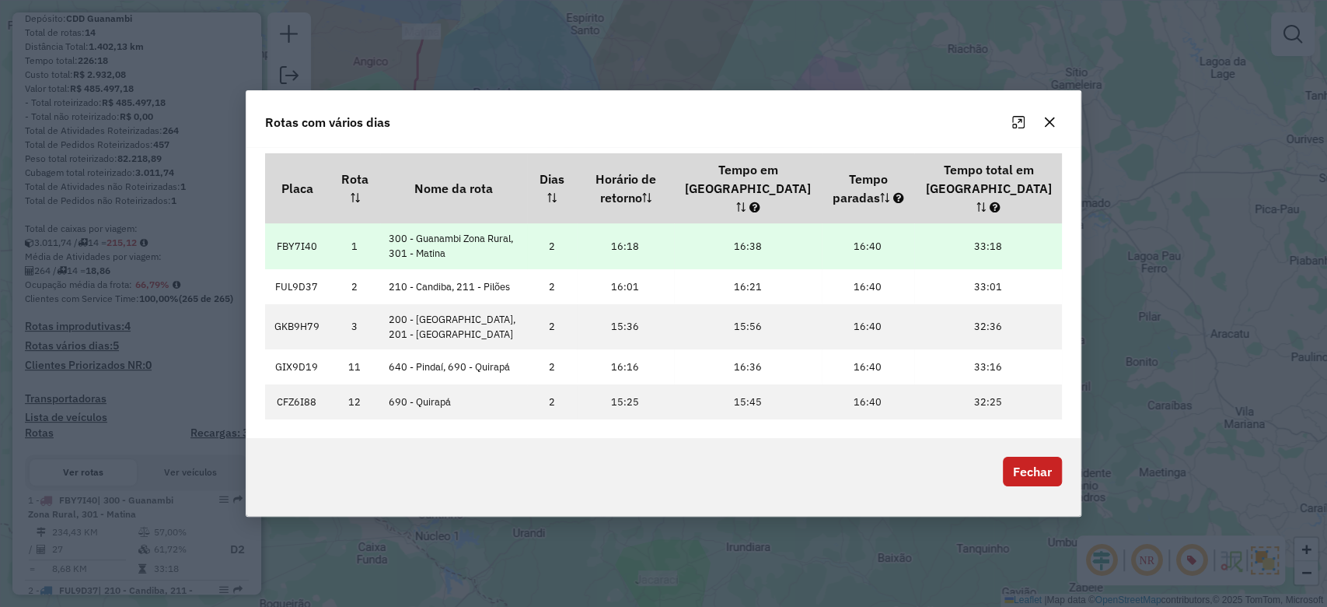
click at [301, 232] on td "FBY7I40" at bounding box center [297, 245] width 65 height 45
copy td "FBY7I40"
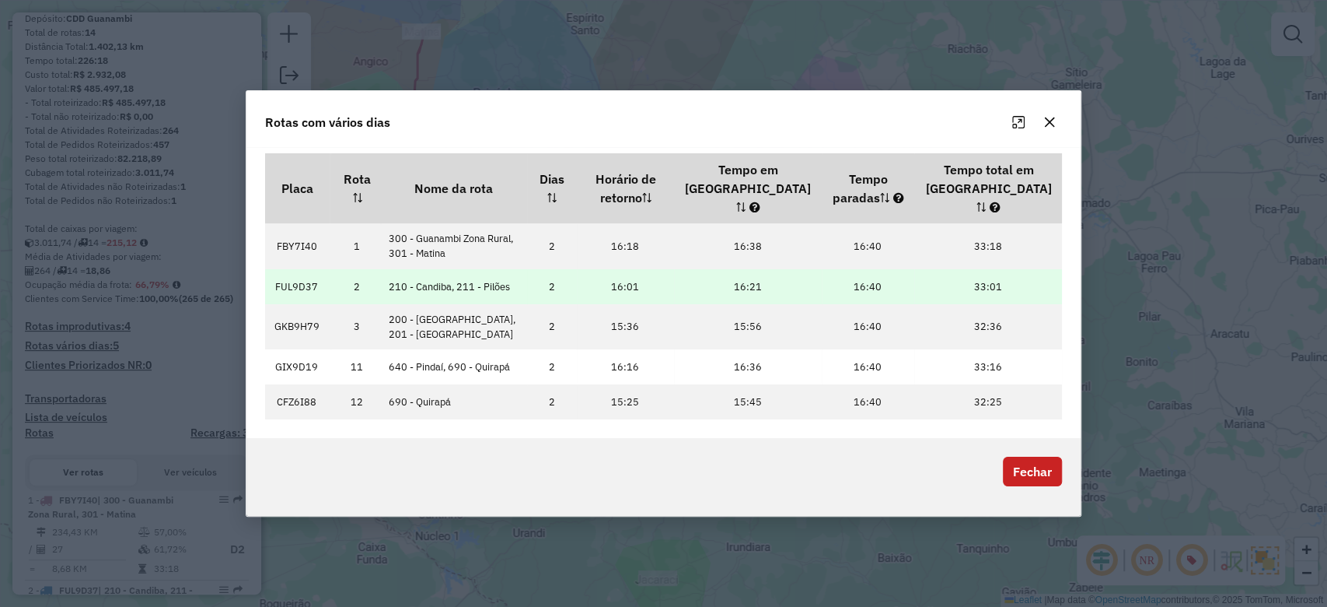
click at [293, 269] on td "FUL9D37" at bounding box center [297, 286] width 65 height 35
copy td "FUL9D37"
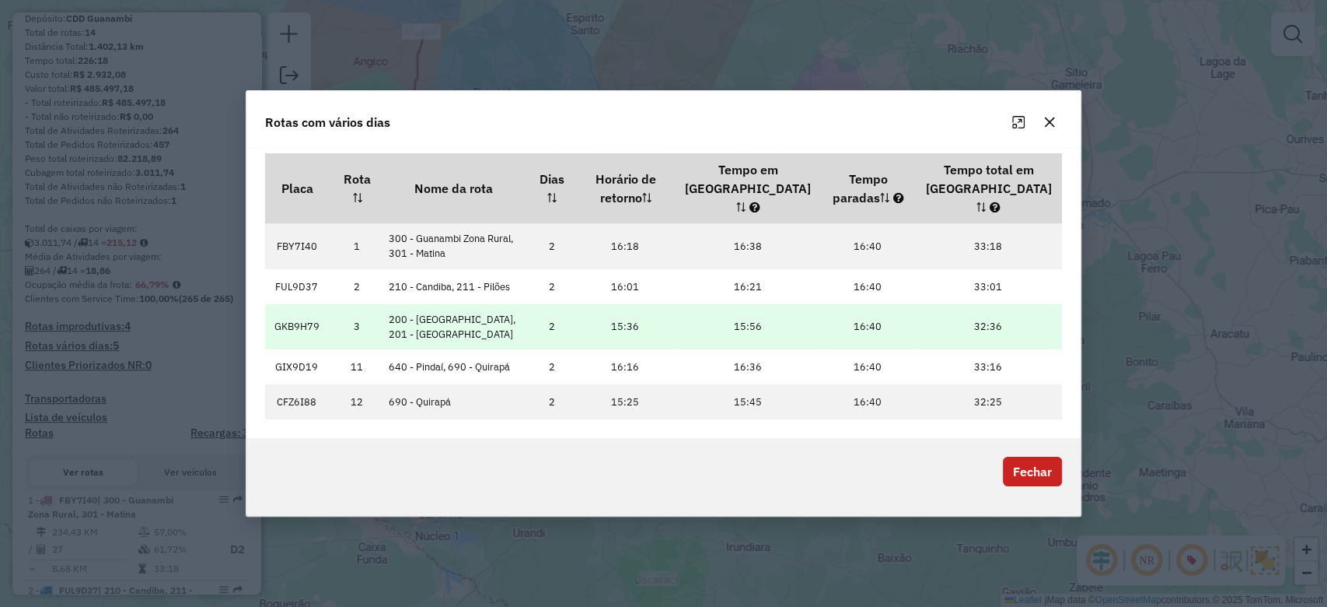
click at [305, 313] on td "GKB9H79" at bounding box center [297, 326] width 65 height 45
copy td "GKB9H79"
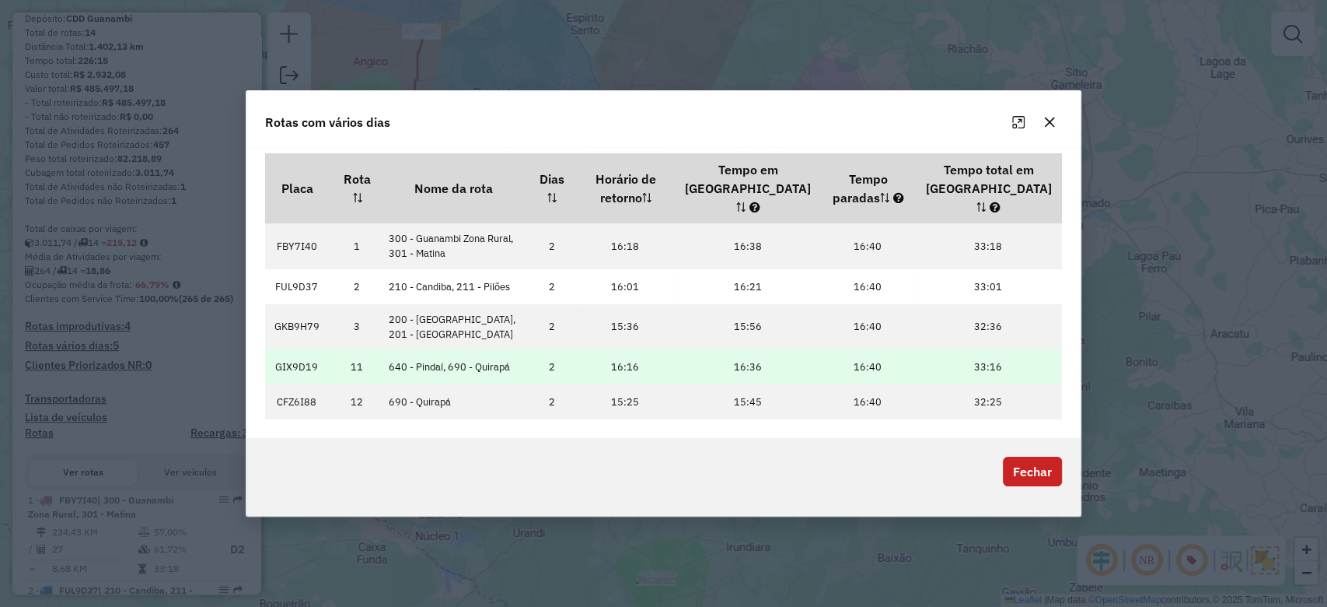
click at [292, 354] on td "GIX9D19" at bounding box center [297, 366] width 65 height 35
click at [292, 355] on td "GIX9D19" at bounding box center [297, 366] width 65 height 35
copy td "GIX9D19"
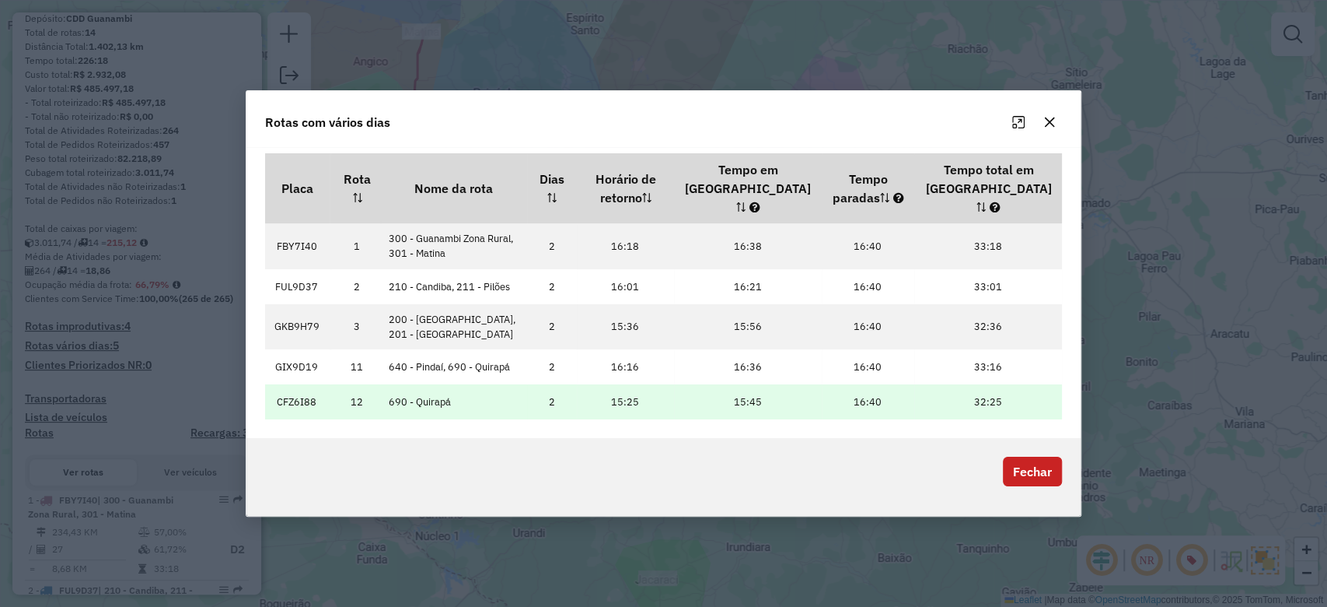
click at [295, 389] on td "CFZ6I88" at bounding box center [297, 401] width 65 height 35
copy td "CFZ6I88"
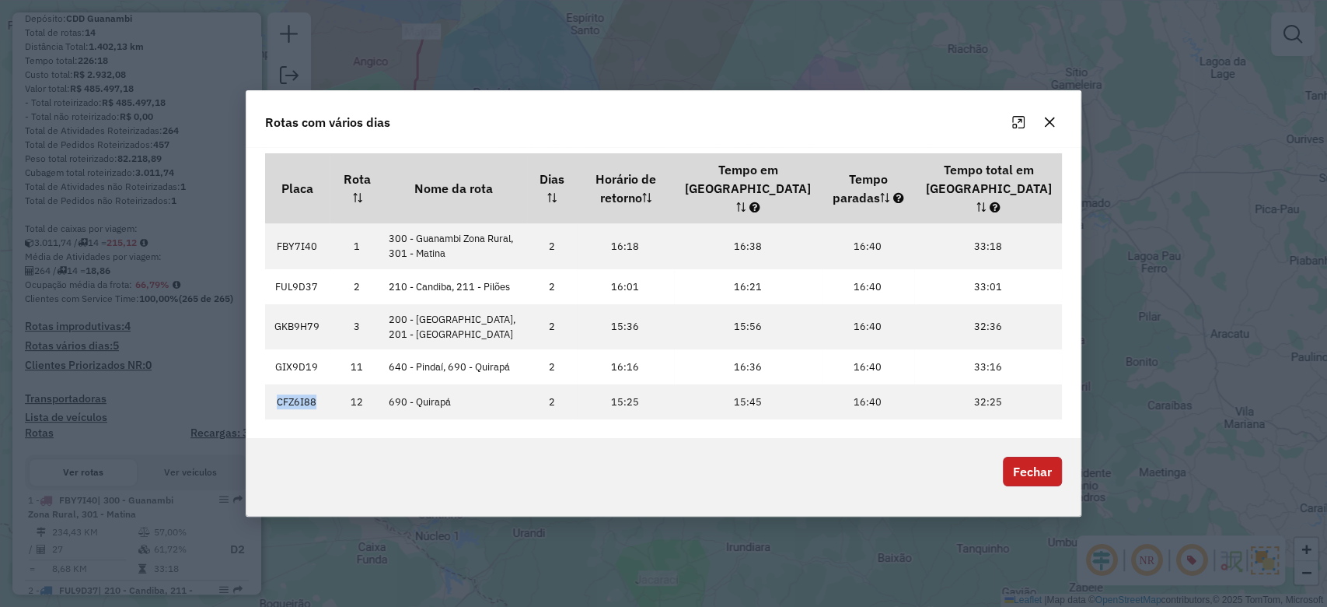
click at [1038, 460] on button "Fechar" at bounding box center [1032, 471] width 59 height 30
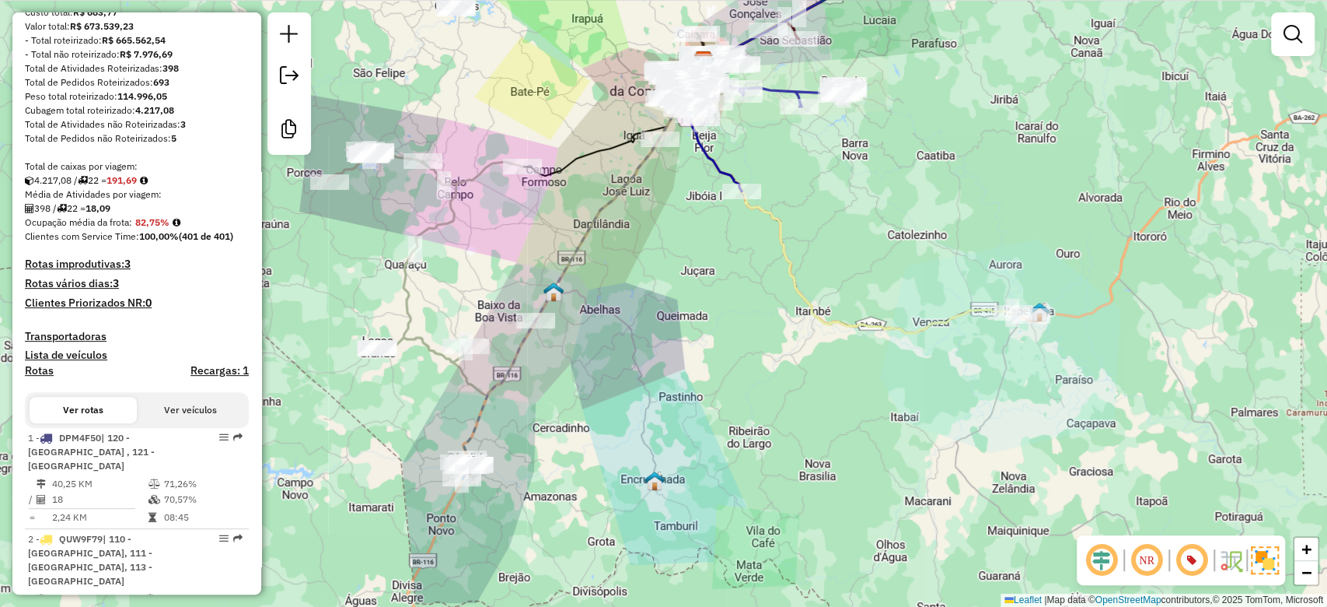
scroll to position [239, 0]
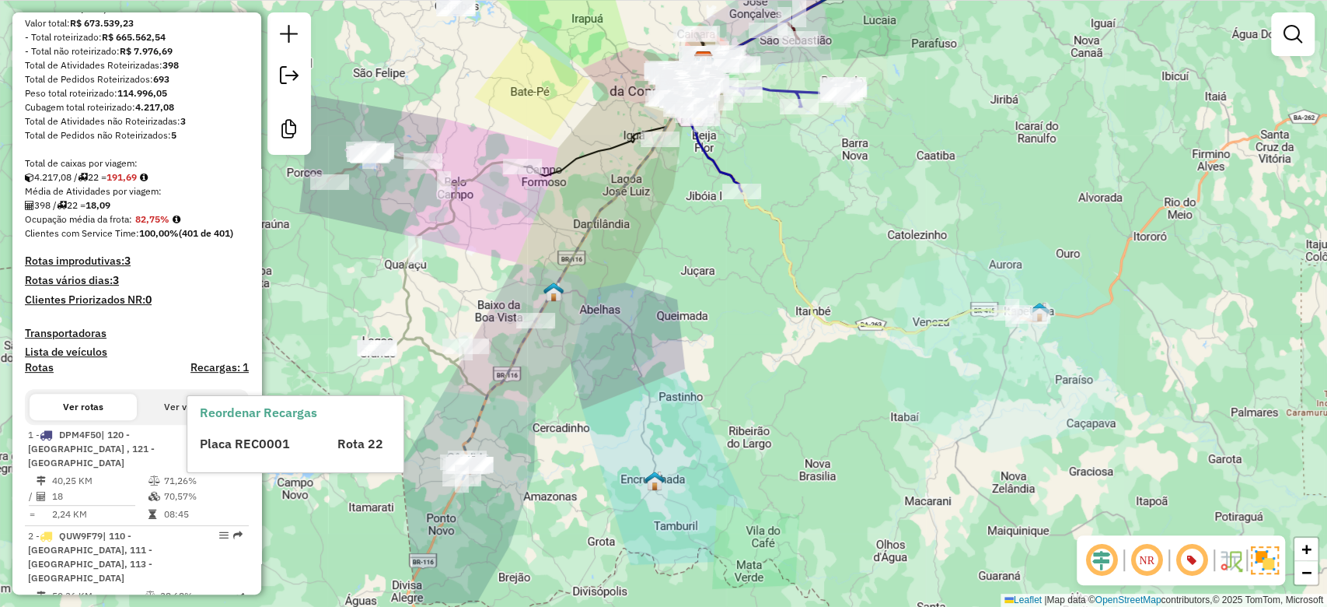
click at [132, 183] on strong "191,69" at bounding box center [122, 177] width 30 height 12
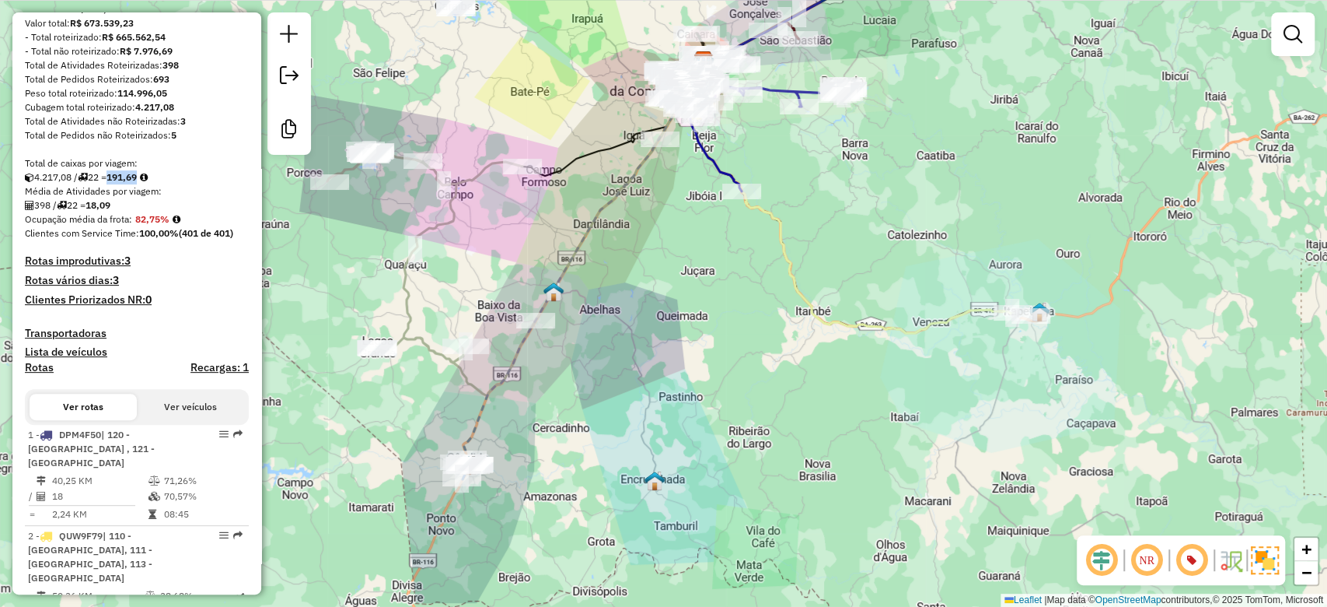
click at [132, 183] on strong "191,69" at bounding box center [122, 177] width 30 height 12
copy strong "191,69"
drag, startPoint x: 734, startPoint y: 361, endPoint x: 735, endPoint y: 451, distance: 90.2
click at [735, 451] on div "Janela de atendimento Grade de atendimento Capacidade Transportadoras Veículos …" at bounding box center [663, 303] width 1327 height 607
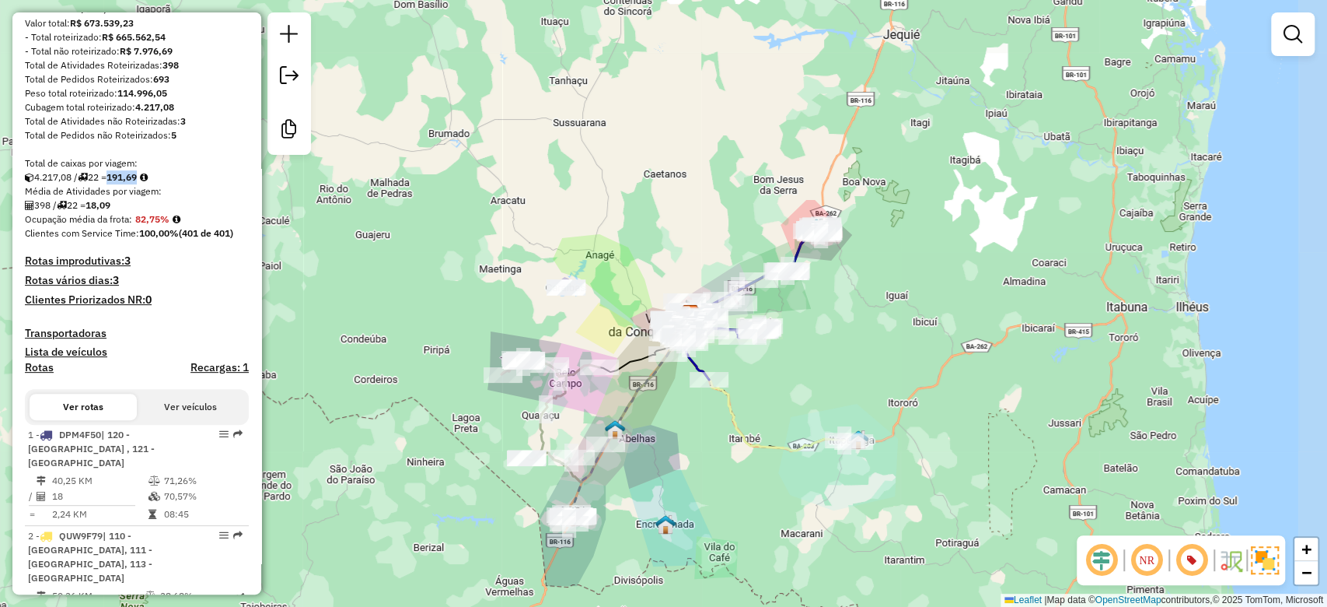
drag, startPoint x: 807, startPoint y: 373, endPoint x: 762, endPoint y: 335, distance: 59.0
click at [762, 335] on div "Janela de atendimento Grade de atendimento Capacidade Transportadoras Veículos …" at bounding box center [663, 303] width 1327 height 607
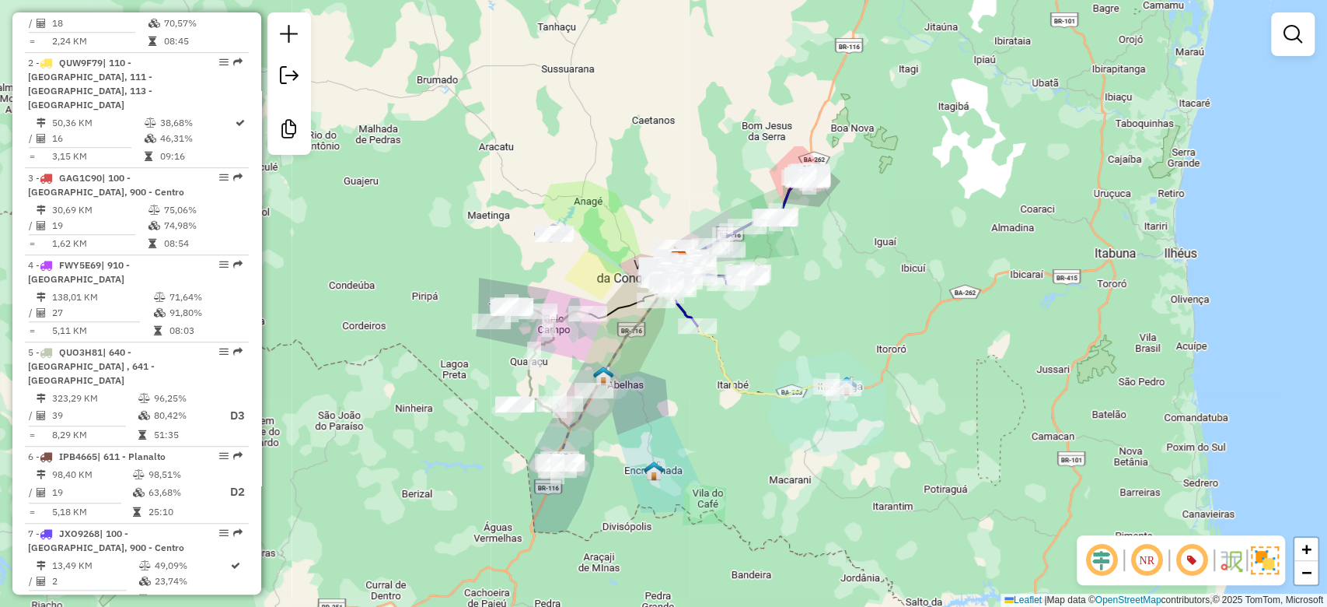
scroll to position [737, 0]
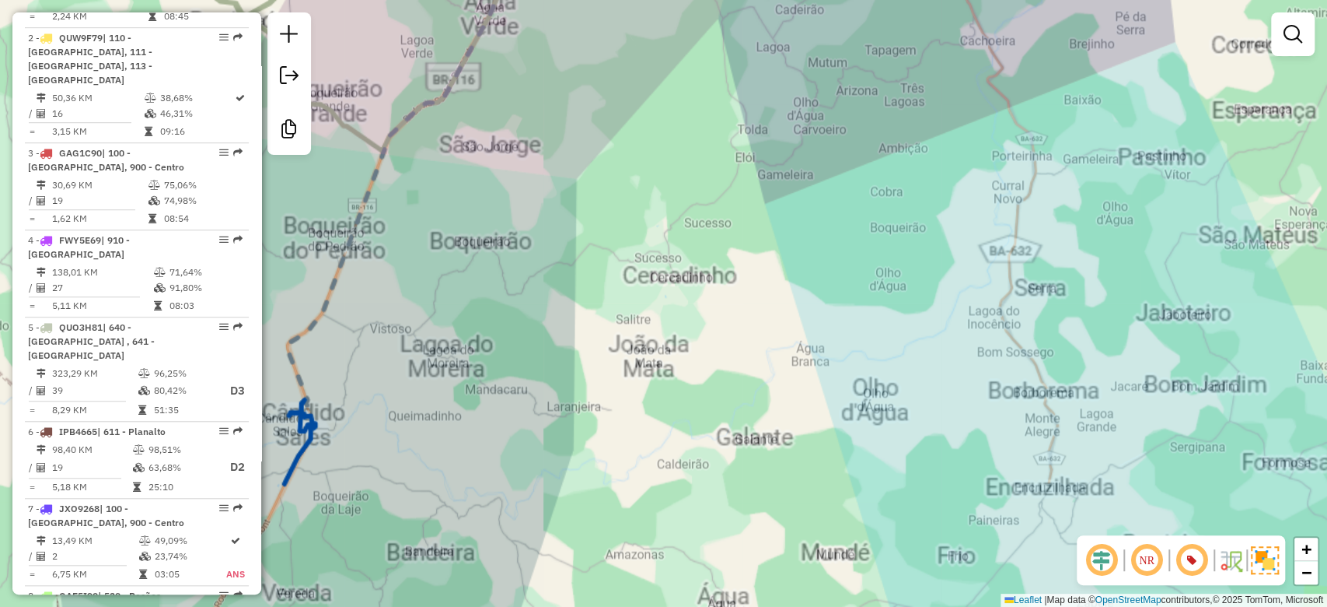
drag, startPoint x: 541, startPoint y: 433, endPoint x: 659, endPoint y: 372, distance: 132.2
click at [659, 374] on div "Janela de atendimento Grade de atendimento Capacidade Transportadoras Veículos …" at bounding box center [663, 303] width 1327 height 607
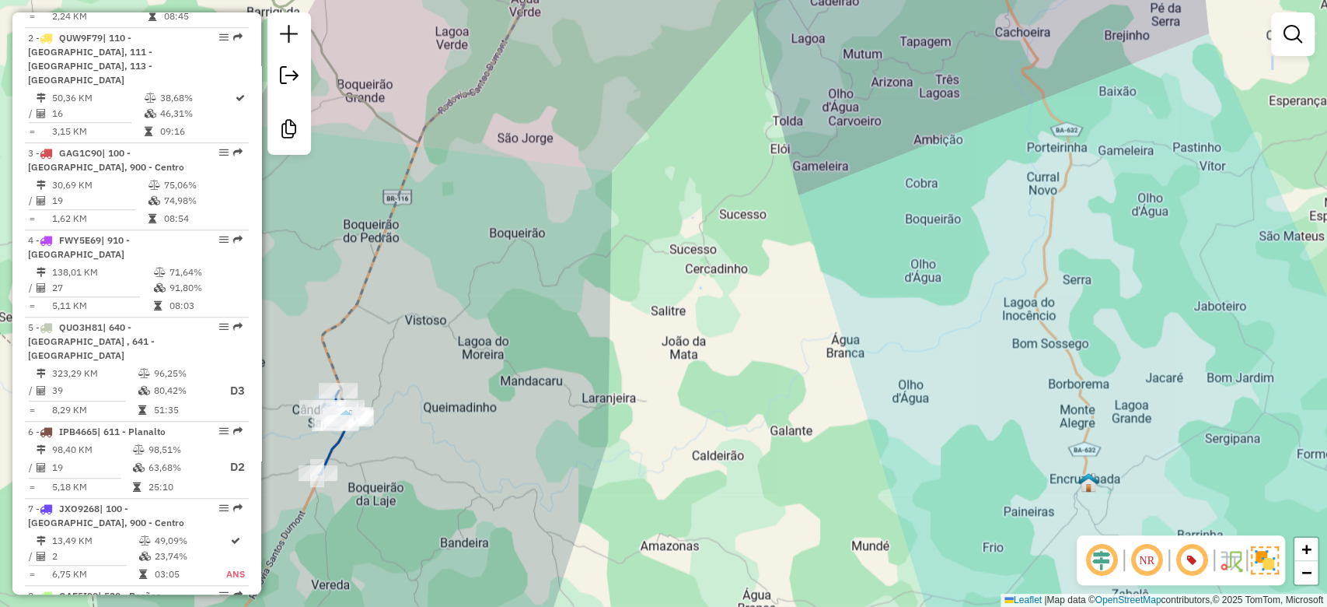
drag, startPoint x: 579, startPoint y: 395, endPoint x: 852, endPoint y: 316, distance: 284.8
click at [855, 316] on div "Janela de atendimento Grade de atendimento Capacidade Transportadoras Veículos …" at bounding box center [663, 303] width 1327 height 607
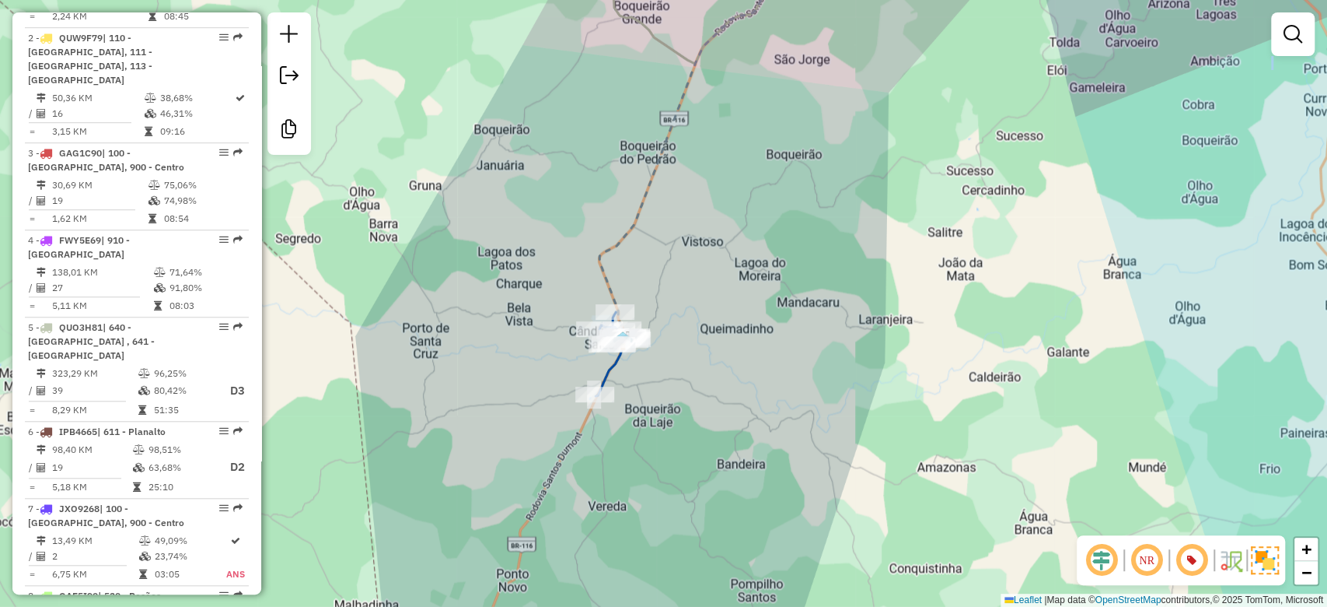
click at [614, 375] on icon at bounding box center [612, 354] width 32 height 84
select select "**********"
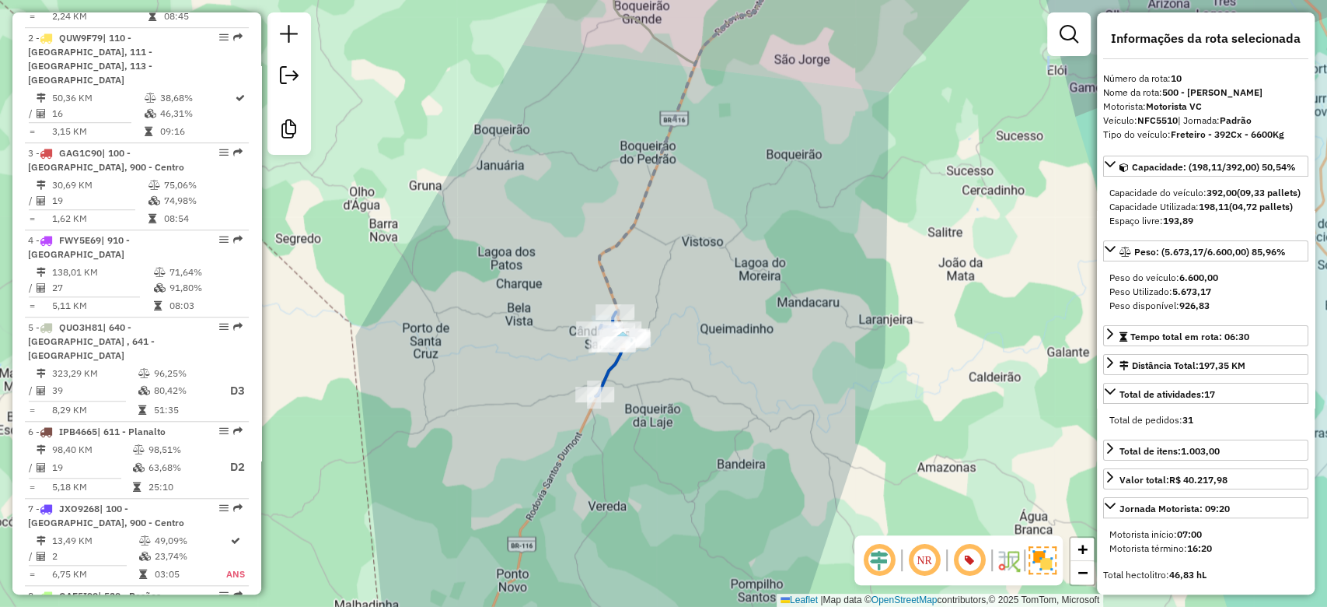
scroll to position [1426, 0]
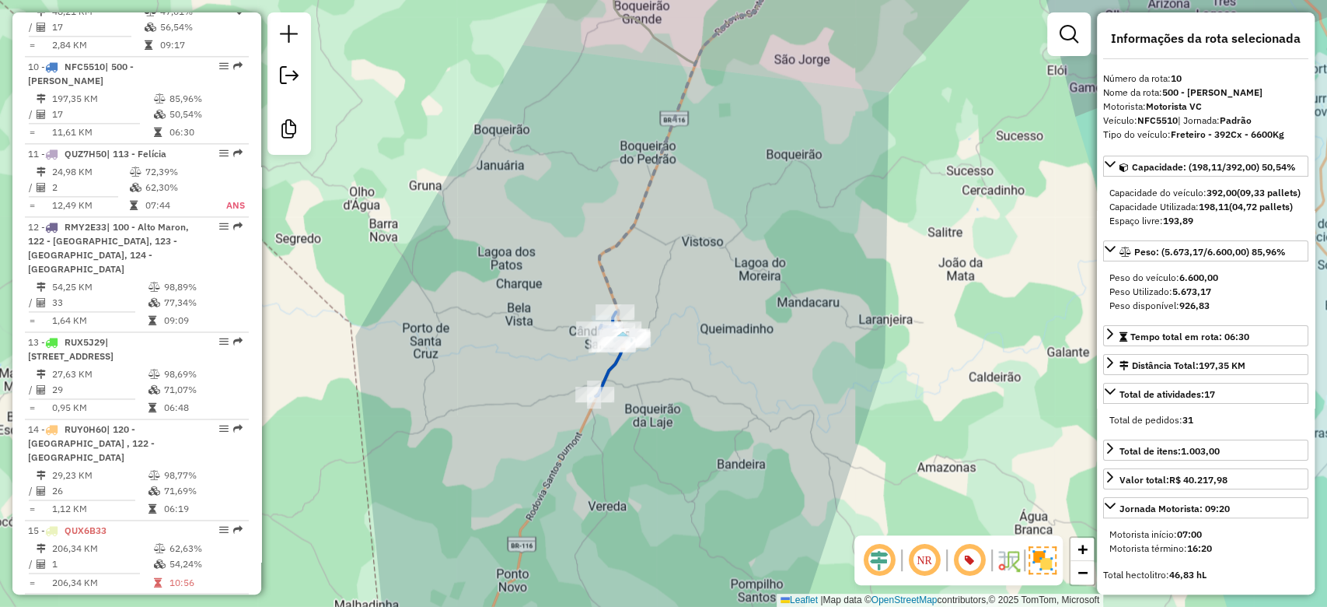
click at [1152, 114] on div "Veículo: NFC5510 | Jornada: Padrão" at bounding box center [1205, 121] width 205 height 14
copy div "NFC5510"
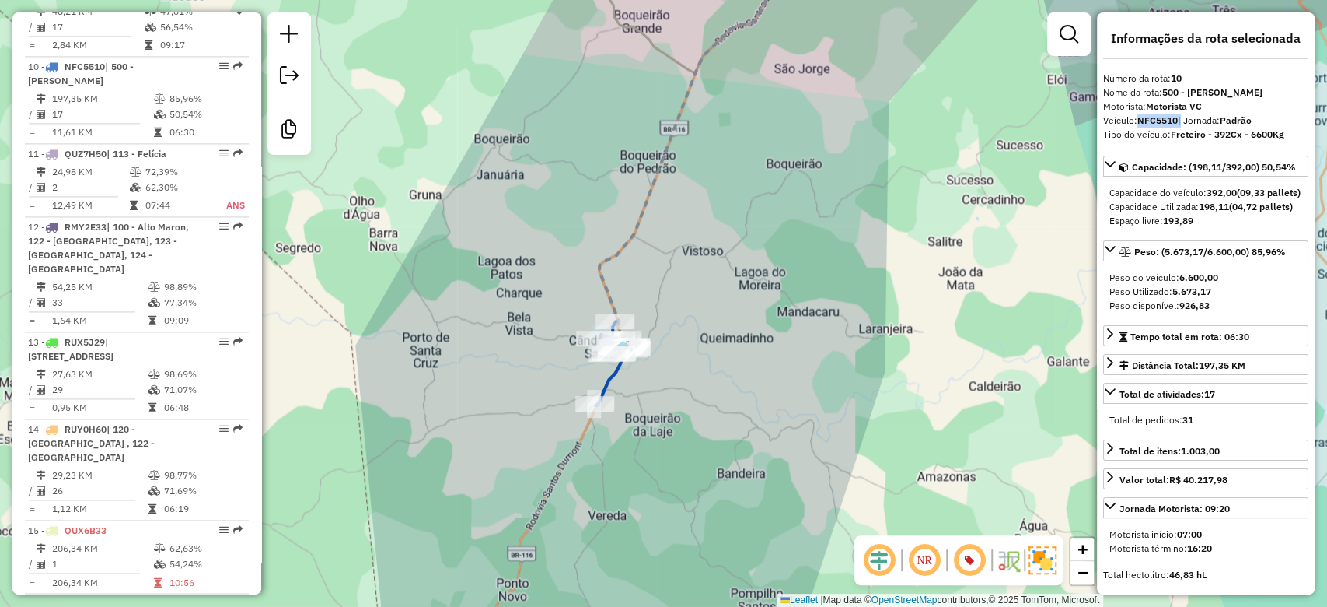
drag, startPoint x: 821, startPoint y: 296, endPoint x: 806, endPoint y: 358, distance: 63.9
click at [806, 358] on div "Janela de atendimento Grade de atendimento Capacidade Transportadoras Veículos …" at bounding box center [663, 303] width 1327 height 607
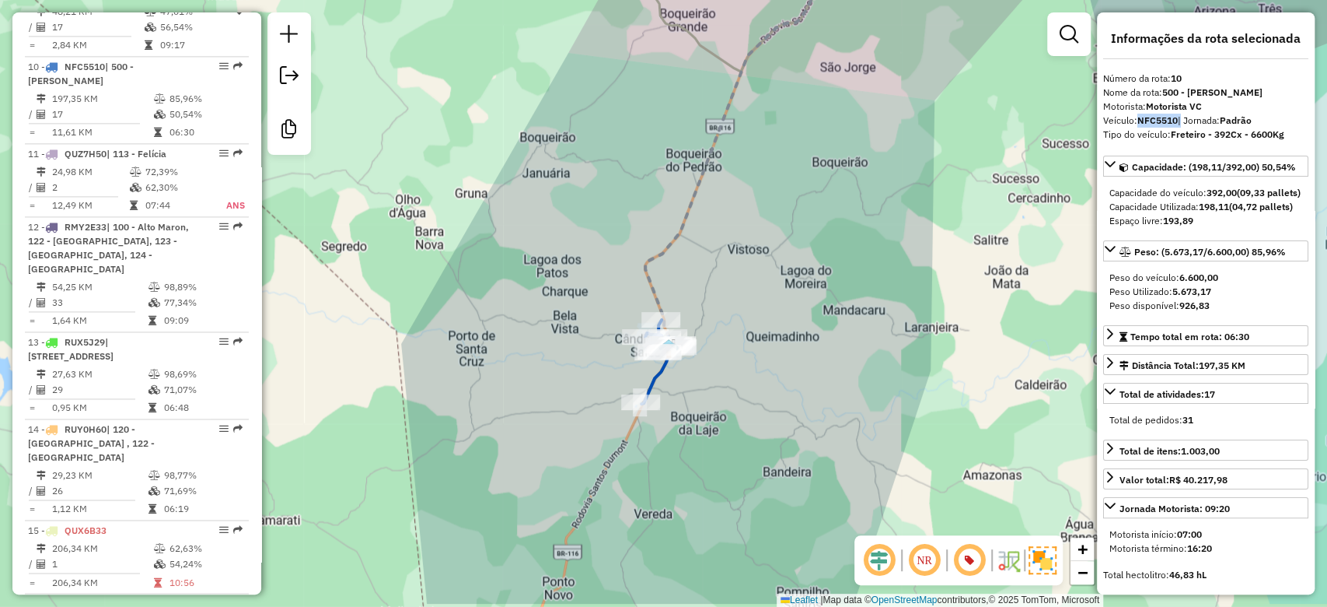
click at [680, 397] on div "Janela de atendimento Grade de atendimento Capacidade Transportadoras Veículos …" at bounding box center [663, 303] width 1327 height 607
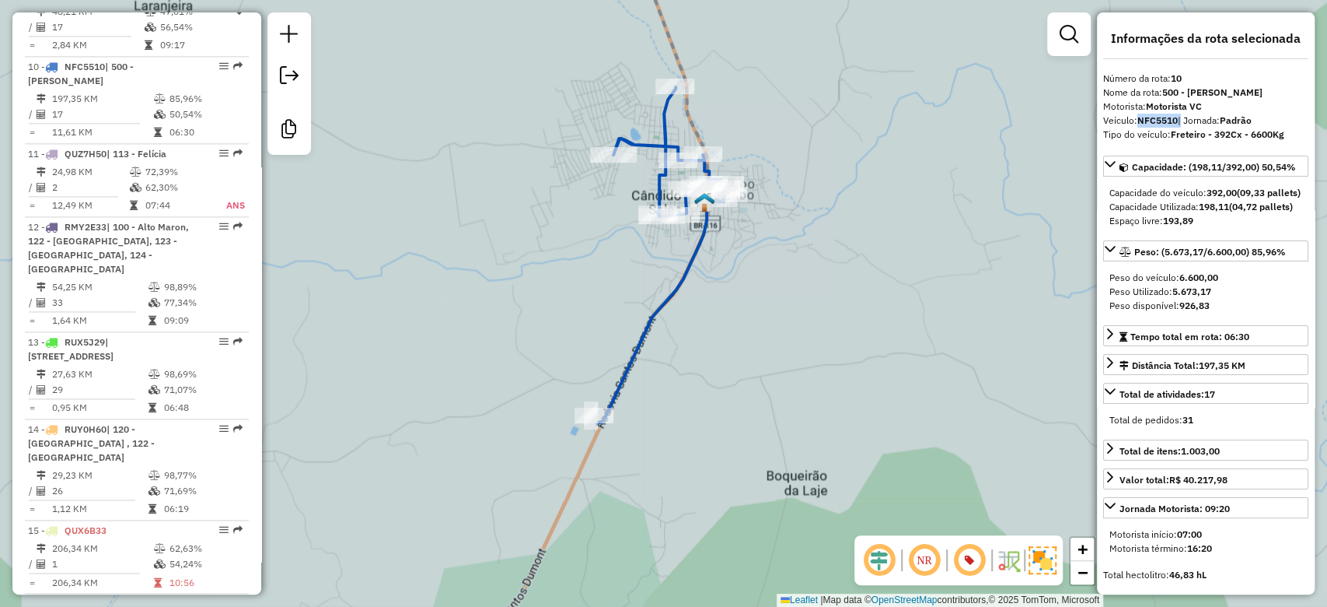
drag, startPoint x: 663, startPoint y: 345, endPoint x: 643, endPoint y: 442, distance: 98.4
click at [643, 442] on div "Janela de atendimento Grade de atendimento Capacidade Transportadoras Veículos …" at bounding box center [663, 303] width 1327 height 607
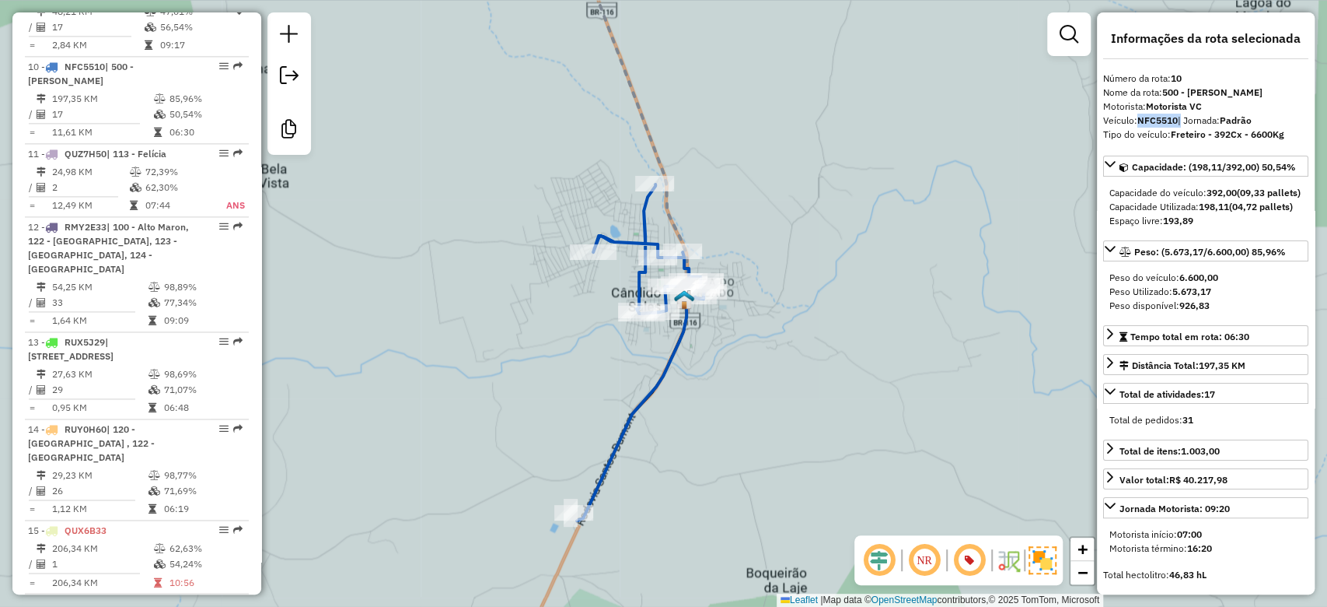
click at [635, 414] on icon at bounding box center [640, 352] width 127 height 336
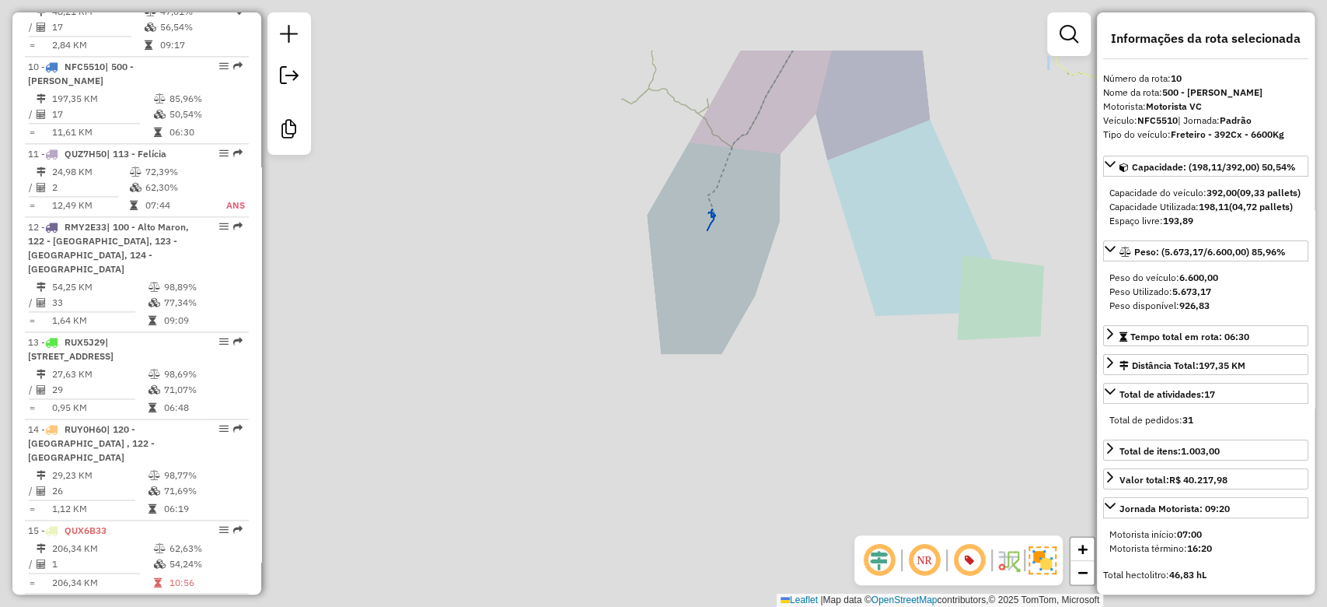
drag, startPoint x: 744, startPoint y: 201, endPoint x: 516, endPoint y: 508, distance: 381.8
click at [516, 513] on div "Janela de atendimento Grade de atendimento Capacidade Transportadoras Veículos …" at bounding box center [663, 303] width 1327 height 607
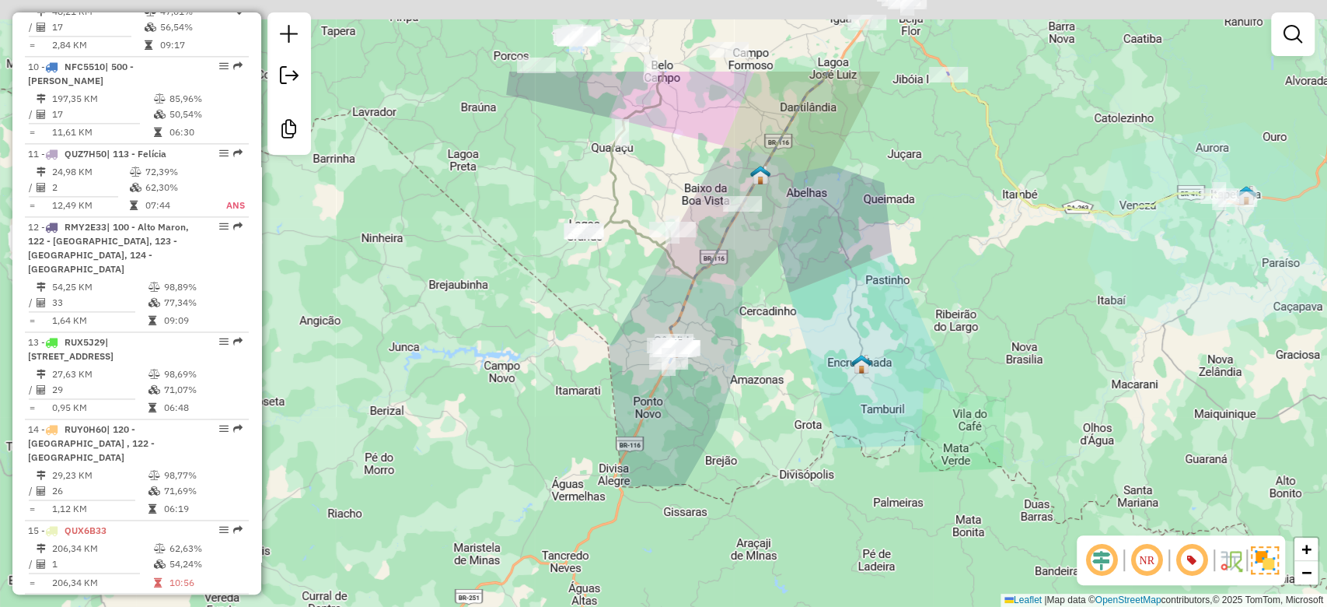
drag, startPoint x: 721, startPoint y: 309, endPoint x: 551, endPoint y: 627, distance: 360.1
click at [551, 606] on html "Aguarde... Pop-up bloqueado! Seu navegador bloqueou automáticamente a abertura …" at bounding box center [663, 303] width 1327 height 607
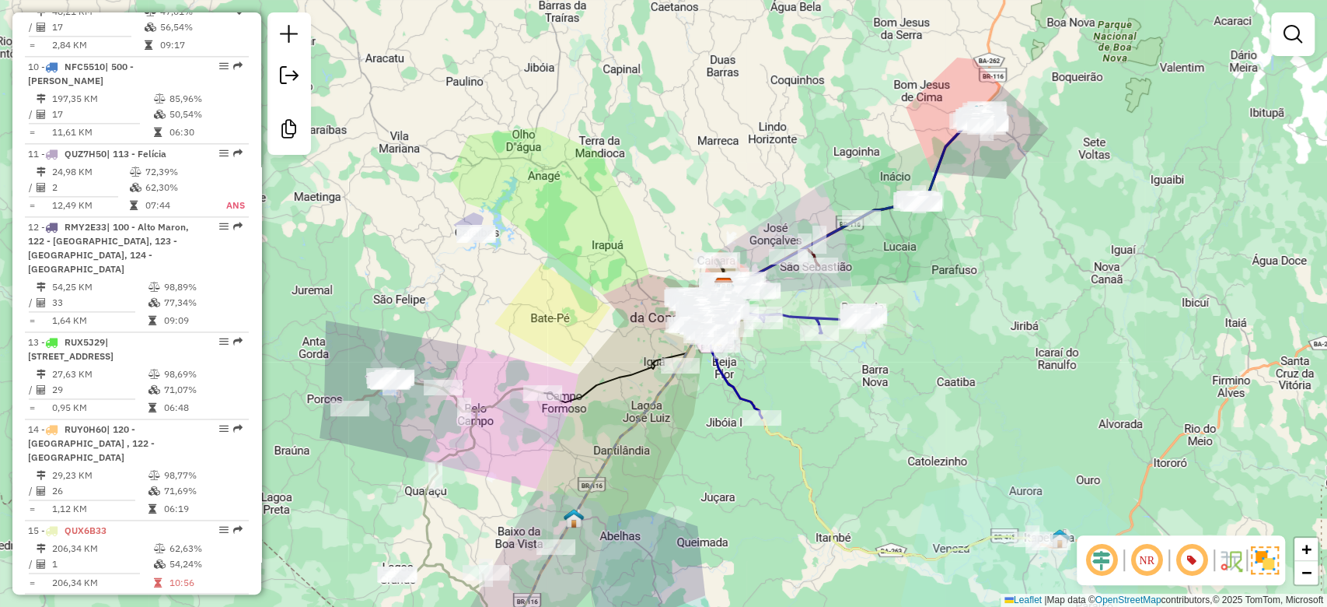
drag, startPoint x: 885, startPoint y: 352, endPoint x: 607, endPoint y: 603, distance: 373.8
click at [606, 603] on div "Rota 10 - Placa NFC5510 67135844 - ARIANE SANTOS MENDES Rota 10 - Placa NFC5510…" at bounding box center [663, 303] width 1327 height 607
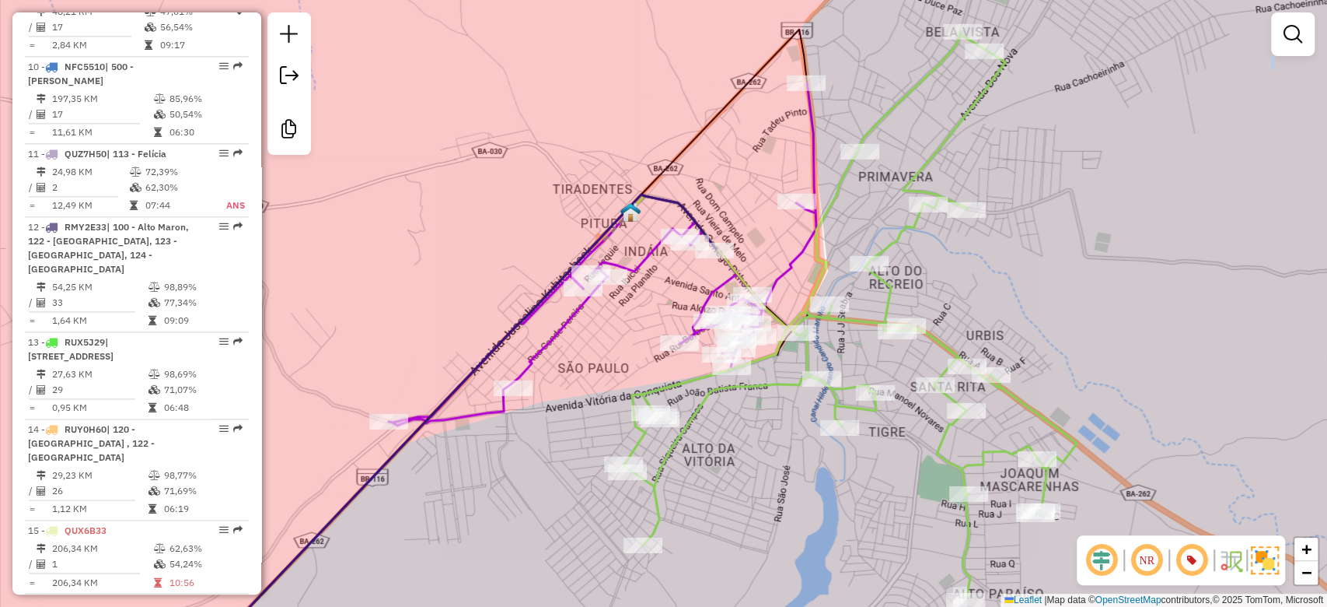
click at [575, 324] on icon at bounding box center [603, 254] width 428 height 342
select select "**********"
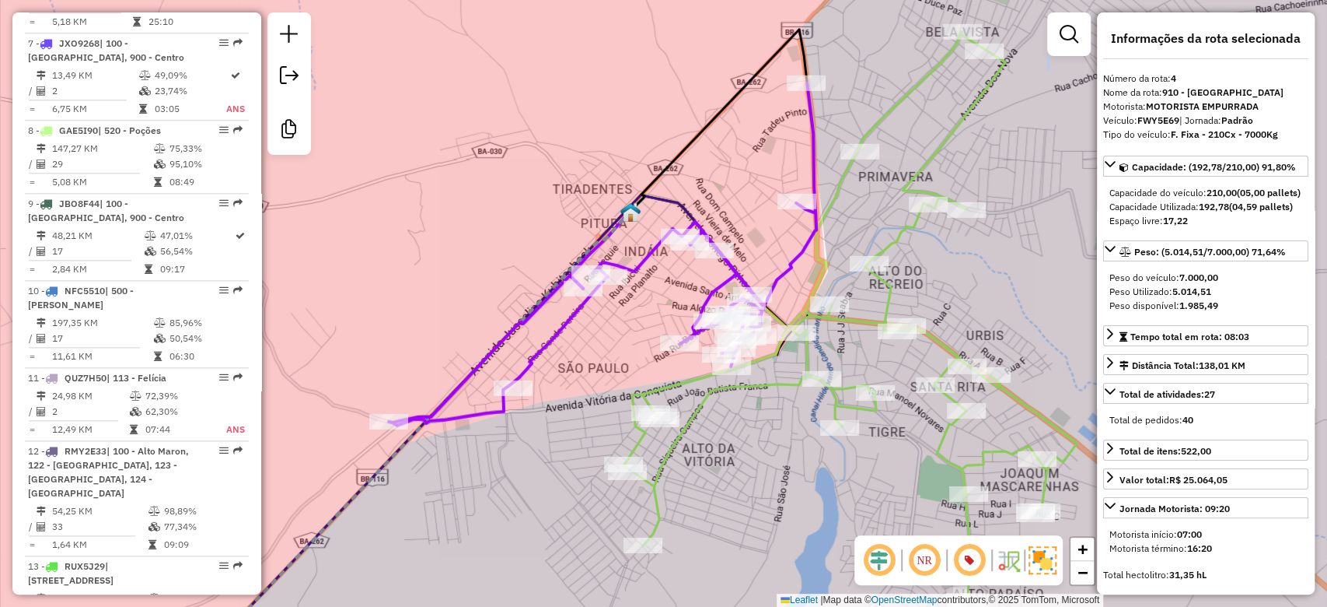
scroll to position [926, 0]
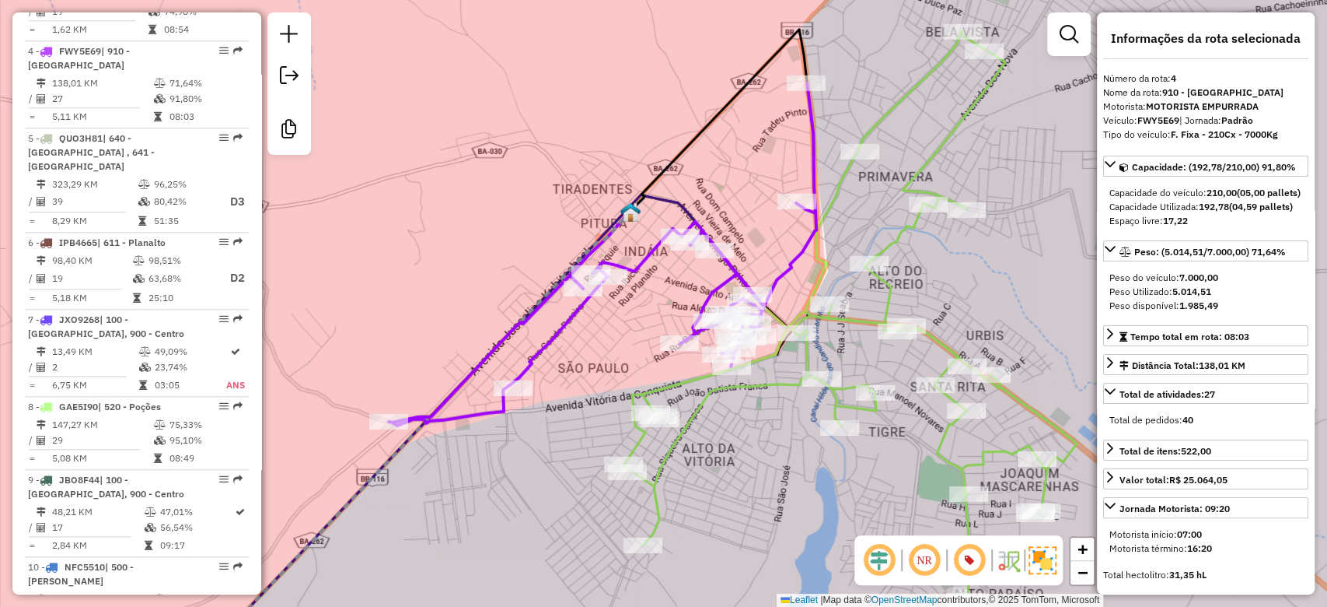
click at [1166, 121] on strong "FWY5E69" at bounding box center [1159, 120] width 42 height 12
copy div "FWY5E69"
click at [739, 396] on div "Janela de atendimento Grade de atendimento Capacidade Transportadoras Veículos …" at bounding box center [663, 303] width 1327 height 607
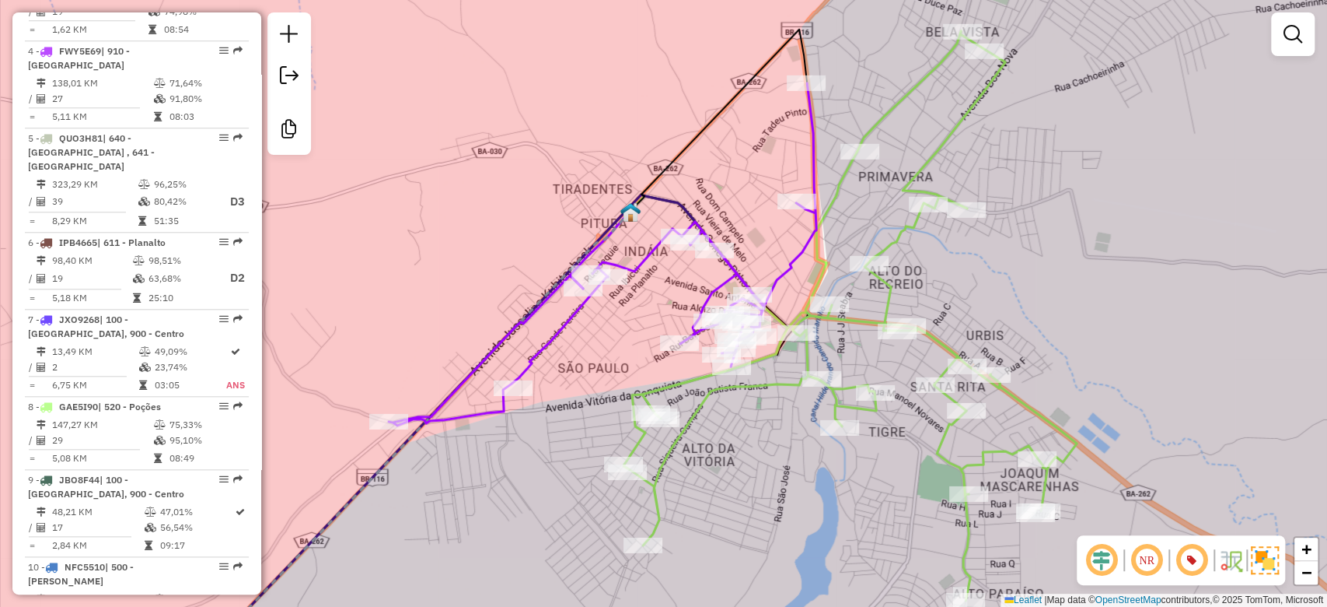
click at [755, 374] on div "Rota 4 - Placa FWY5E69 67132787 - FLAVIO OLIVEIRA FREI Rota 4 - Placa FWY5E69 6…" at bounding box center [663, 303] width 1327 height 607
click at [759, 383] on icon at bounding box center [850, 315] width 453 height 569
select select "**********"
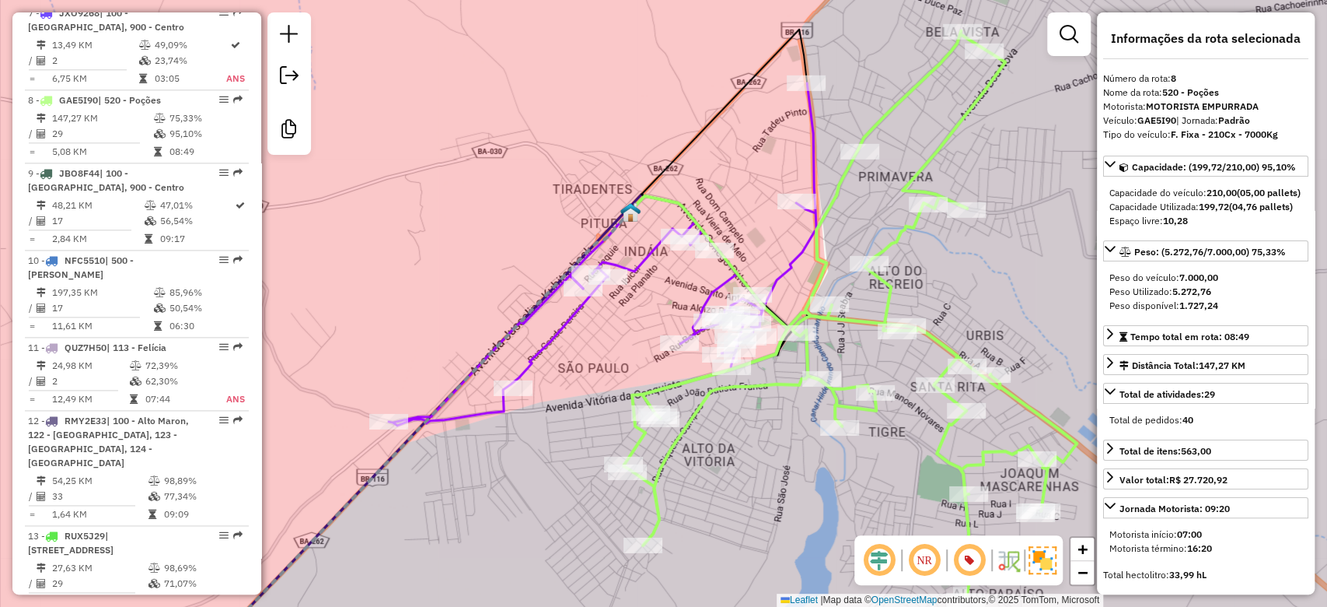
scroll to position [1267, 0]
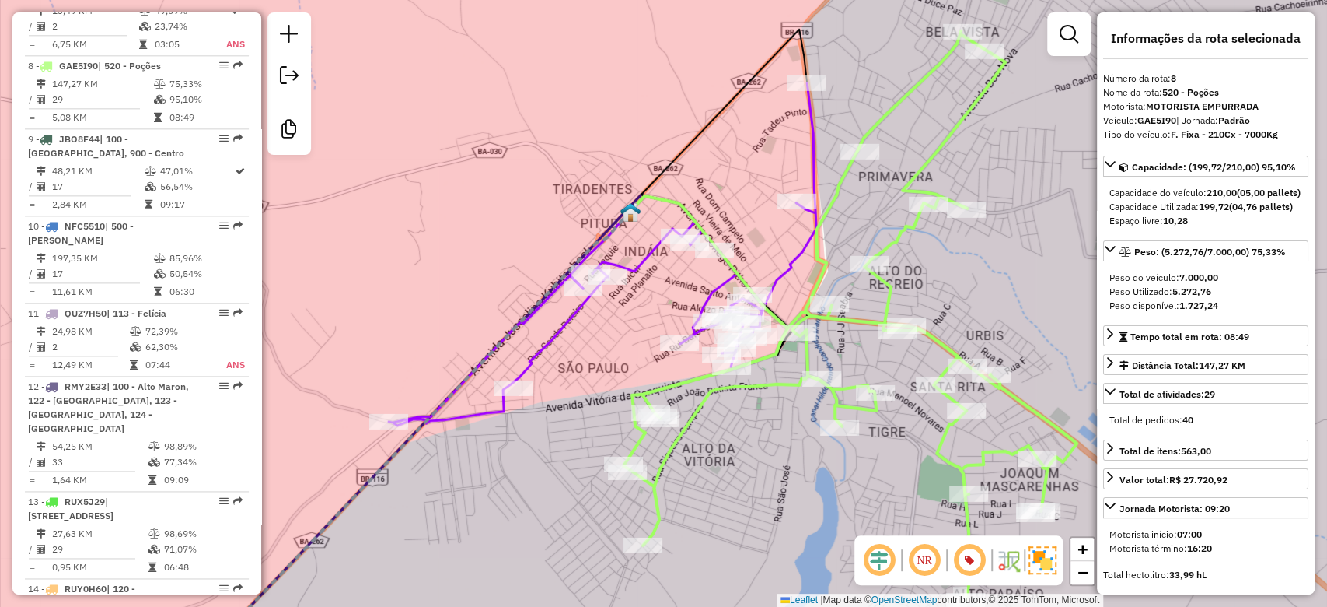
click at [1157, 118] on strong "GAE5I90" at bounding box center [1157, 120] width 39 height 12
copy div "GAE5I90"
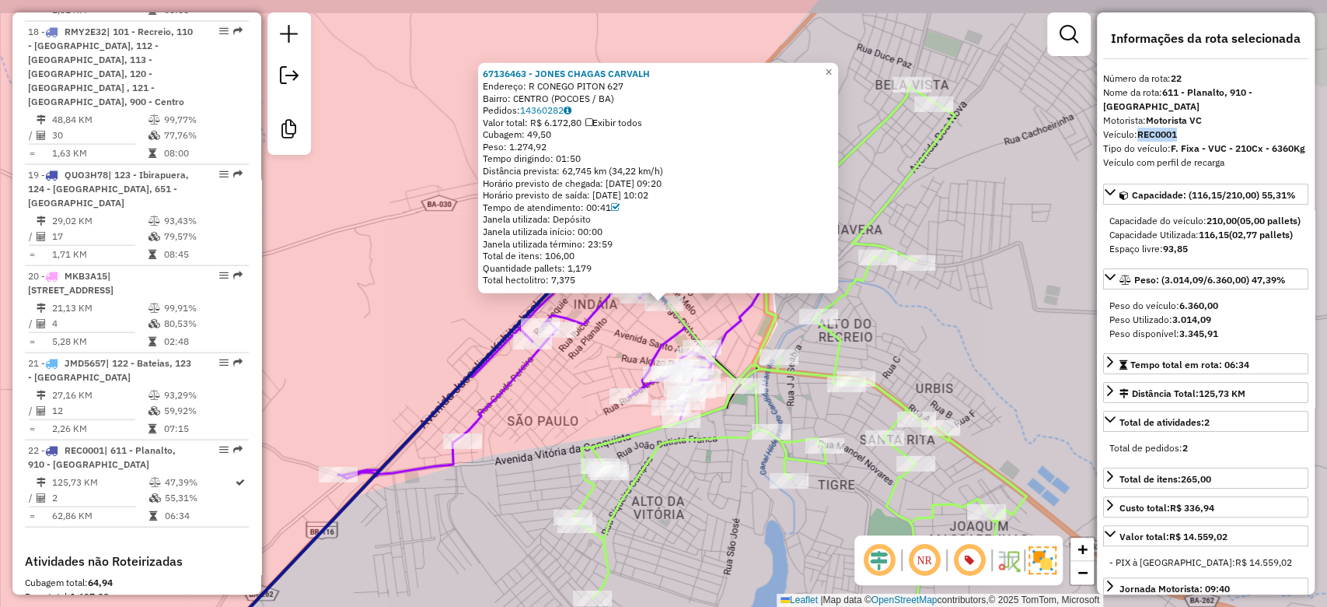
scroll to position [2292, 0]
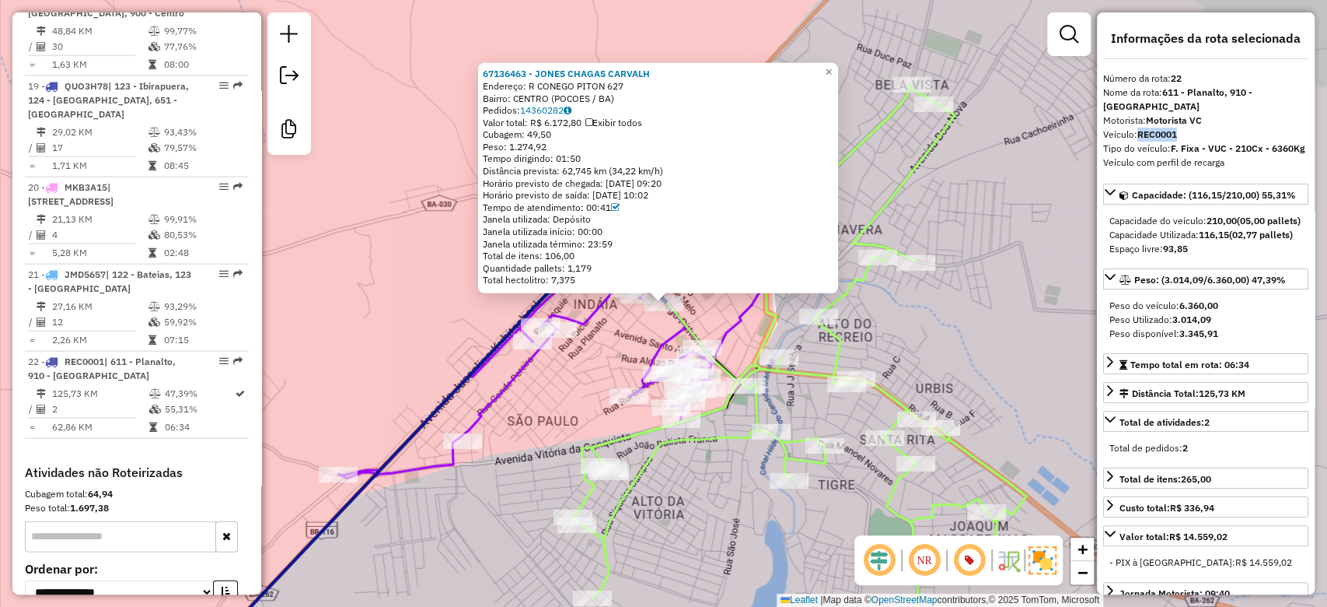
drag, startPoint x: 585, startPoint y: 285, endPoint x: 653, endPoint y: 265, distance: 71.4
click at [653, 266] on div "67136463 - JONES CHAGAS CARVALH Endereço: R CONEGO PITON 627 Bairro: CENTRO (PO…" at bounding box center [658, 178] width 360 height 230
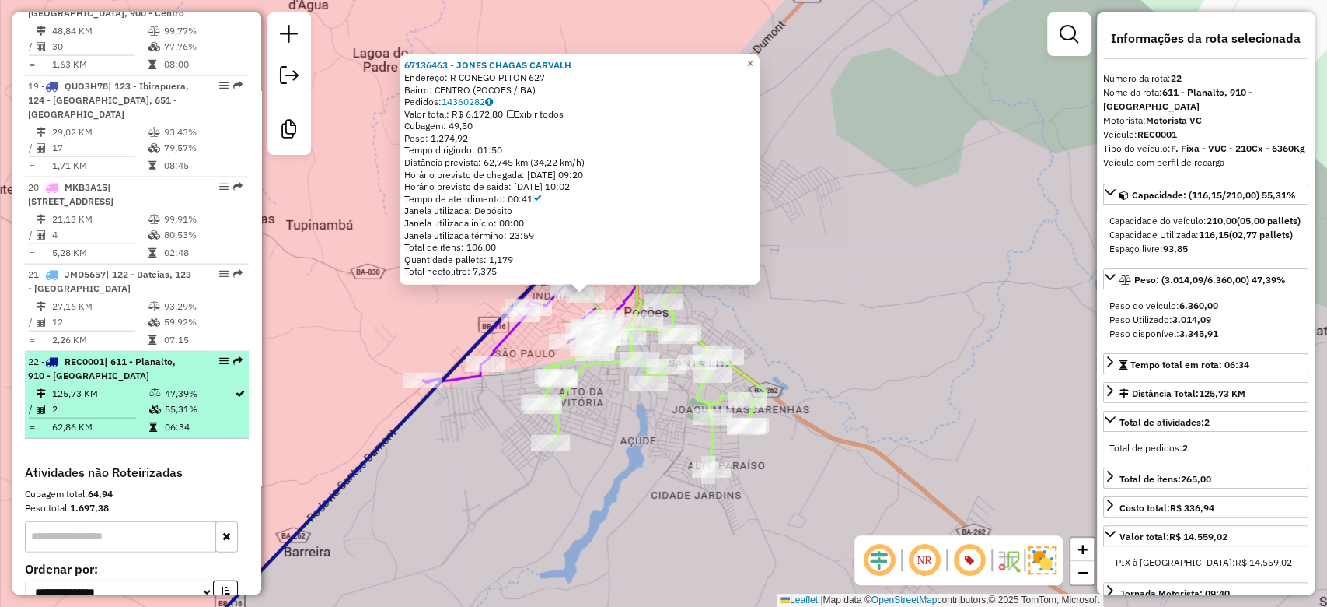
click at [174, 401] on td "55,31%" at bounding box center [199, 409] width 70 height 16
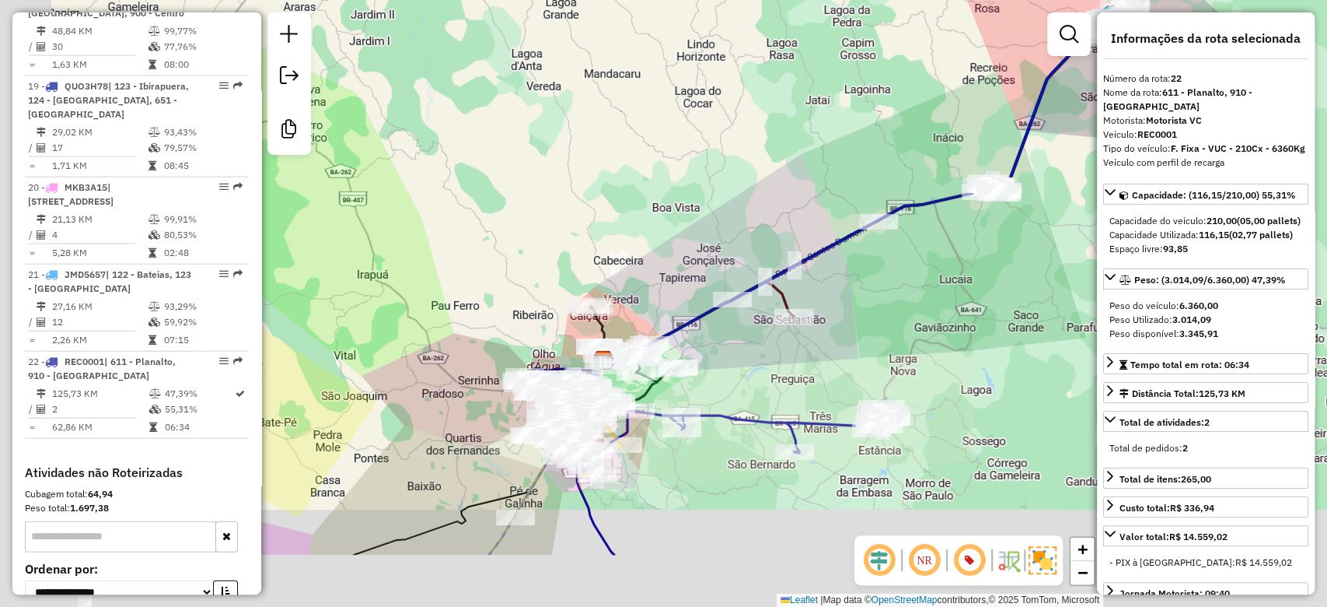
drag, startPoint x: 586, startPoint y: 260, endPoint x: 710, endPoint y: 181, distance: 147.1
click at [709, 182] on div "Janela de atendimento Grade de atendimento Capacidade Transportadoras Veículos …" at bounding box center [663, 303] width 1327 height 607
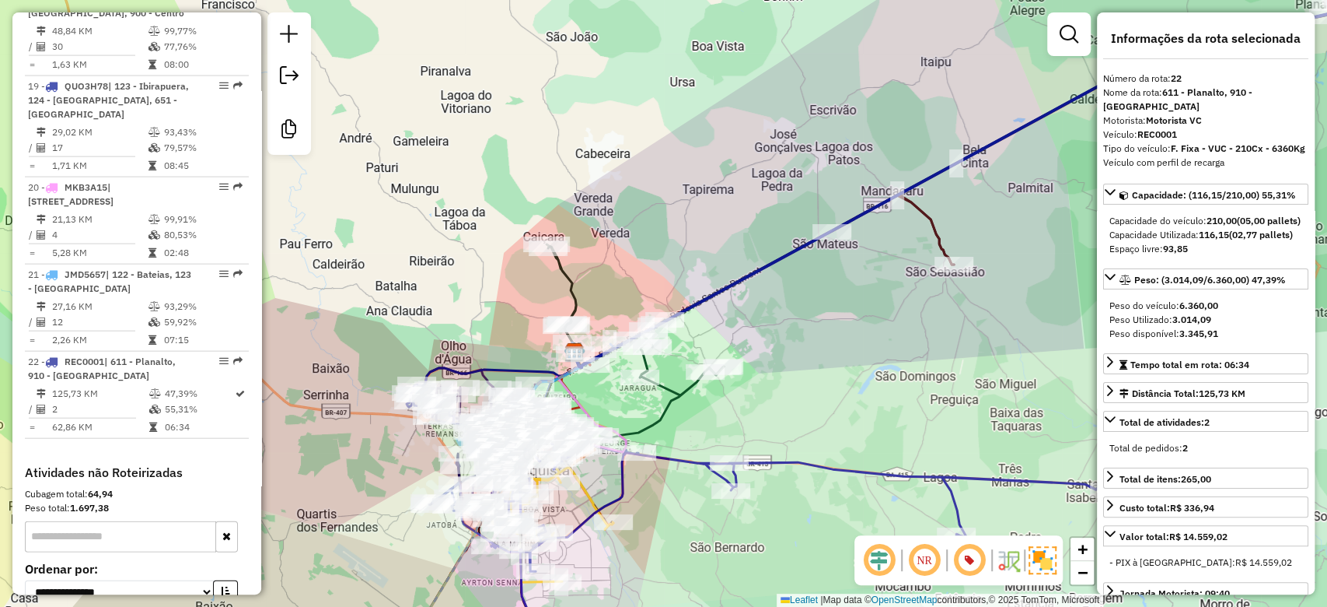
drag, startPoint x: 774, startPoint y: 335, endPoint x: 435, endPoint y: 245, distance: 350.8
click at [818, 267] on div "Janela de atendimento Grade de atendimento Capacidade Transportadoras Veículos …" at bounding box center [663, 303] width 1327 height 607
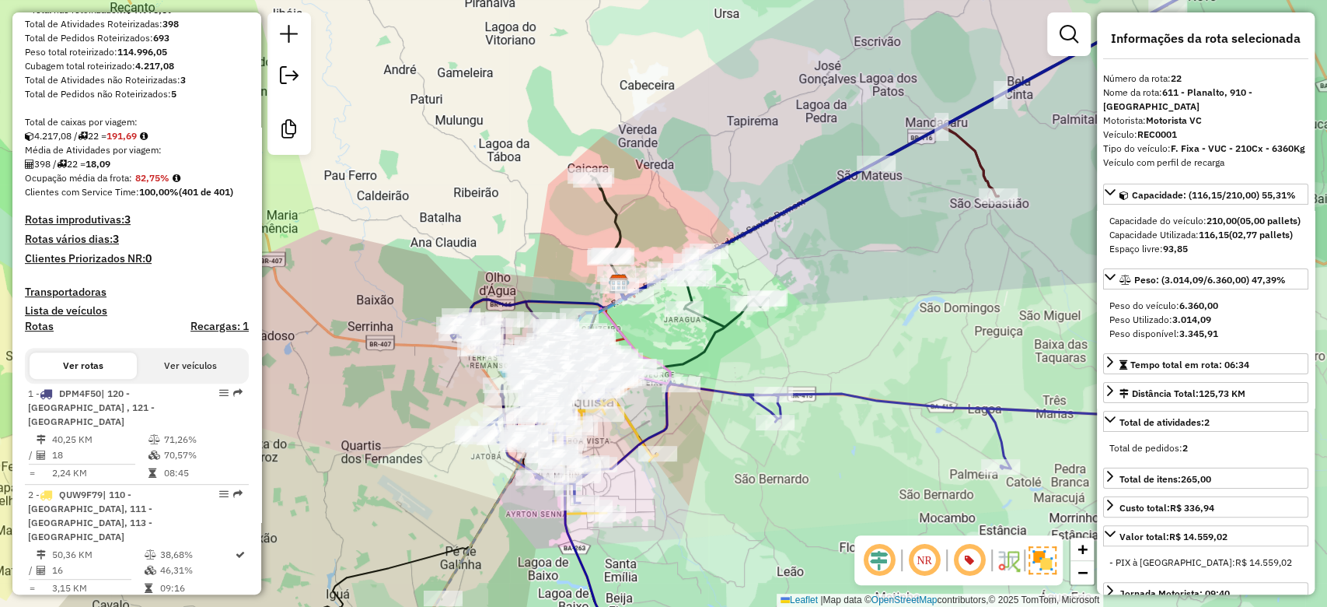
scroll to position [285, 0]
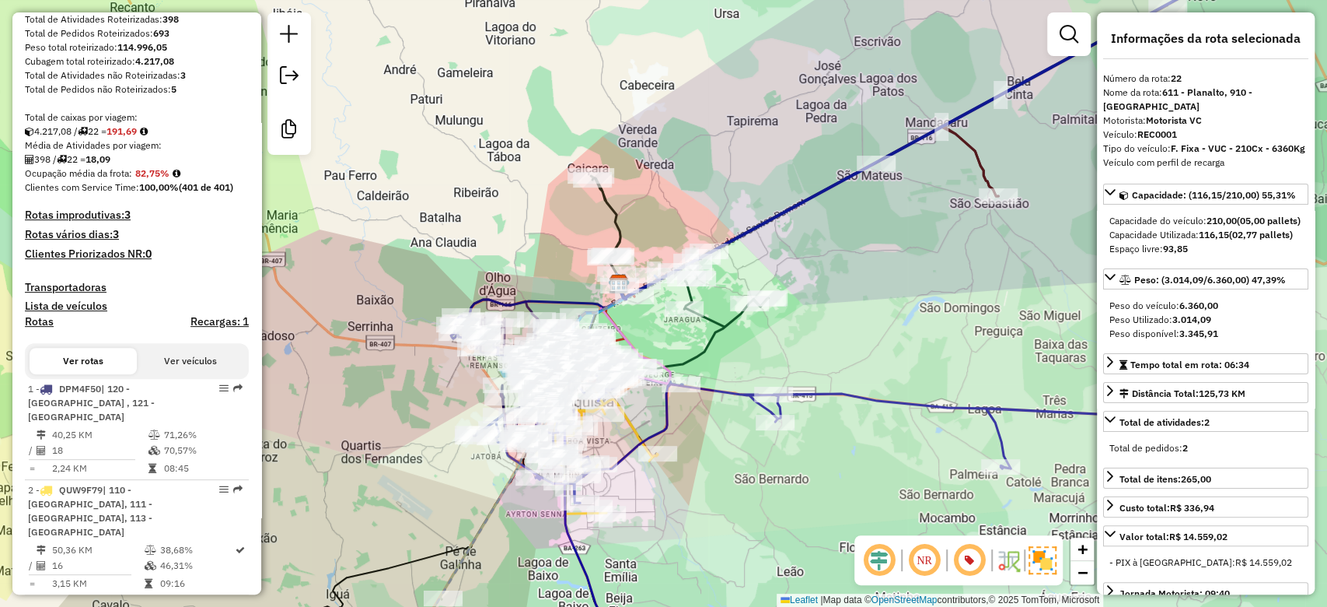
click at [86, 241] on h4 "Rotas vários dias: 3" at bounding box center [137, 234] width 224 height 13
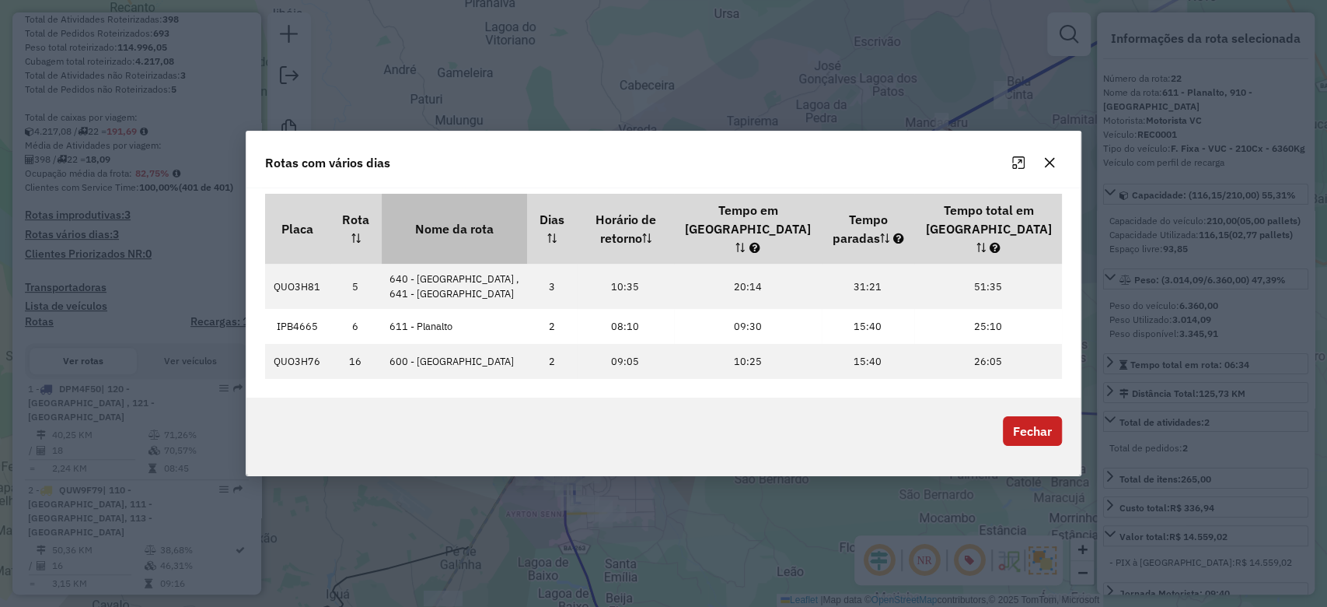
scroll to position [0, 0]
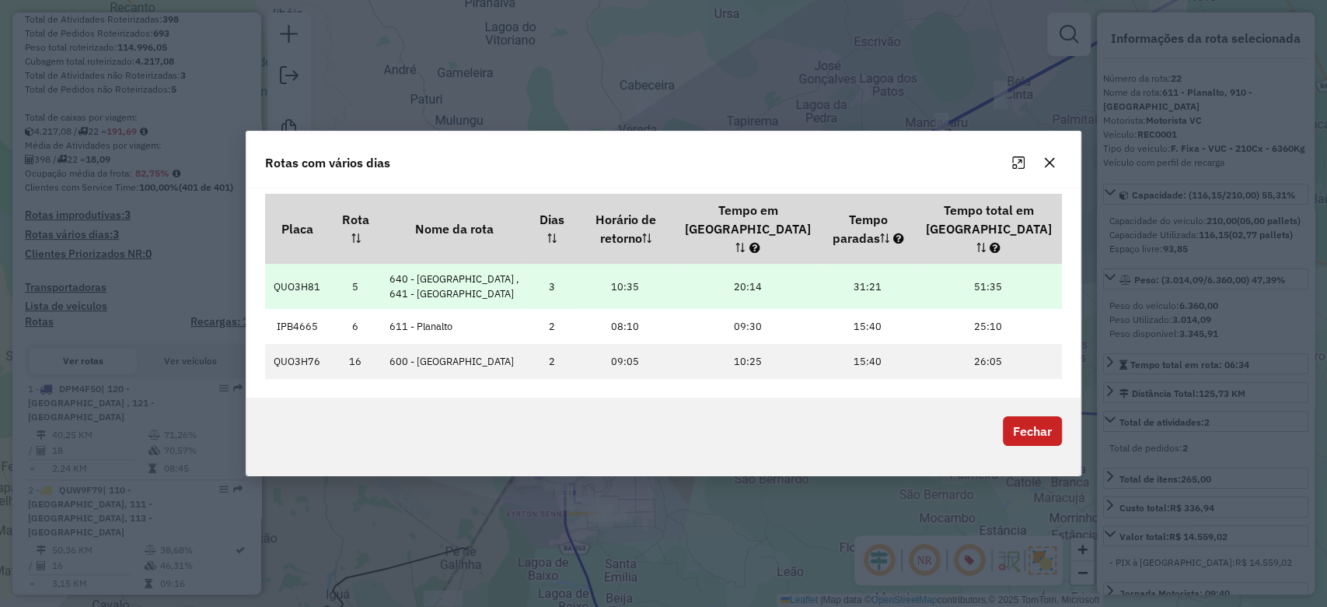
click at [317, 266] on td "QUO3H81" at bounding box center [297, 286] width 65 height 45
click at [302, 284] on td "QUO3H81" at bounding box center [297, 286] width 65 height 45
copy td "QUO3H81"
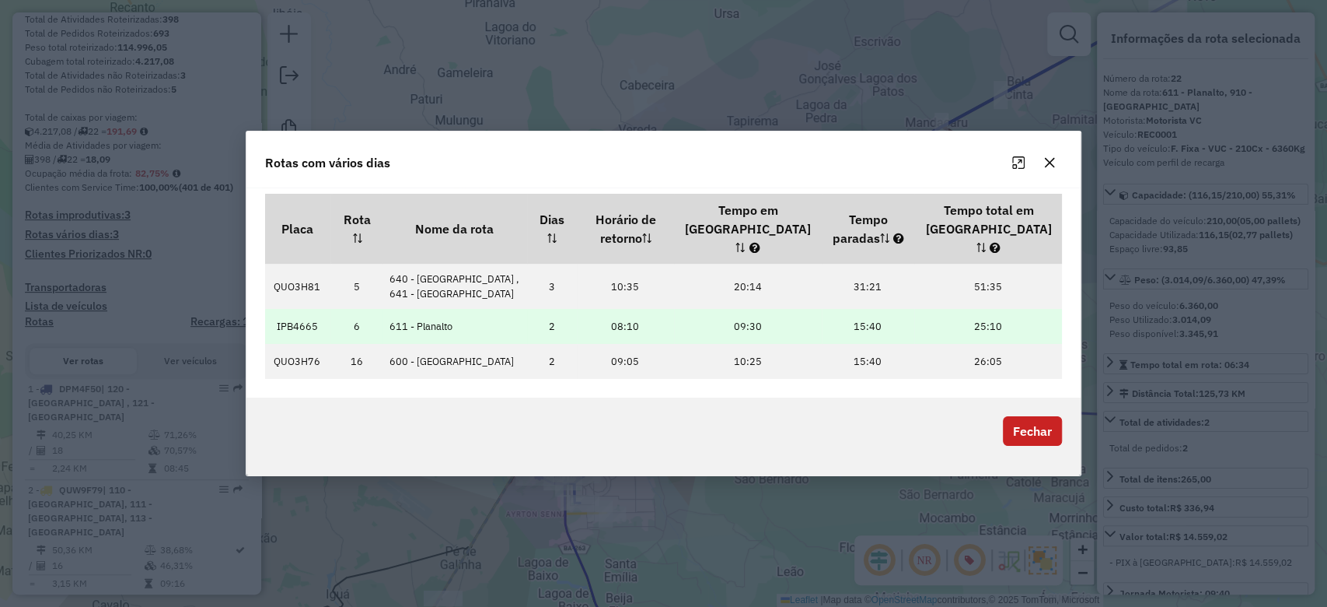
click at [287, 309] on td "IPB4665" at bounding box center [297, 326] width 65 height 35
copy td "IPB4665"
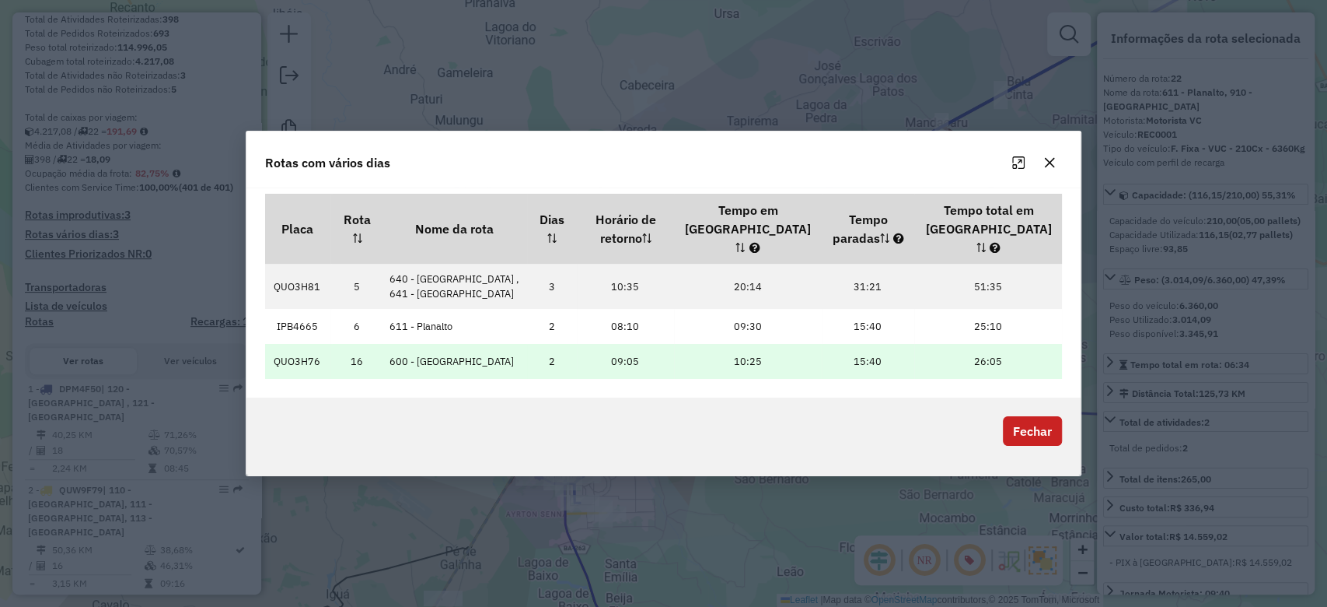
click at [299, 351] on td "QUO3H76" at bounding box center [297, 361] width 65 height 35
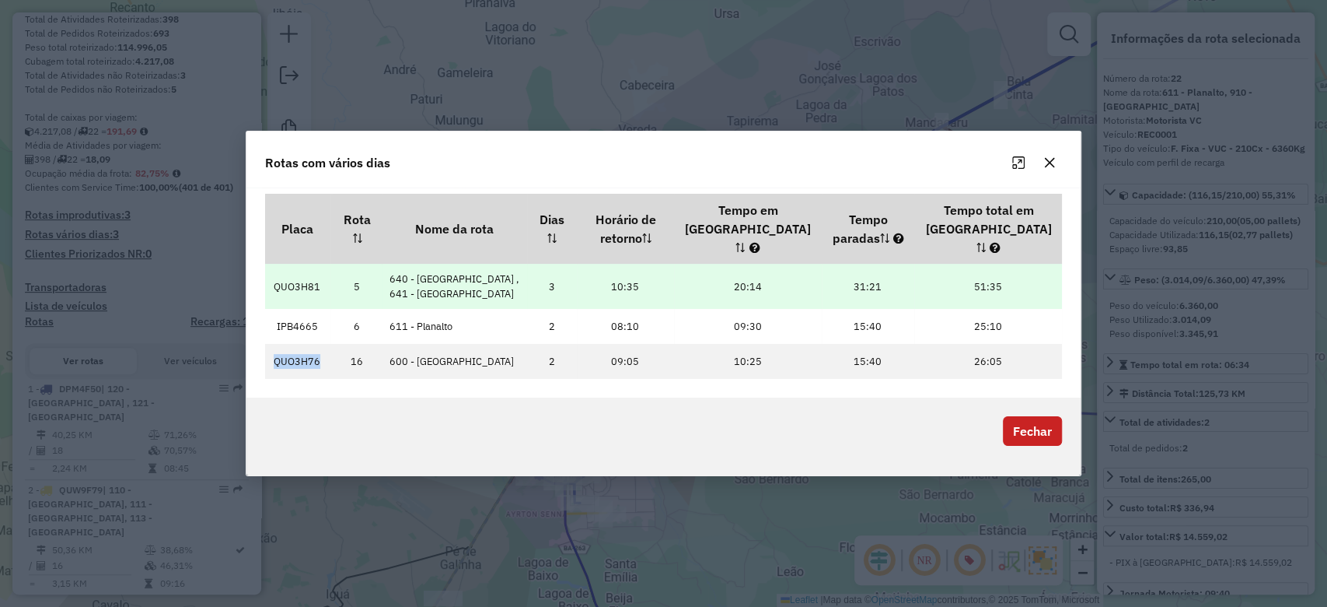
copy td "QUO3H76"
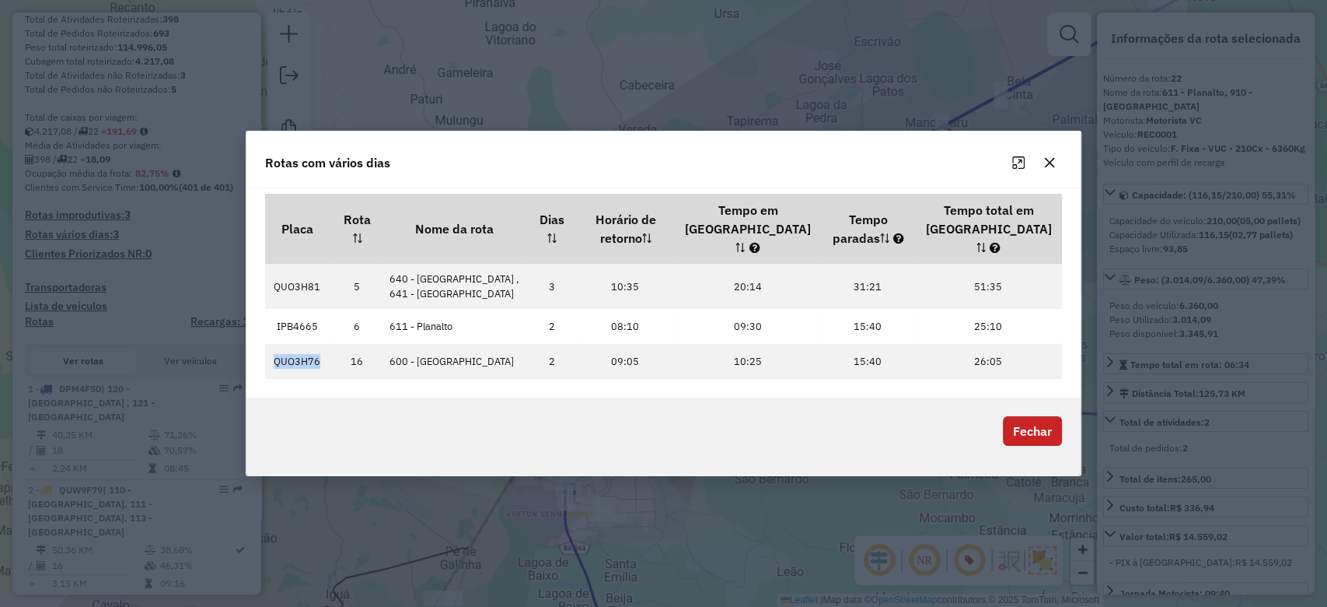
click at [1019, 416] on button "Fechar" at bounding box center [1032, 431] width 59 height 30
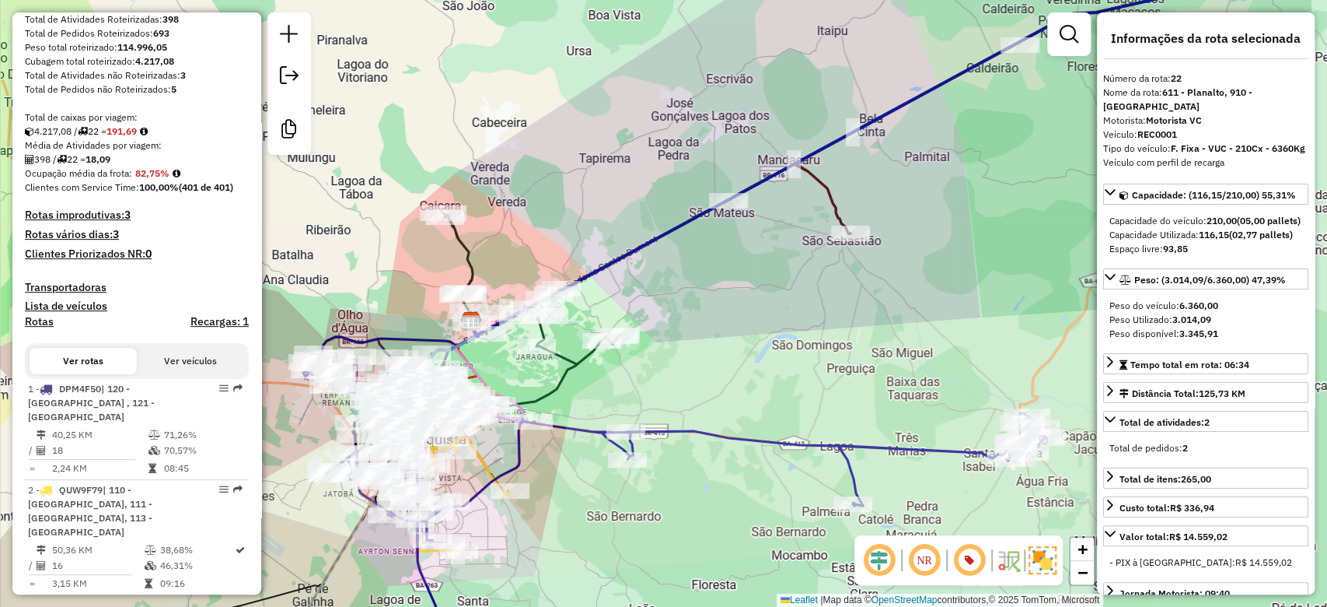
drag, startPoint x: 916, startPoint y: 272, endPoint x: 793, endPoint y: 287, distance: 123.7
click at [802, 289] on div "Janela de atendimento Grade de atendimento Capacidade Transportadoras Veículos …" at bounding box center [663, 303] width 1327 height 607
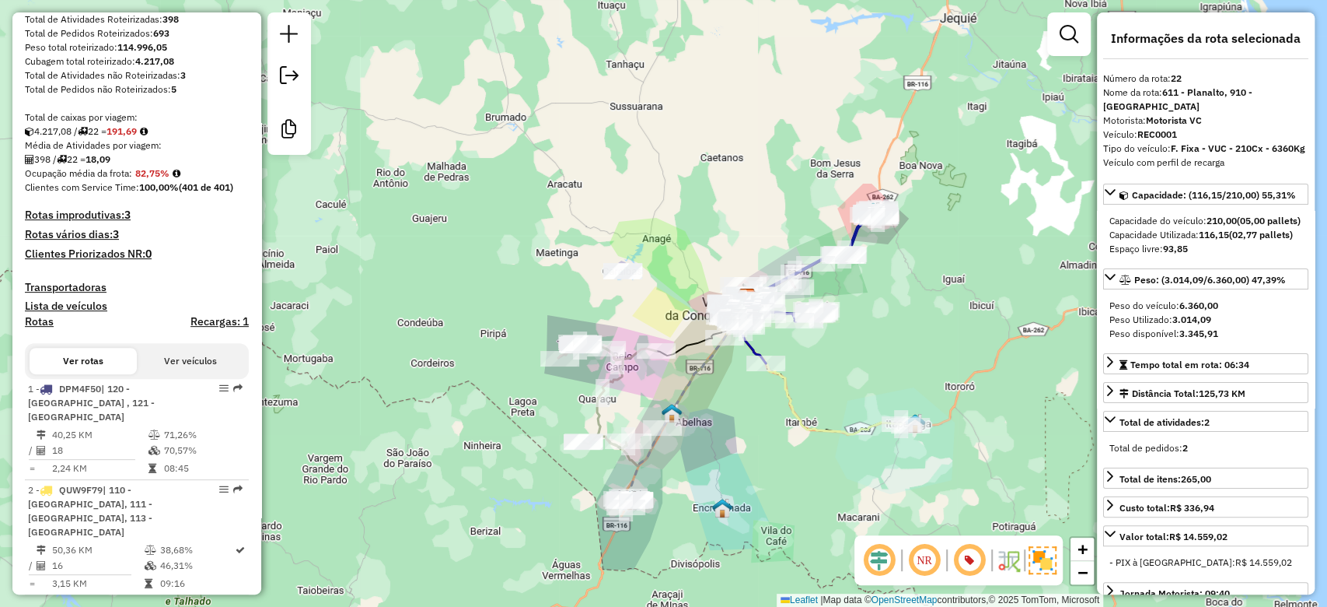
drag, startPoint x: 794, startPoint y: 232, endPoint x: 795, endPoint y: 239, distance: 7.8
click at [795, 239] on div "Janela de atendimento Grade de atendimento Capacidade Transportadoras Veículos …" at bounding box center [663, 303] width 1327 height 607
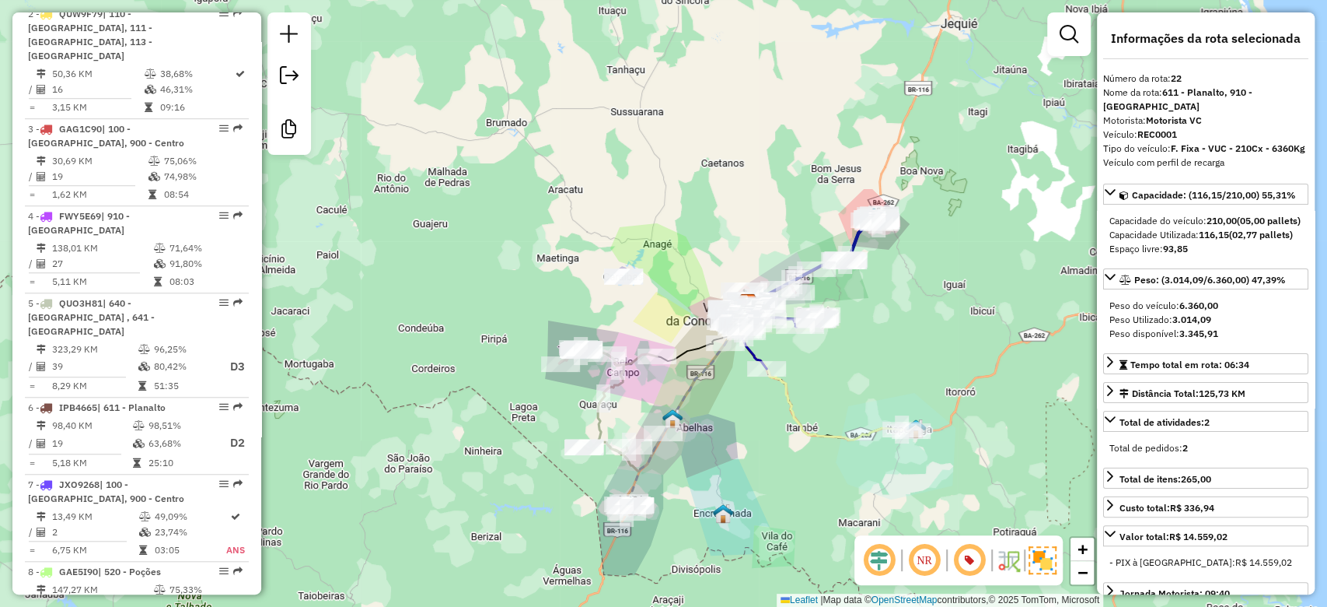
scroll to position [877, 0]
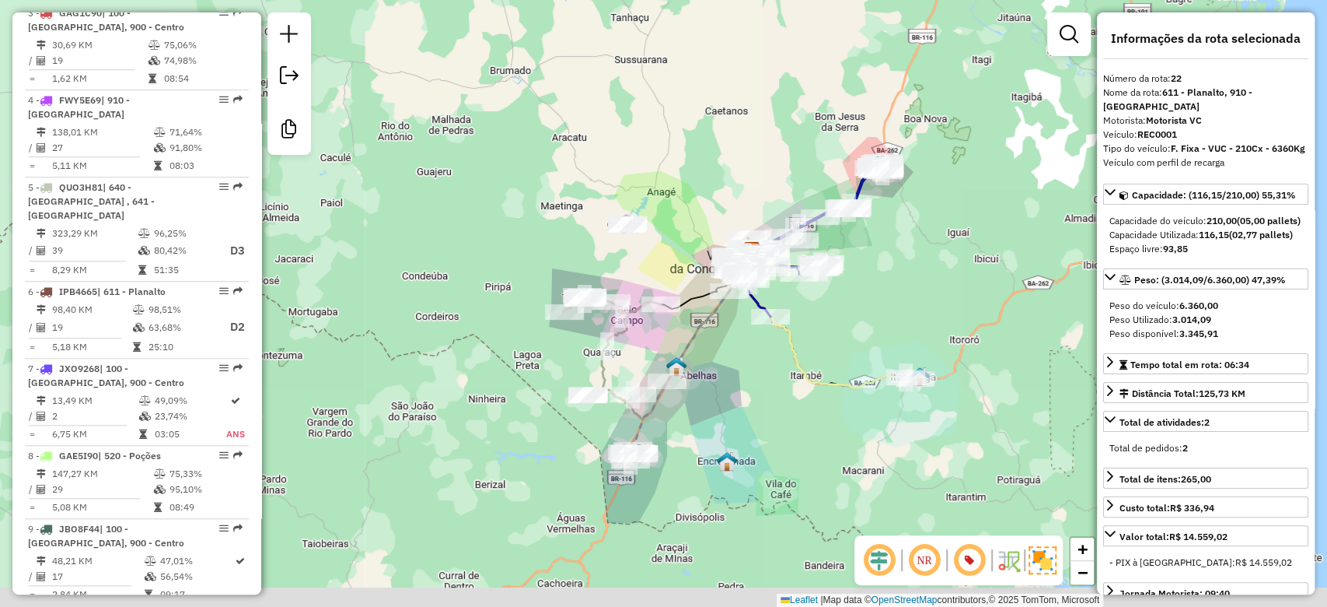
drag, startPoint x: 270, startPoint y: 238, endPoint x: 274, endPoint y: 184, distance: 54.6
click at [274, 184] on div "Janela de atendimento Grade de atendimento Capacidade Transportadoras Veículos …" at bounding box center [663, 303] width 1327 height 607
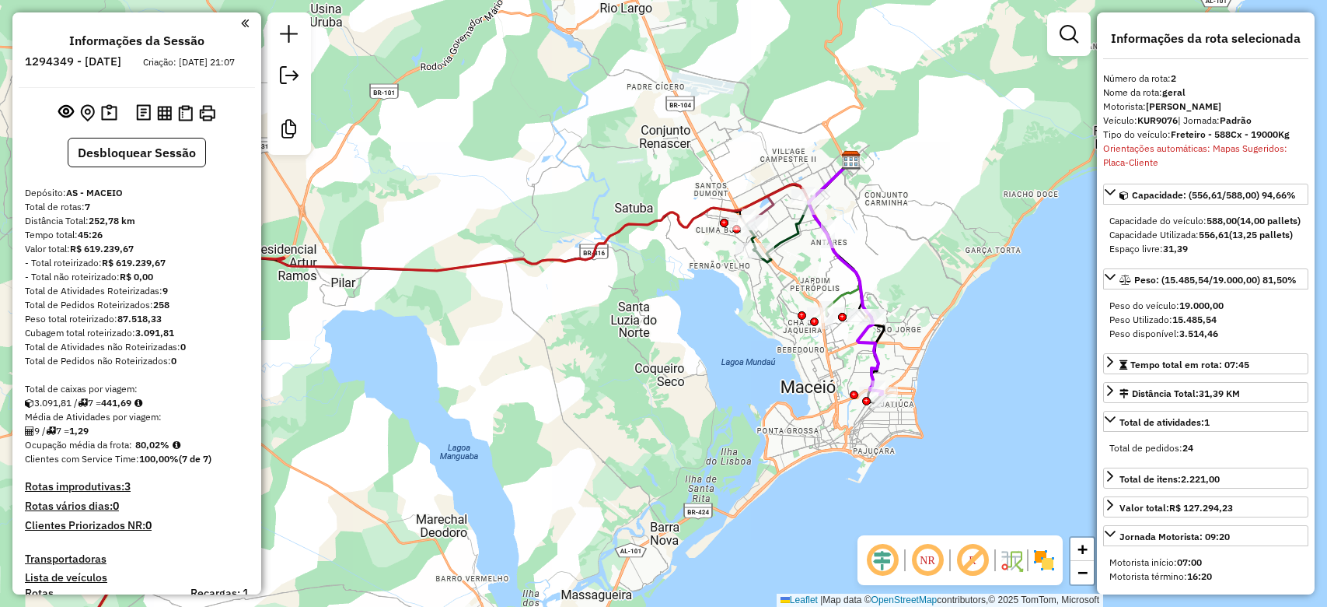
select select "**********"
click at [122, 424] on div "Média de Atividades por viagem:" at bounding box center [137, 417] width 224 height 14
click at [124, 408] on strong "441,69" at bounding box center [116, 403] width 30 height 12
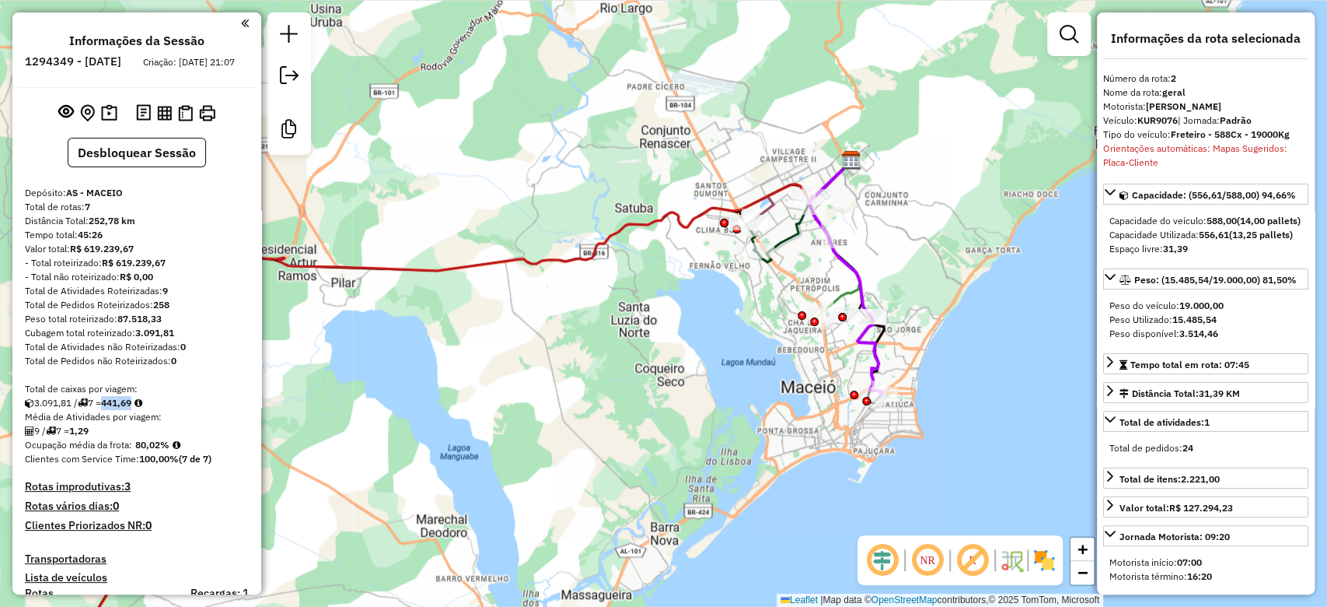
copy strong "441,69"
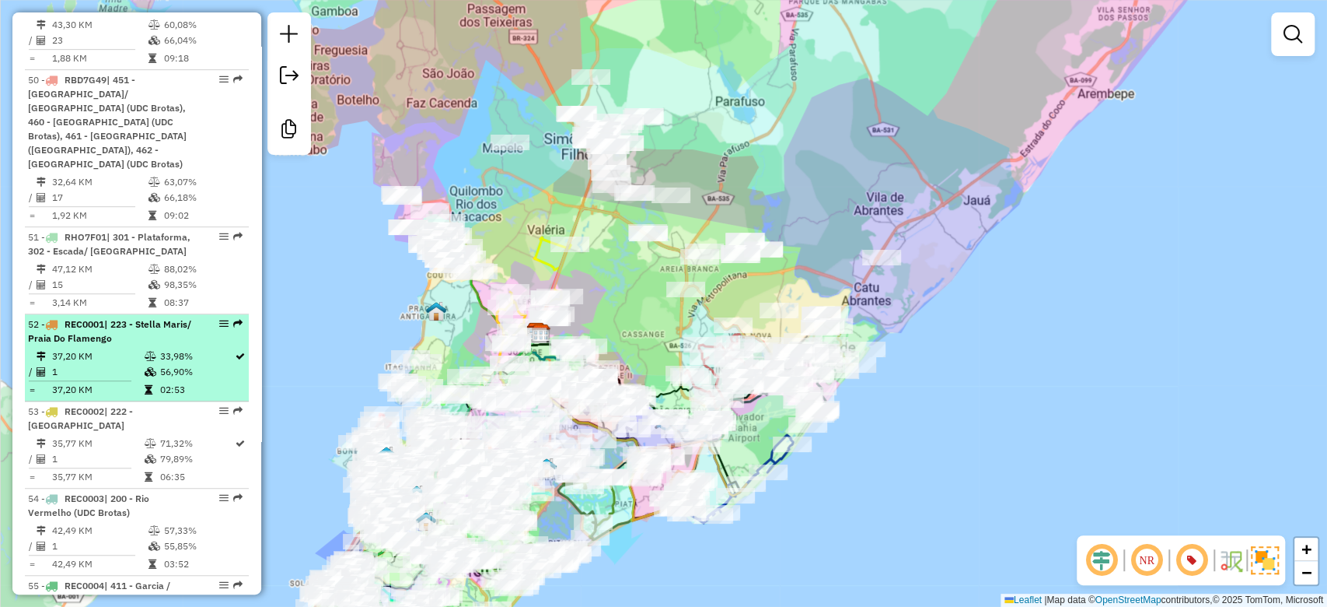
scroll to position [4362, 0]
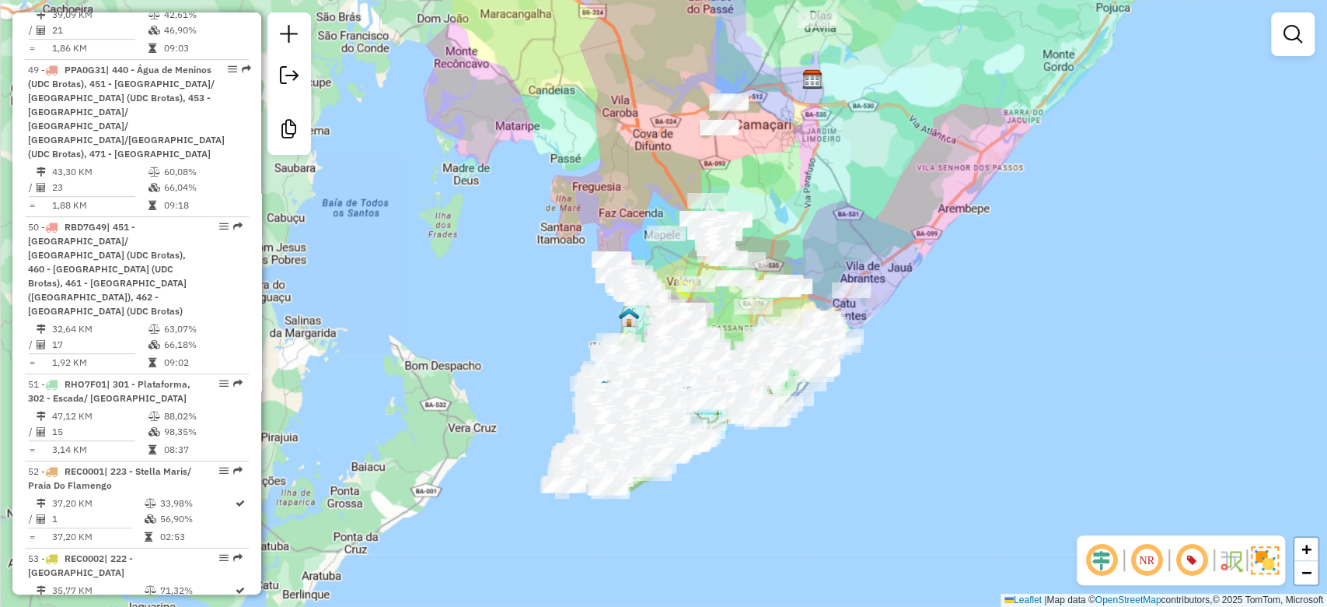
drag, startPoint x: 837, startPoint y: 227, endPoint x: 814, endPoint y: 389, distance: 163.4
click at [814, 389] on div "Janela de atendimento Grade de atendimento Capacidade Transportadoras Veículos …" at bounding box center [663, 303] width 1327 height 607
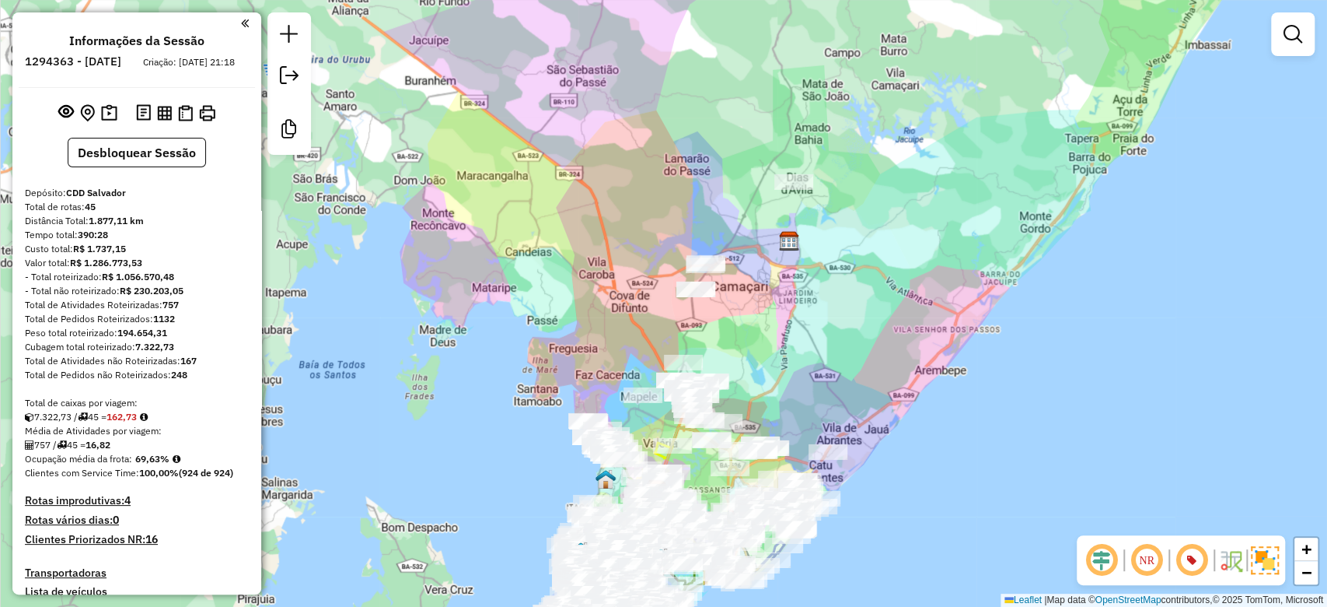
scroll to position [518, 0]
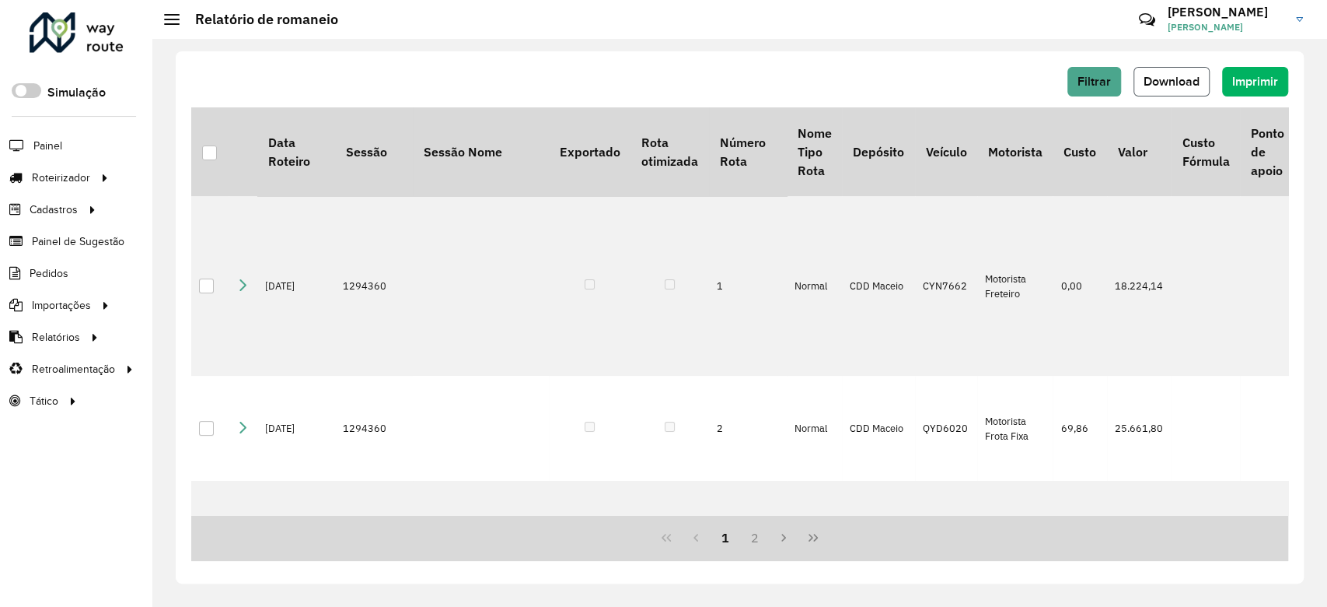
click at [1159, 96] on button "Download" at bounding box center [1172, 82] width 76 height 30
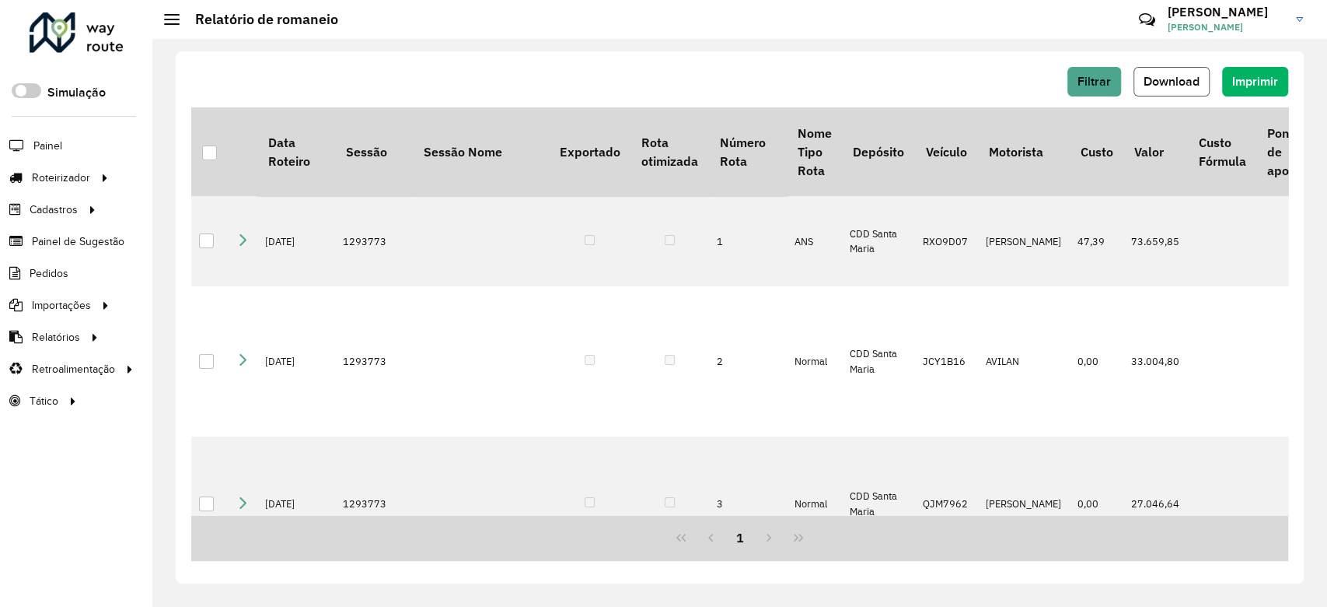
click at [1176, 85] on span "Download" at bounding box center [1172, 81] width 56 height 13
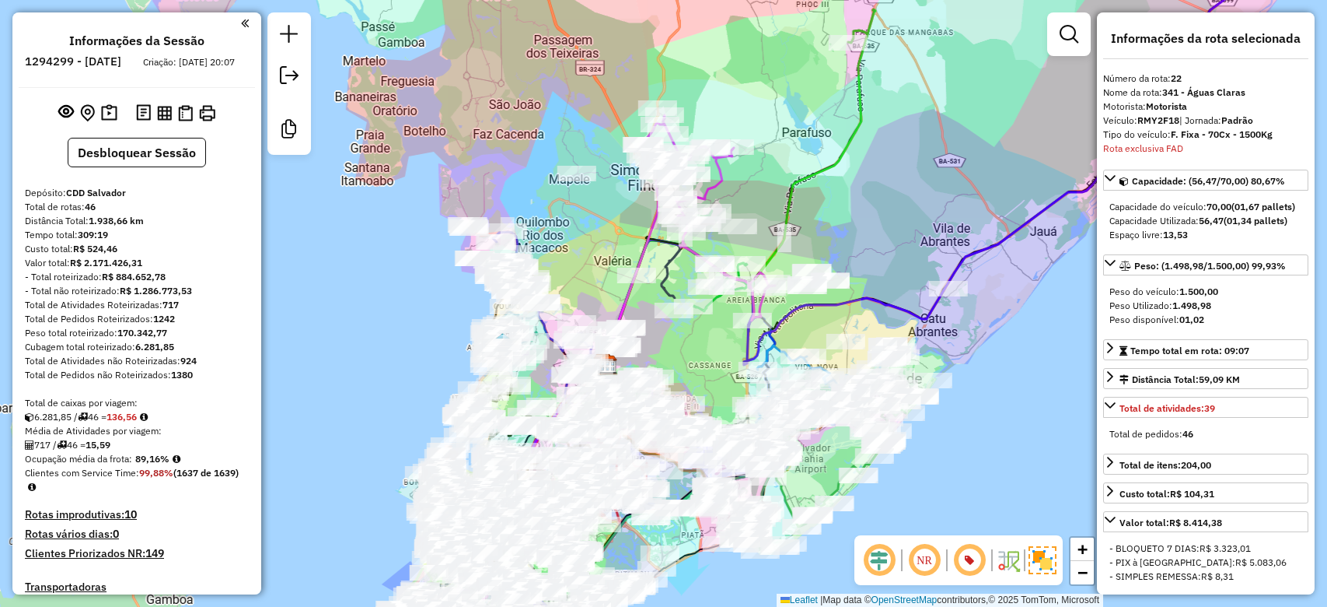
select select "*********"
